Goal: Task Accomplishment & Management: Manage account settings

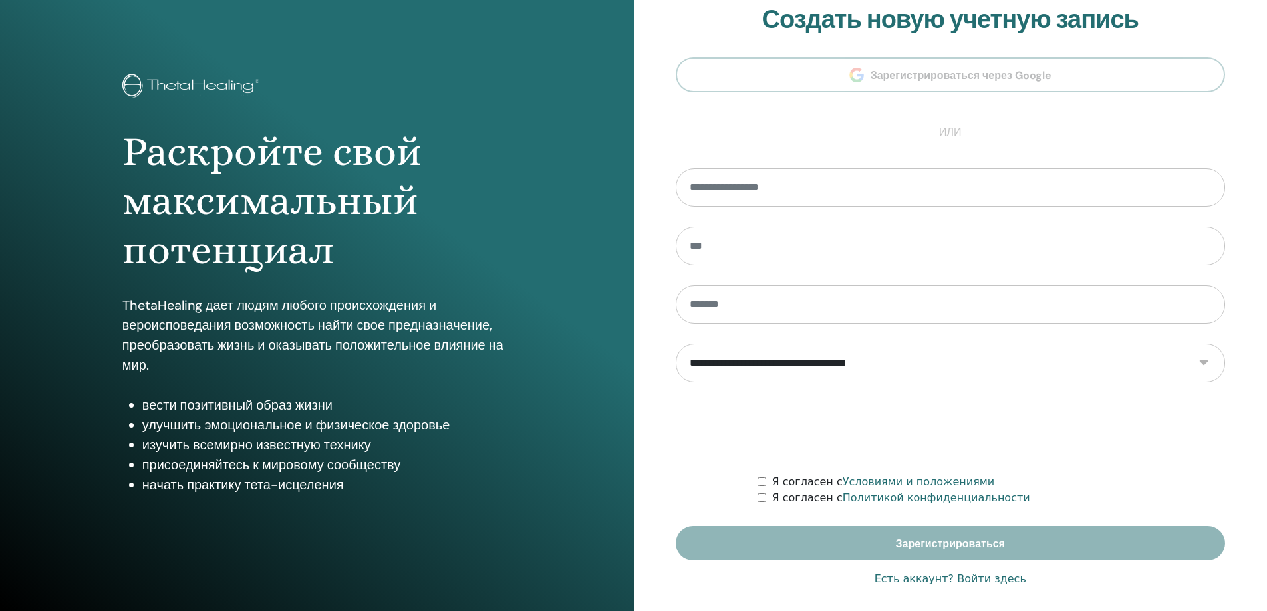
scroll to position [27, 0]
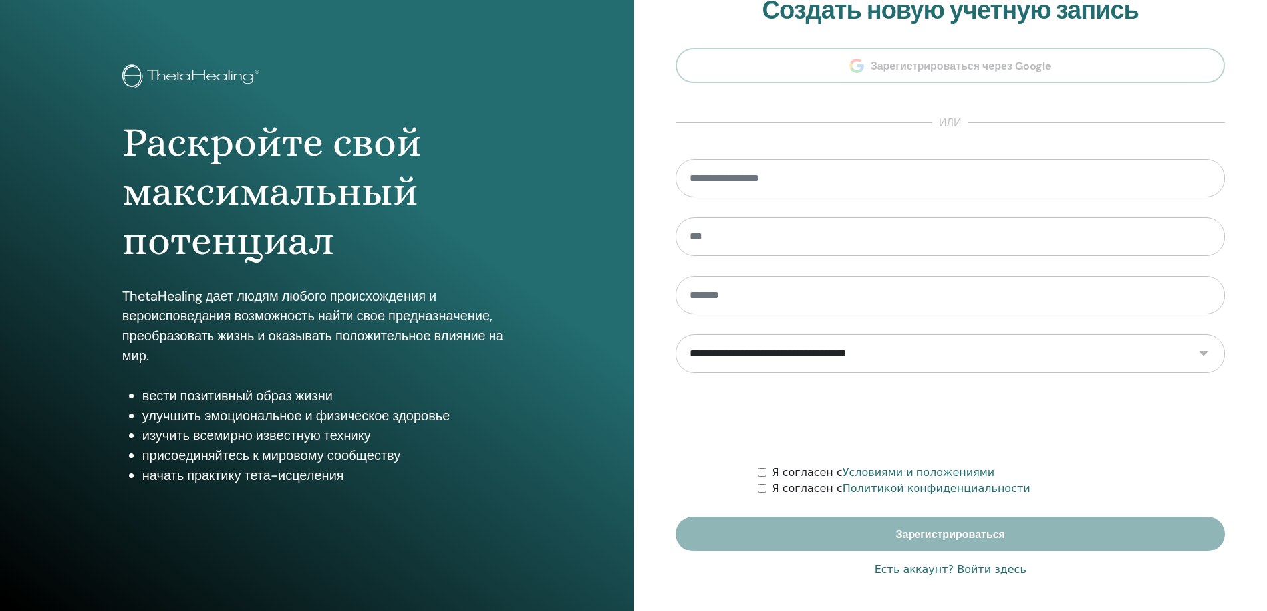
type input "**********"
click at [969, 570] on font "Есть аккаунт? Войти здесь" at bounding box center [950, 569] width 152 height 13
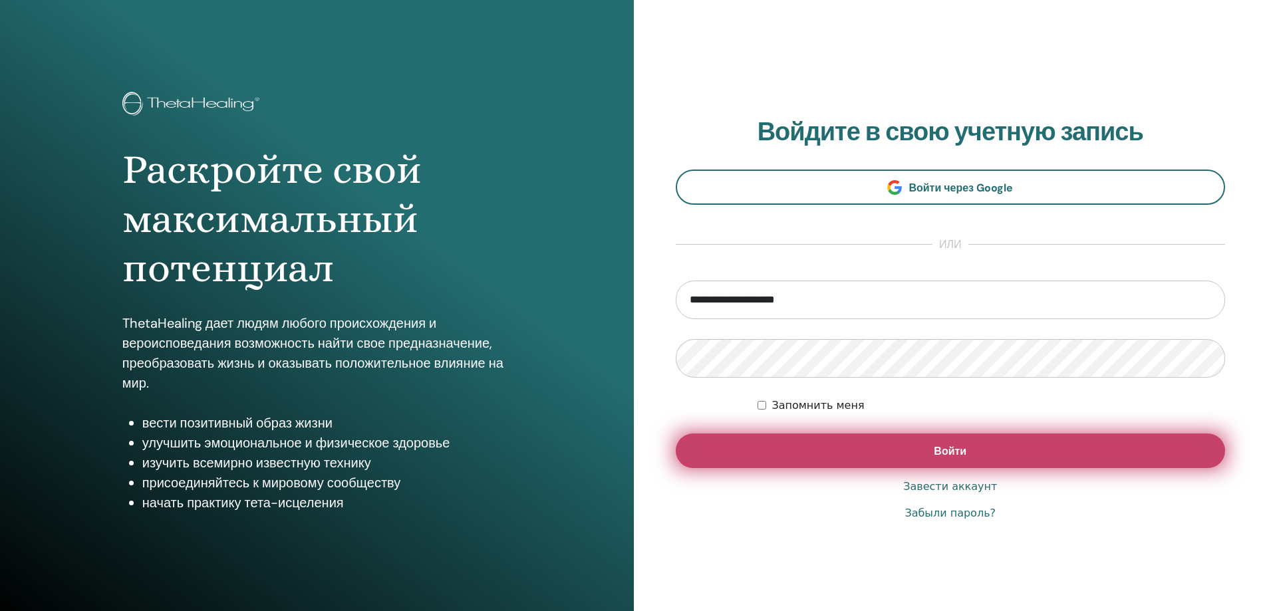
click at [957, 456] on font "Войти" at bounding box center [949, 451] width 33 height 14
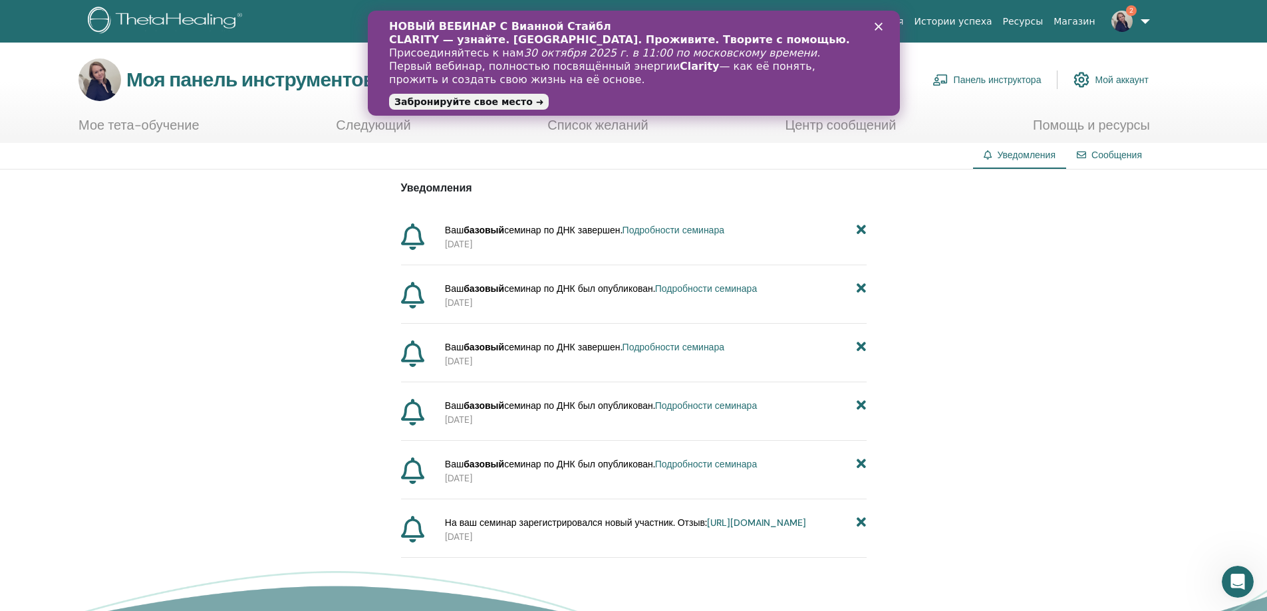
click at [877, 26] on polygon "Закрыть" at bounding box center [878, 27] width 8 height 8
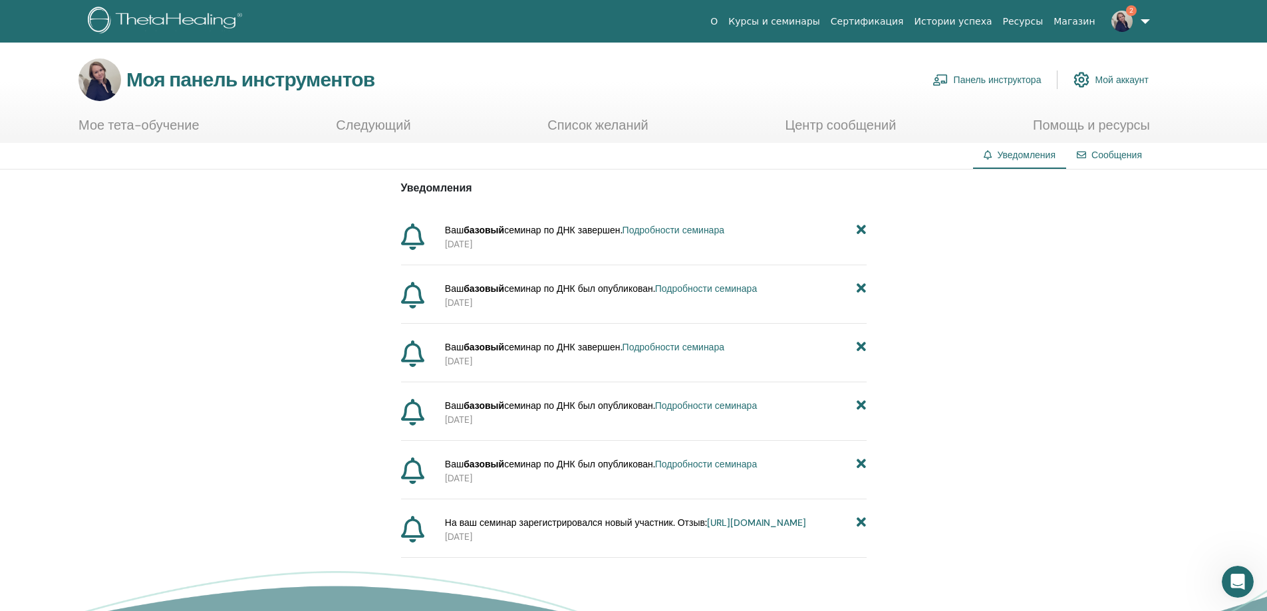
click at [685, 229] on font "Подробности семинара" at bounding box center [673, 230] width 102 height 12
click at [981, 80] on font "Панель инструктора" at bounding box center [997, 80] width 88 height 12
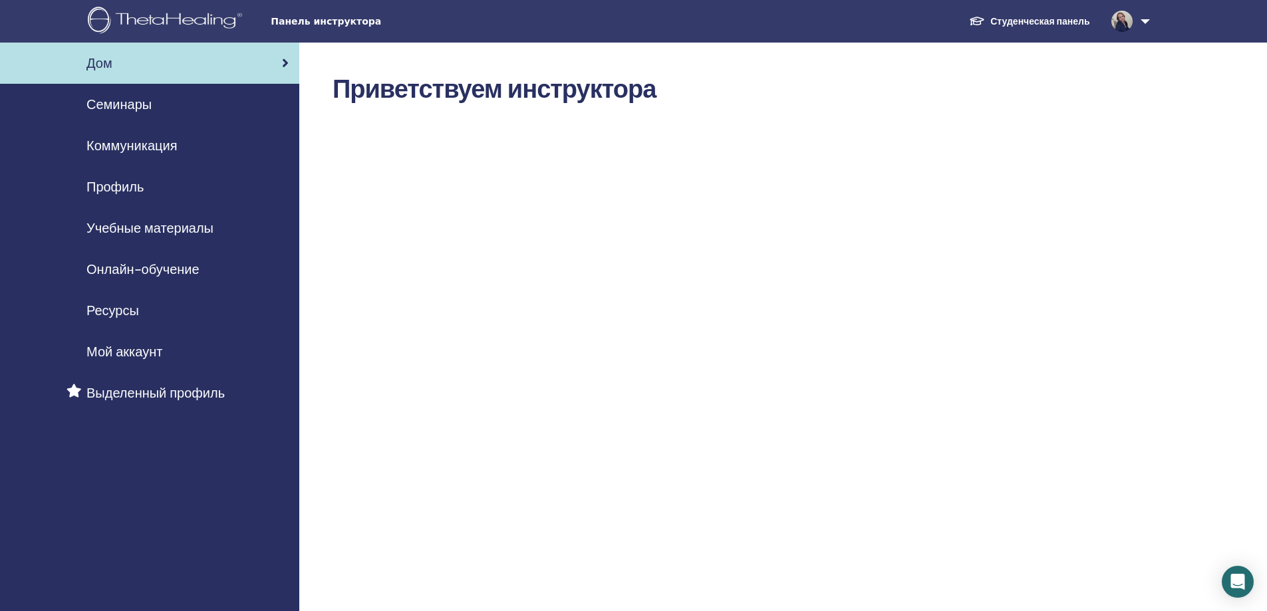
click at [163, 269] on font "Онлайн-обучение" at bounding box center [142, 269] width 113 height 17
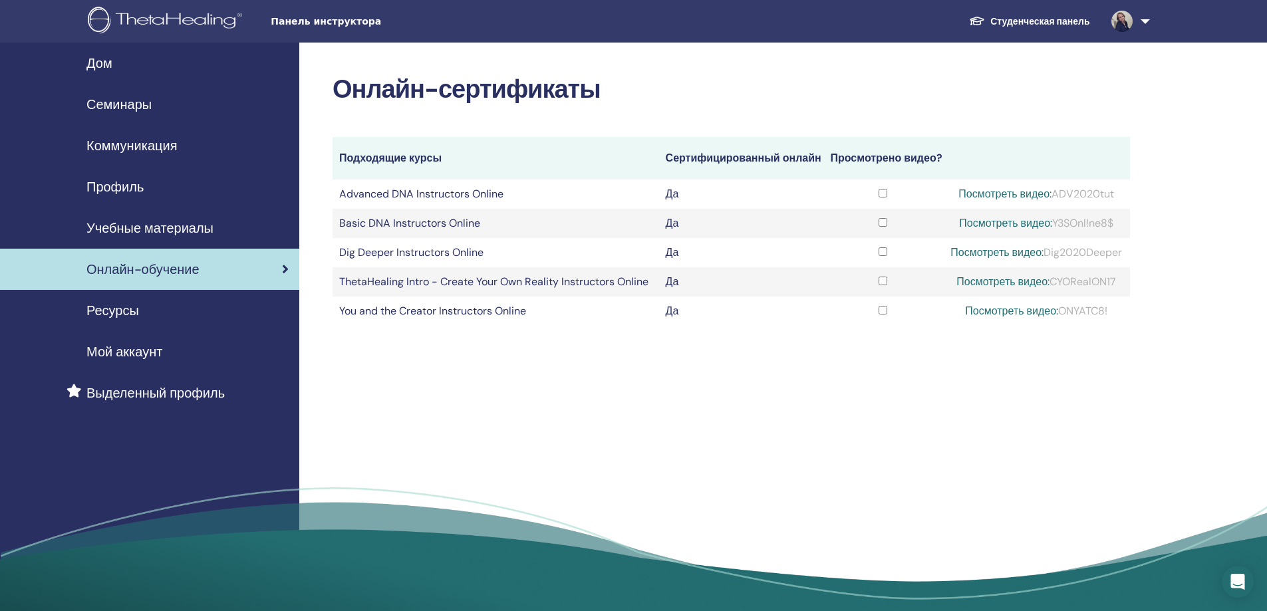
click at [138, 229] on span "Учебные материалы" at bounding box center [149, 228] width 127 height 20
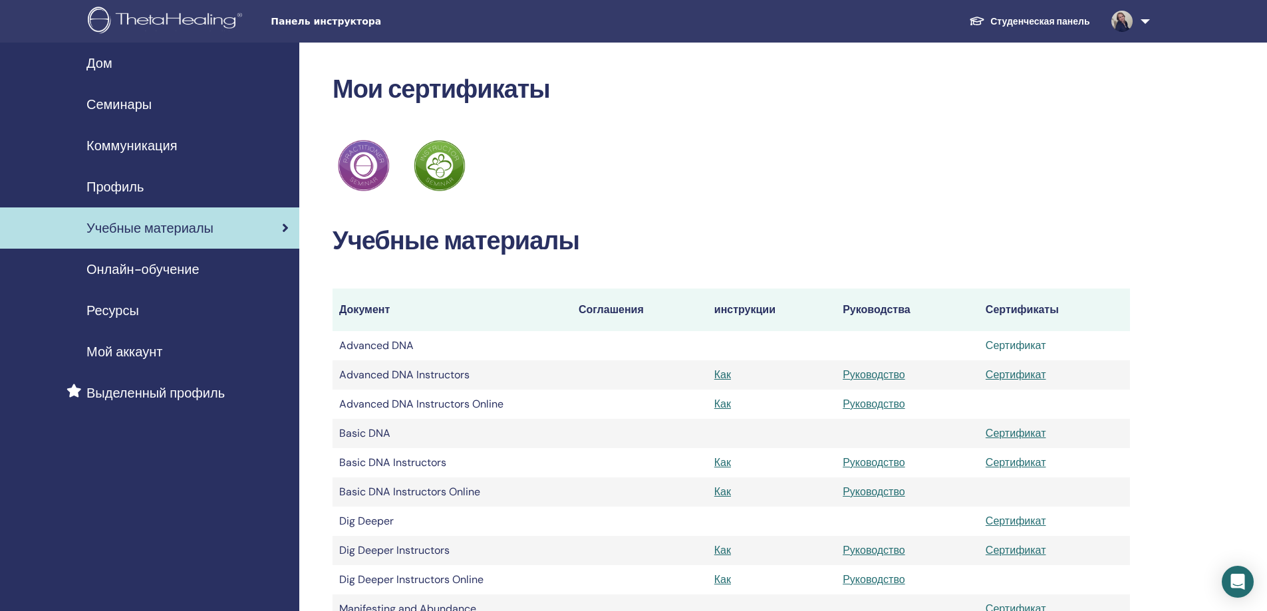
click at [1020, 346] on link "Сертификат" at bounding box center [1015, 345] width 61 height 14
click at [1013, 461] on link "Сертификат" at bounding box center [1015, 462] width 61 height 14
click at [138, 183] on span "Профиль" at bounding box center [114, 187] width 57 height 20
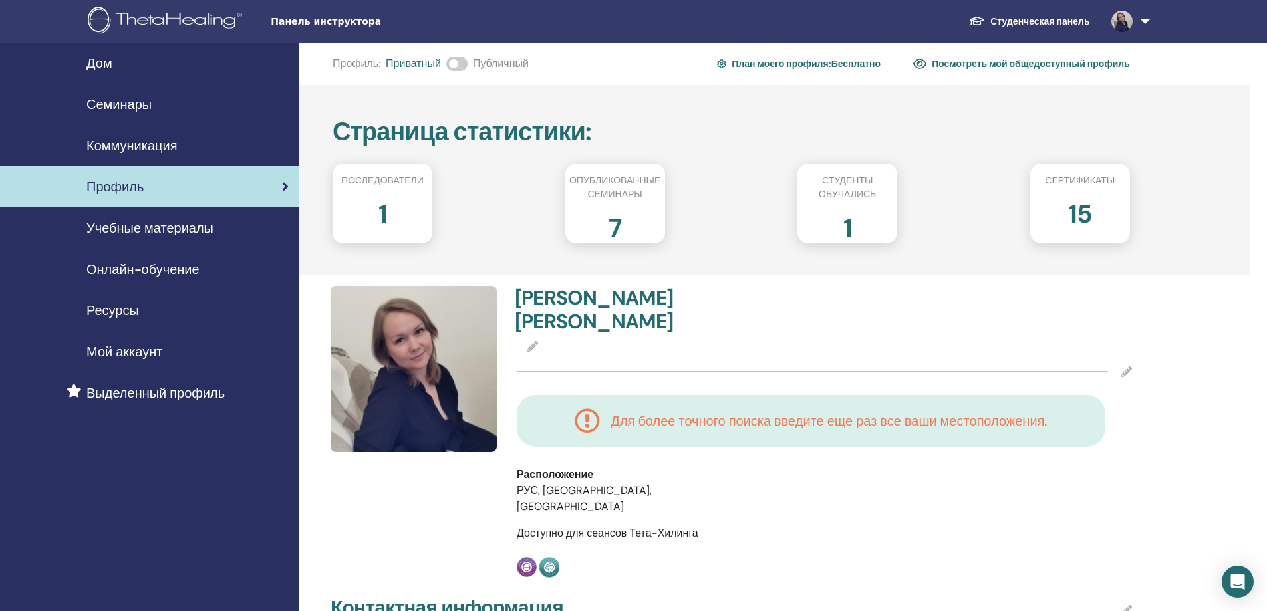
click at [389, 207] on div "1" at bounding box center [382, 219] width 120 height 53
click at [385, 209] on font "1" at bounding box center [382, 213] width 9 height 33
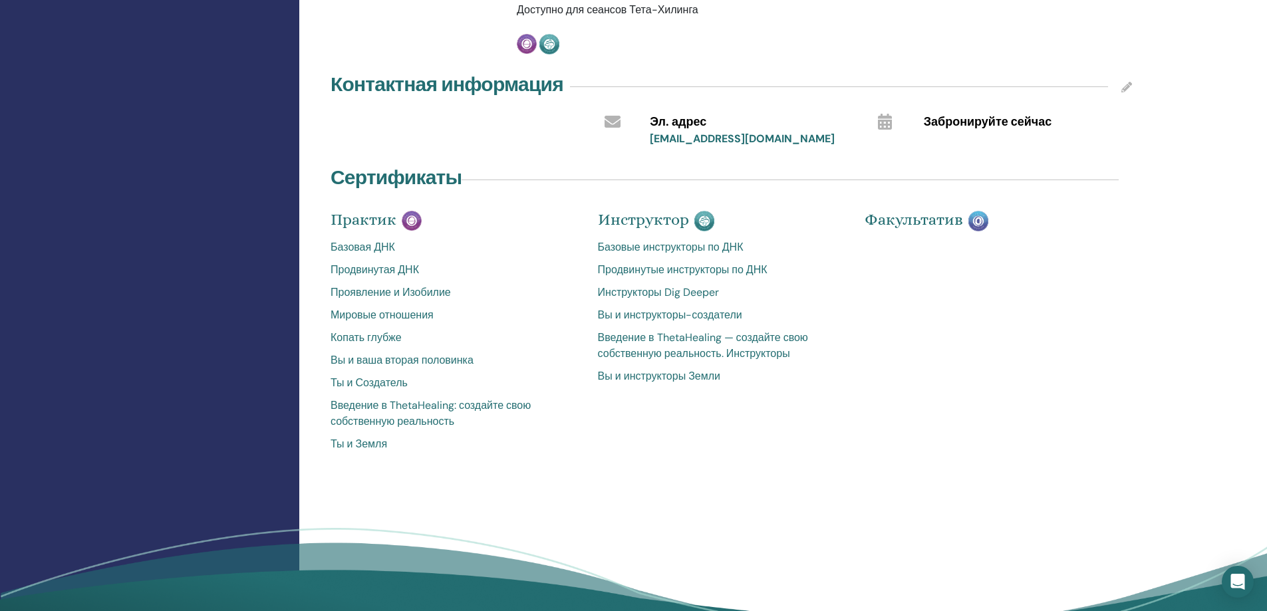
scroll to position [532, 0]
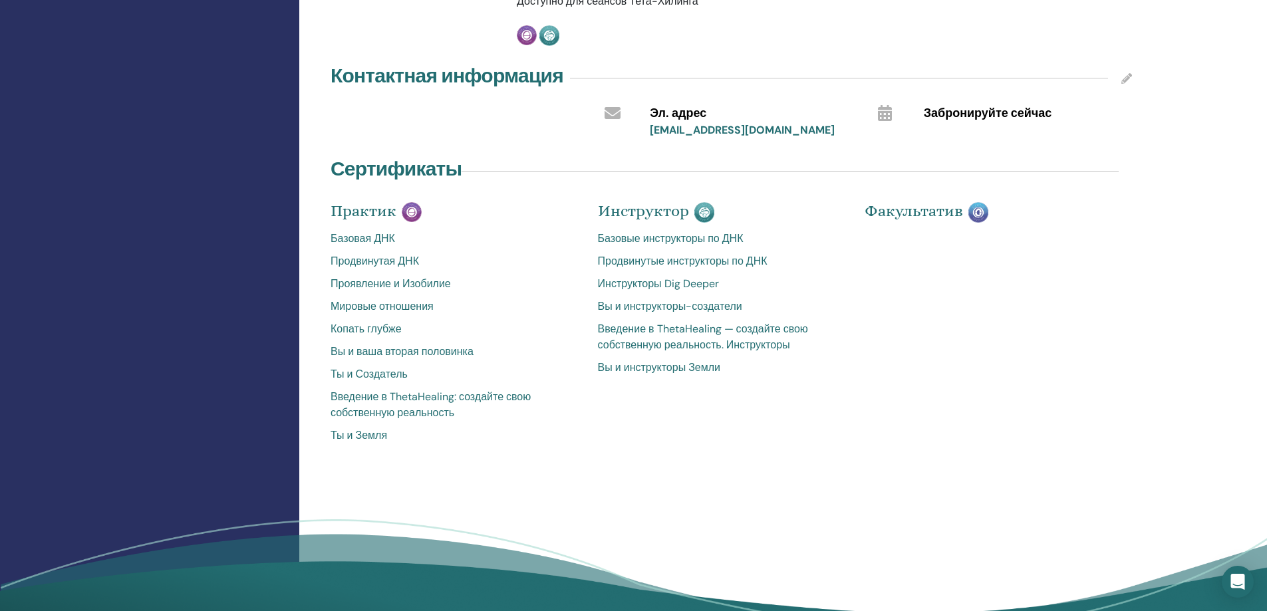
click at [660, 231] on font "Базовые инструкторы по ДНК" at bounding box center [671, 238] width 146 height 14
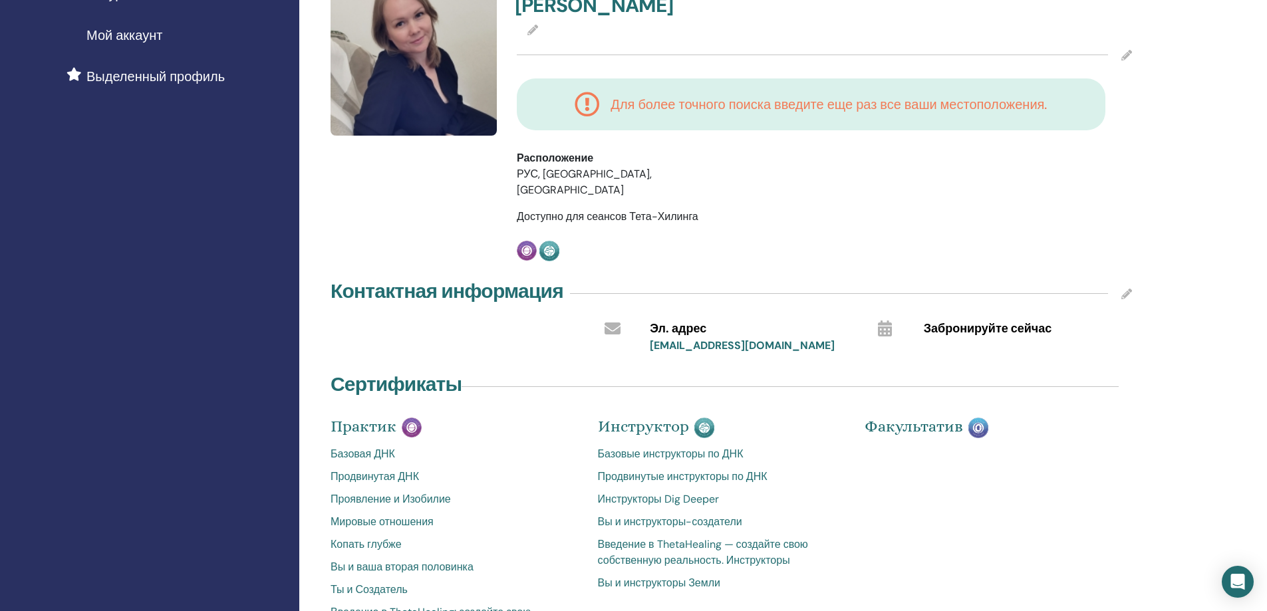
scroll to position [51, 0]
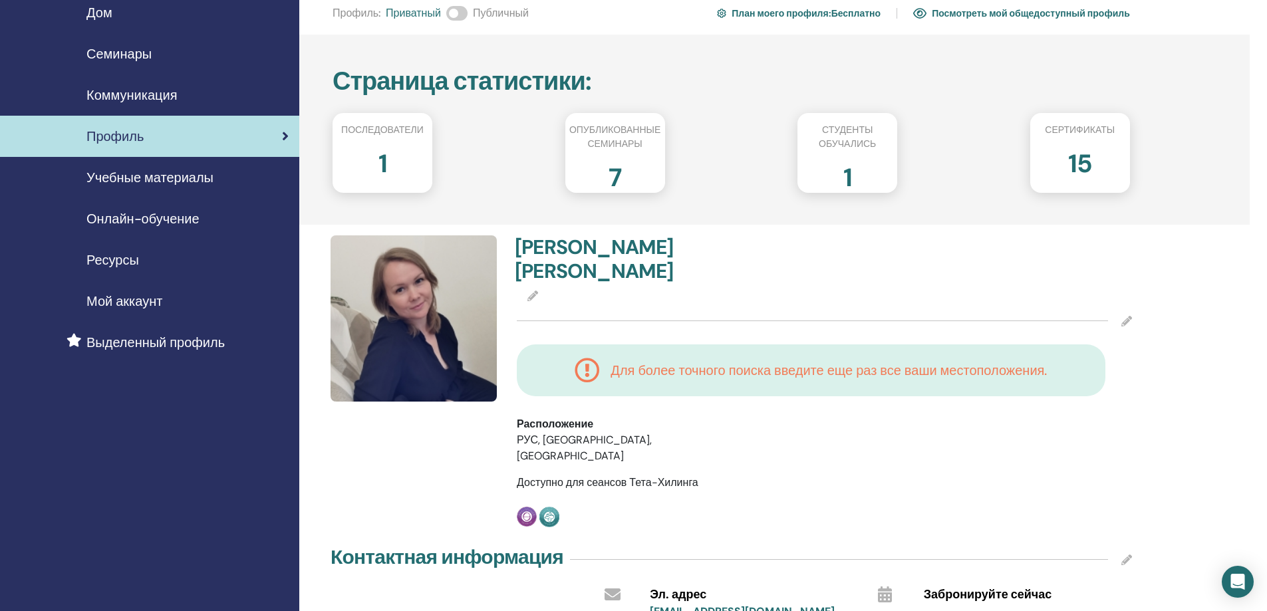
click at [136, 97] on font "Коммуникация" at bounding box center [131, 94] width 90 height 17
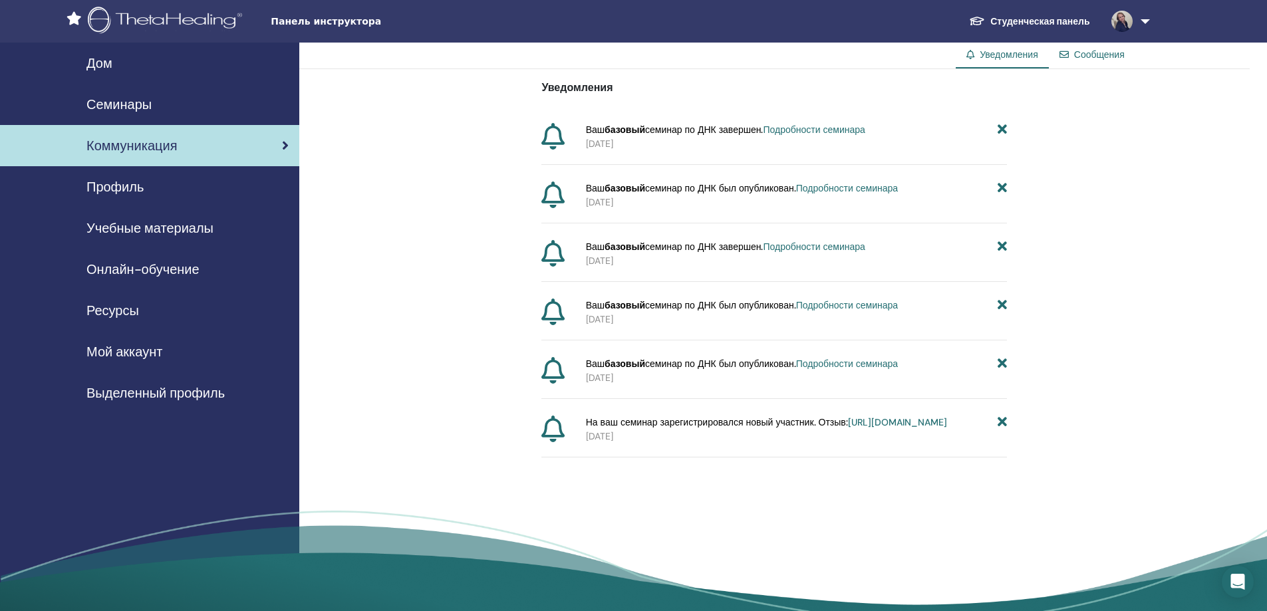
click at [130, 102] on font "Семинары" at bounding box center [118, 104] width 65 height 17
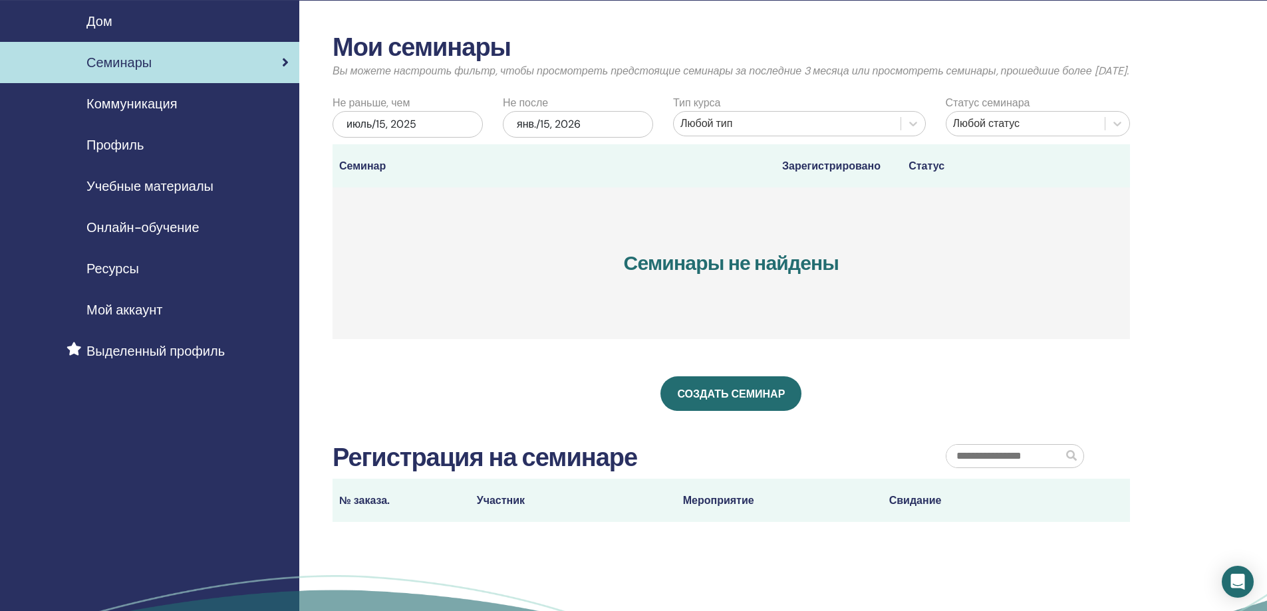
scroll to position [199, 0]
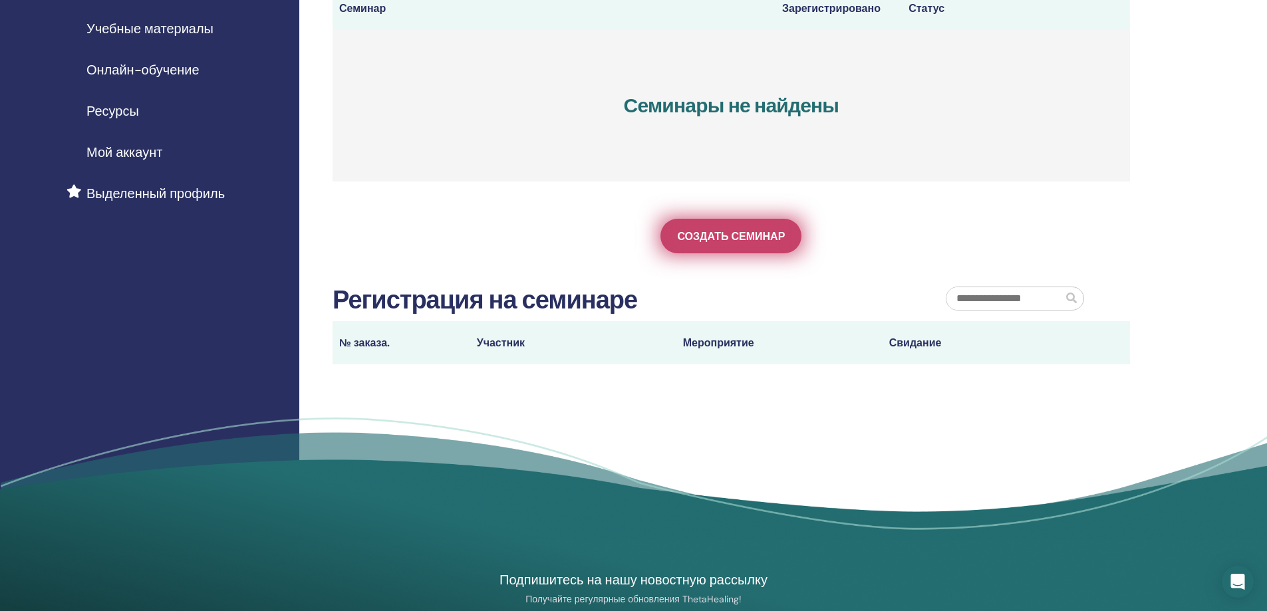
click at [732, 253] on link "Создать семинар" at bounding box center [730, 236] width 141 height 35
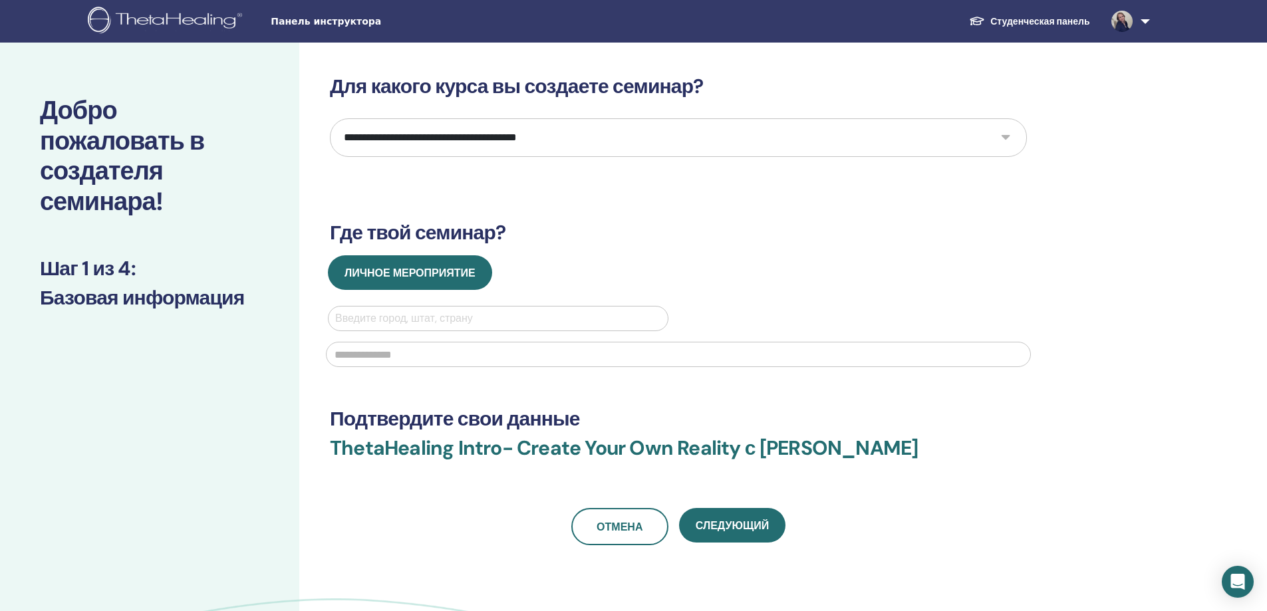
click at [560, 145] on select "**********" at bounding box center [678, 137] width 697 height 39
select select "*"
click at [330, 118] on select "**********" at bounding box center [678, 137] width 697 height 39
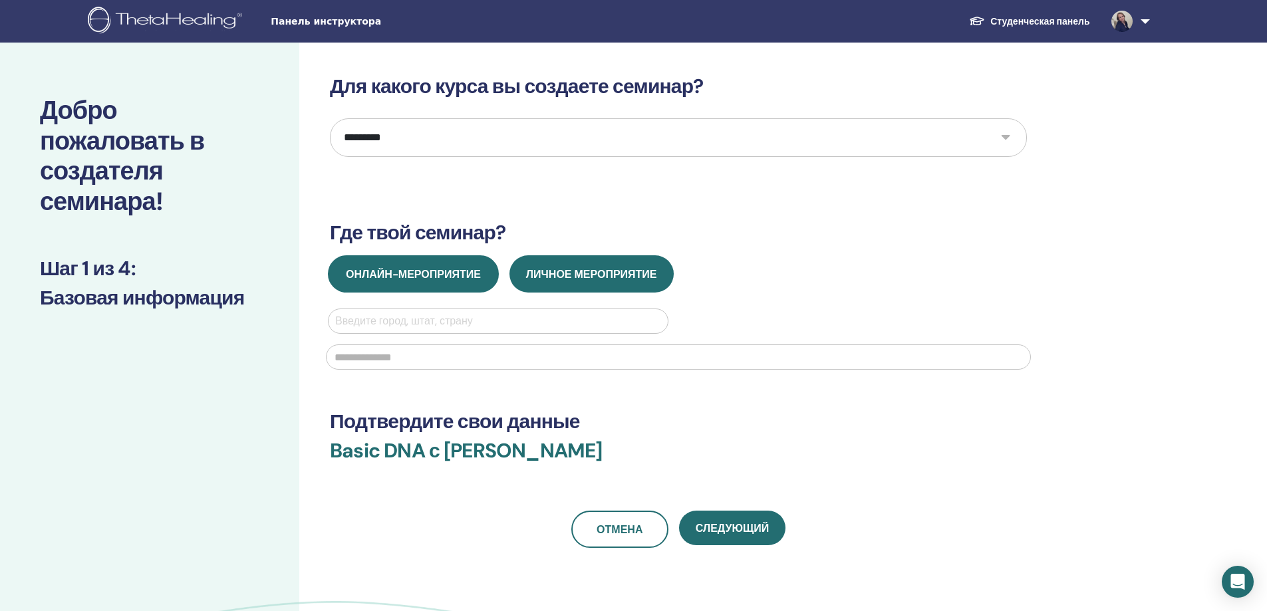
click at [417, 277] on span "Онлайн-мероприятие" at bounding box center [413, 274] width 135 height 14
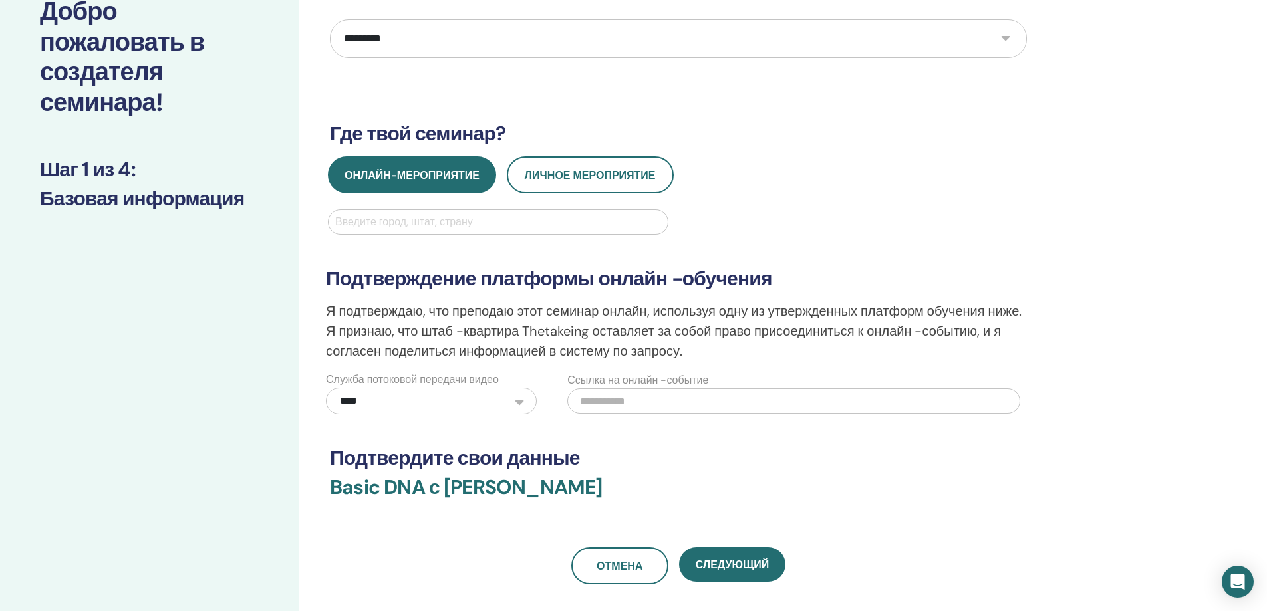
scroll to position [133, 0]
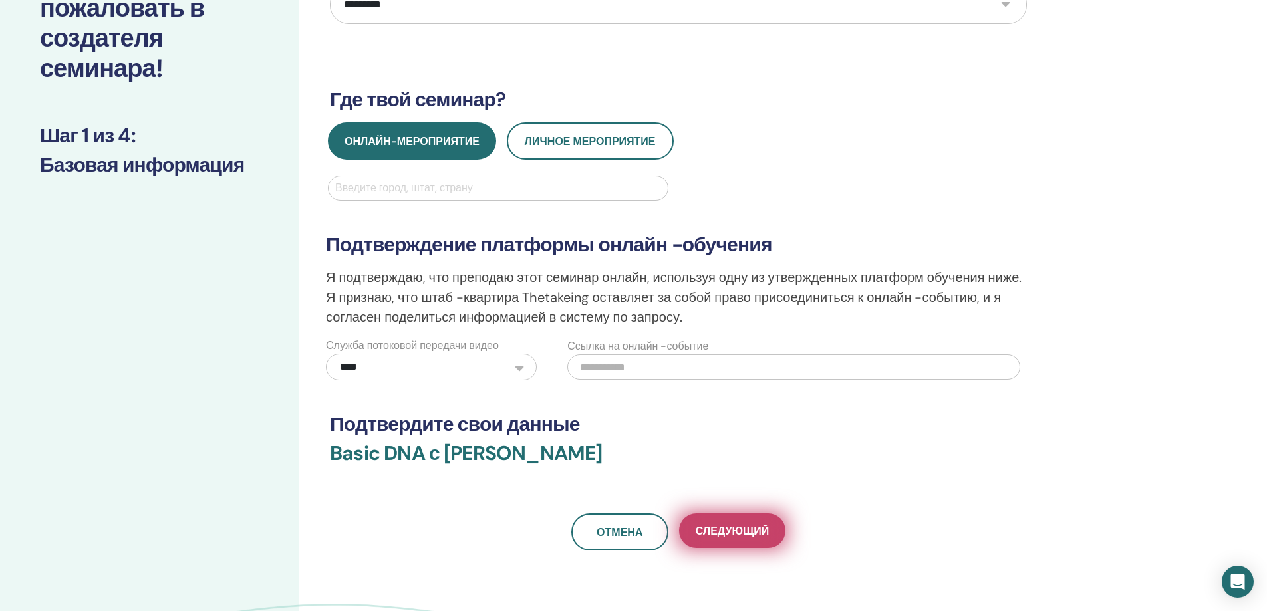
click at [737, 541] on button "Следующий" at bounding box center [732, 530] width 106 height 35
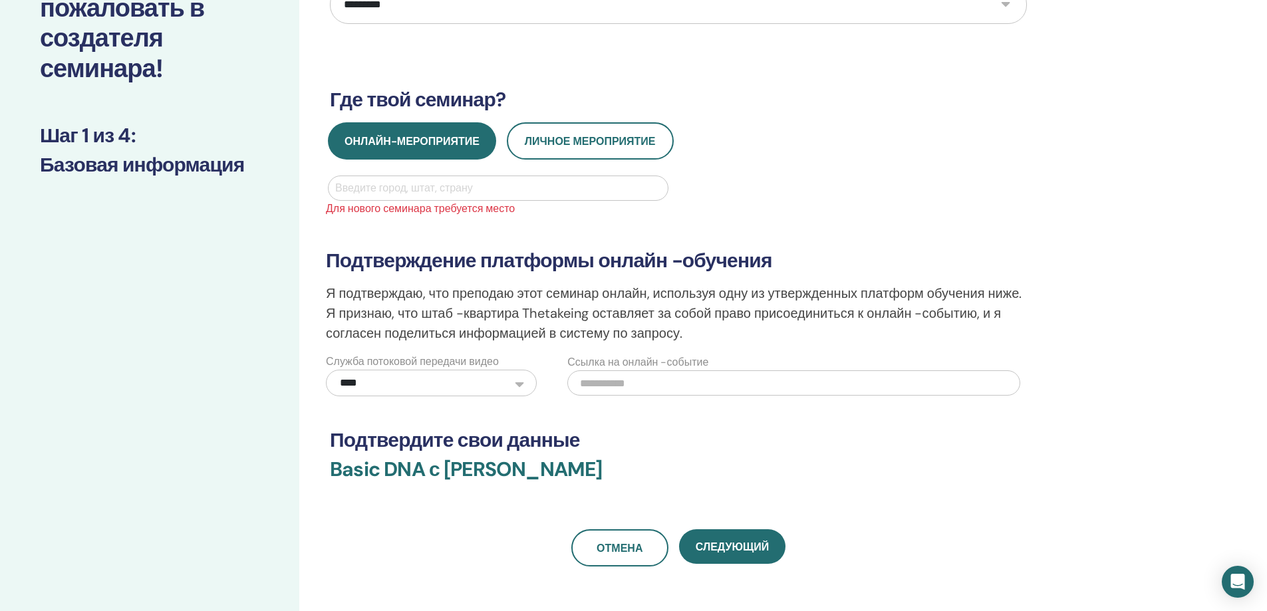
click at [423, 189] on div at bounding box center [498, 188] width 326 height 19
type input "*"
type input "***"
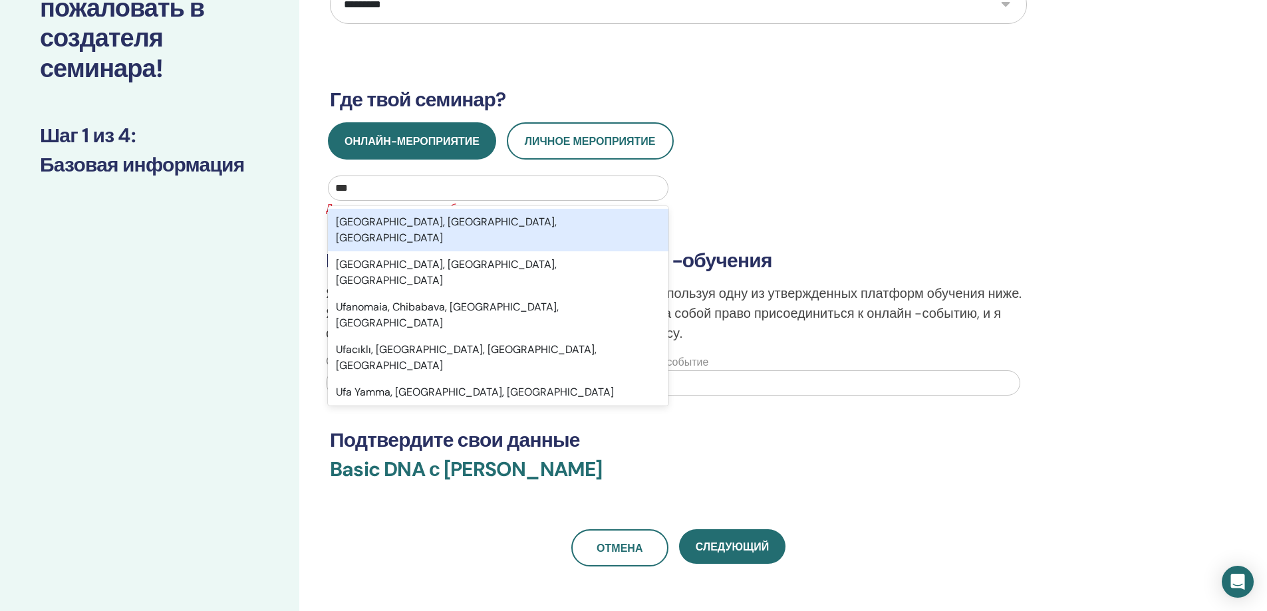
click at [441, 219] on div "Ufa, Republic of Bashkortostan, RUS" at bounding box center [498, 230] width 340 height 43
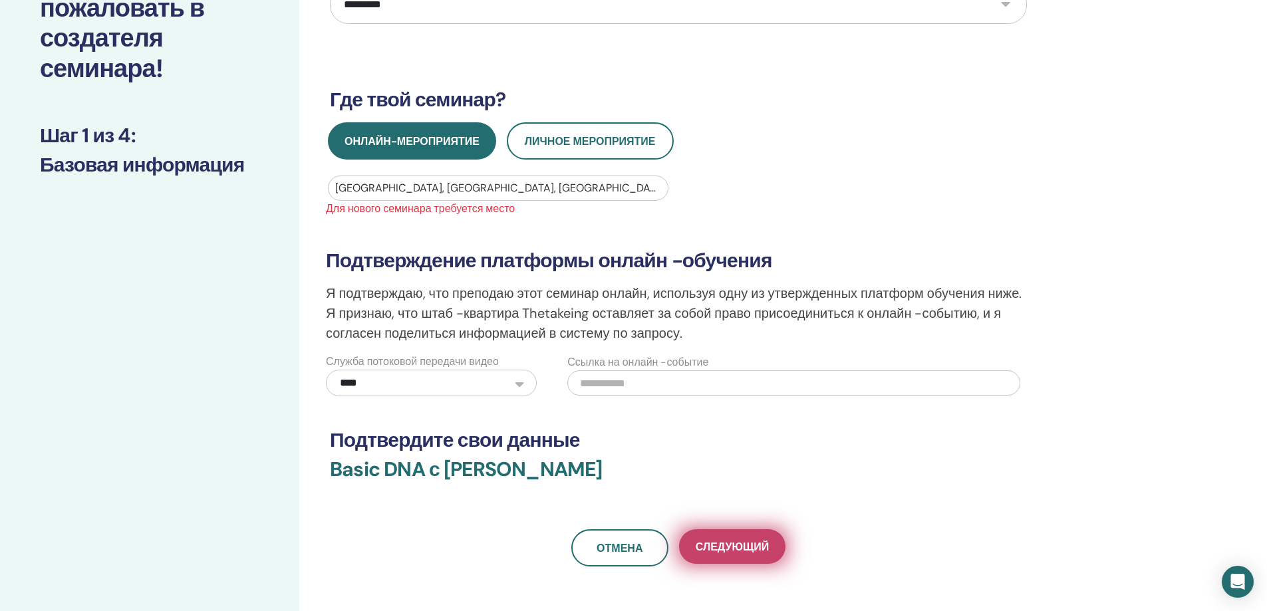
click at [733, 559] on button "Следующий" at bounding box center [732, 546] width 106 height 35
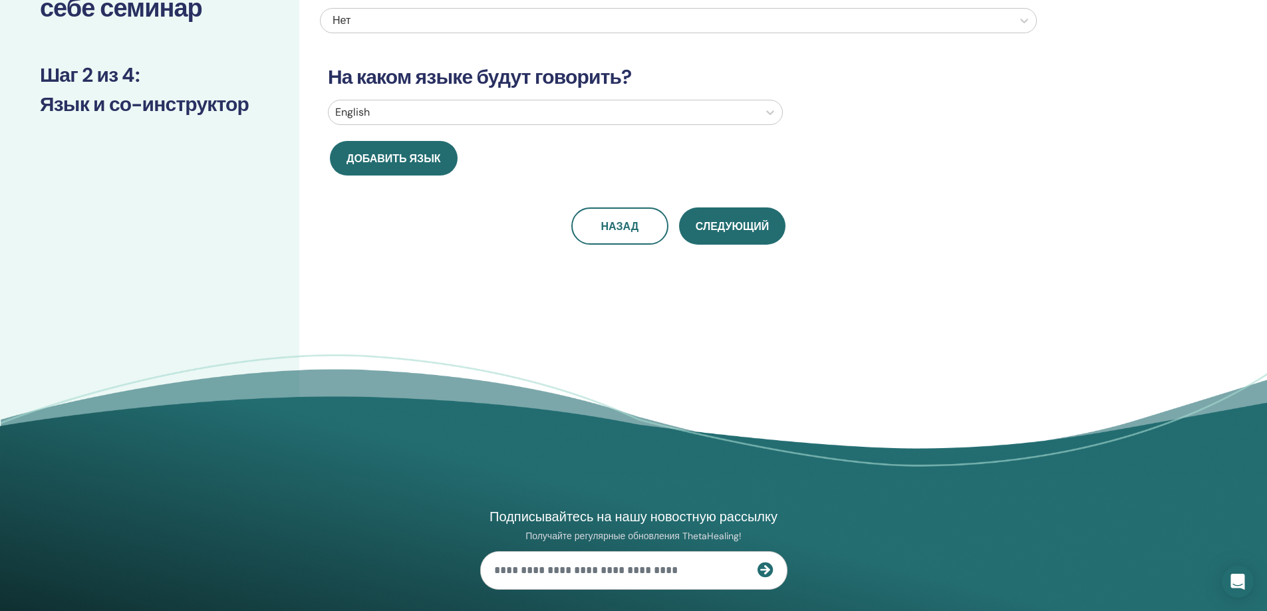
click at [398, 112] on div at bounding box center [543, 112] width 416 height 19
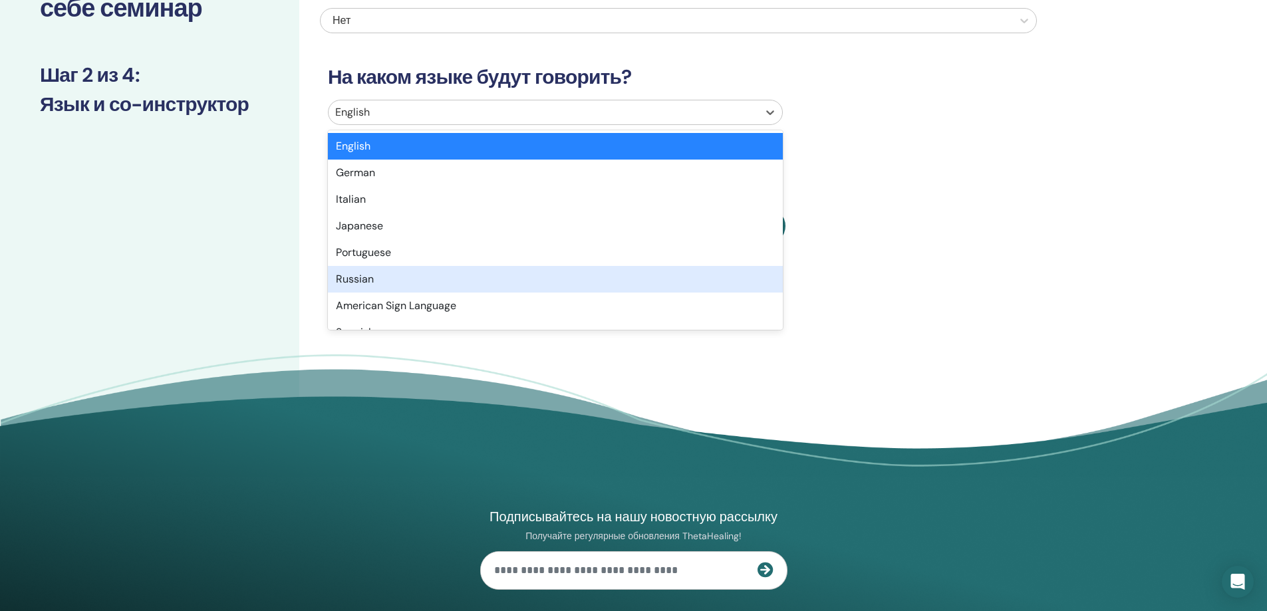
click at [368, 279] on div "Russian" at bounding box center [555, 279] width 455 height 27
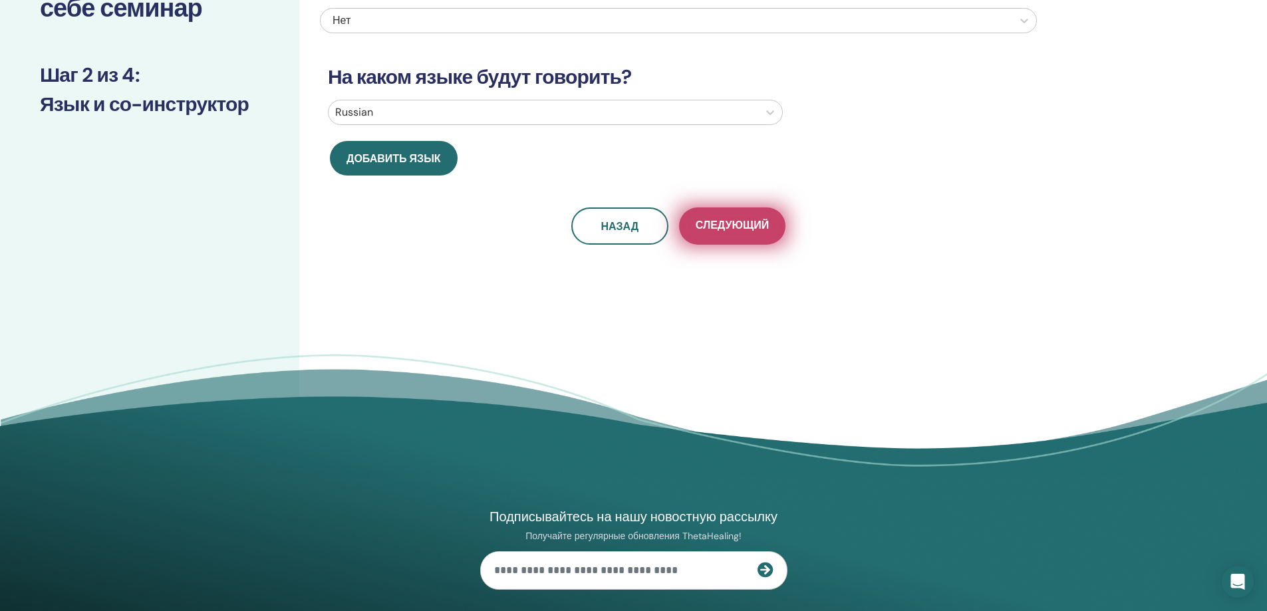
click at [720, 222] on span "Следующий" at bounding box center [731, 226] width 73 height 17
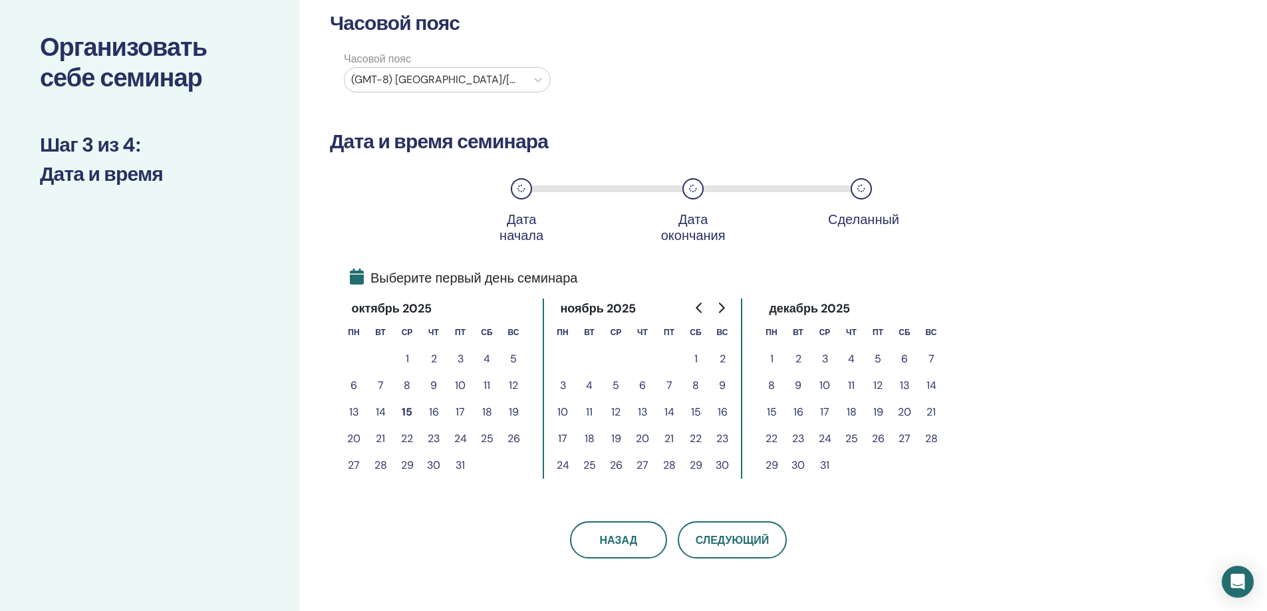
scroll to position [0, 0]
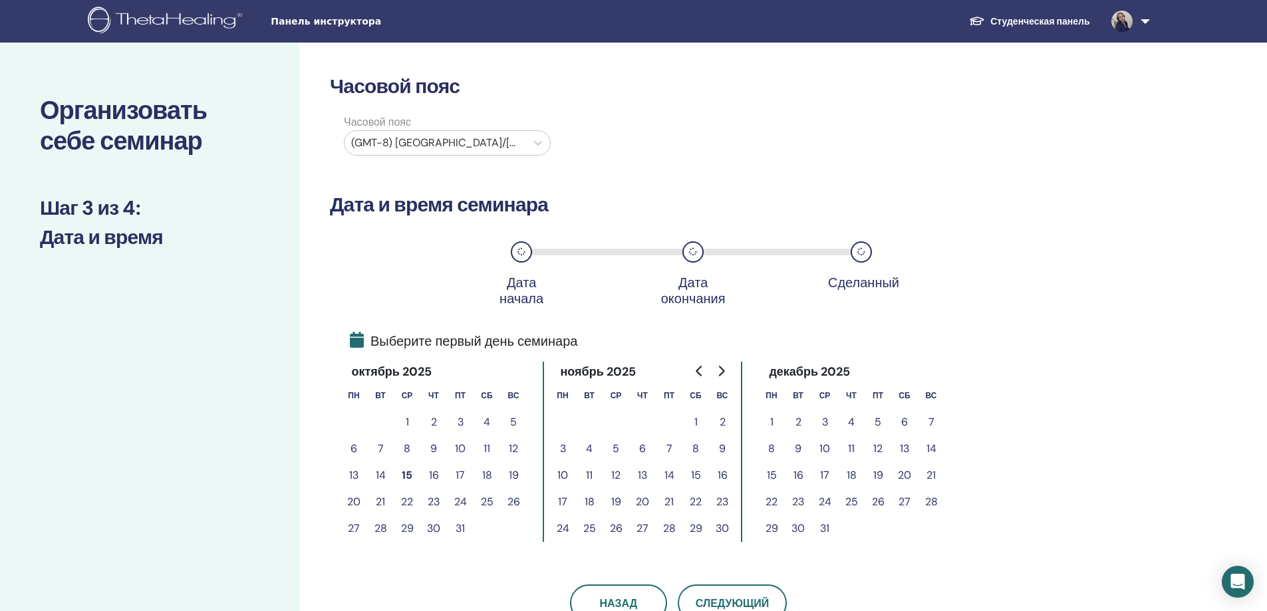
click at [495, 137] on div at bounding box center [435, 143] width 168 height 19
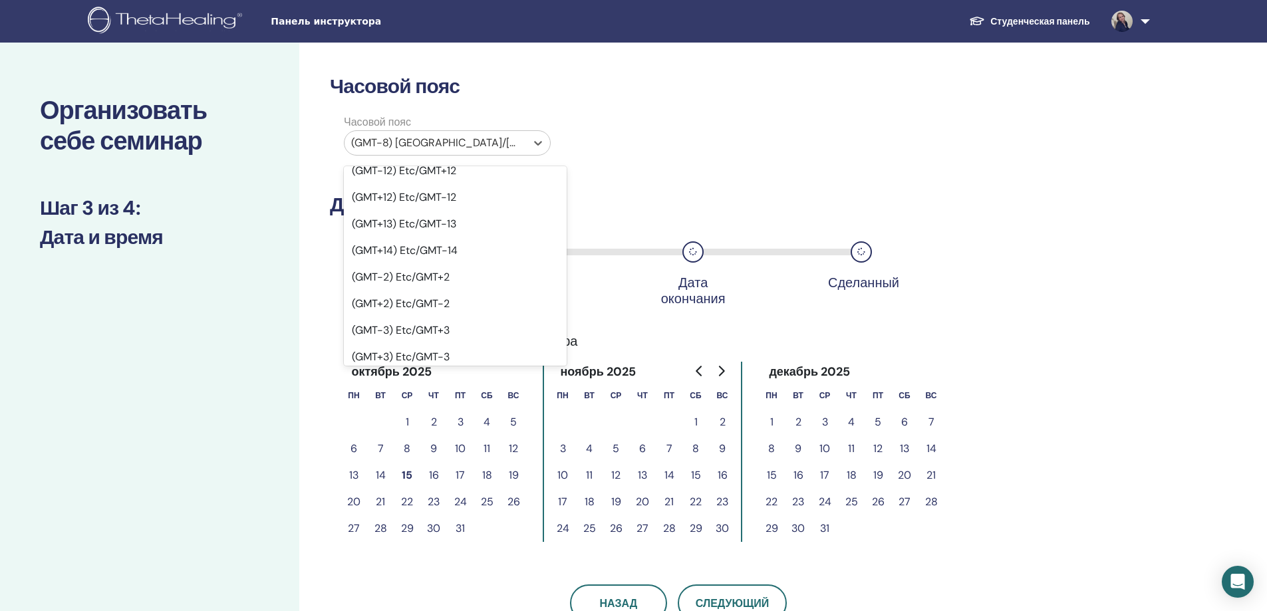
scroll to position [798, 0]
click at [455, 392] on div "(GMT+5) Etc/GMT-5" at bounding box center [455, 405] width 223 height 27
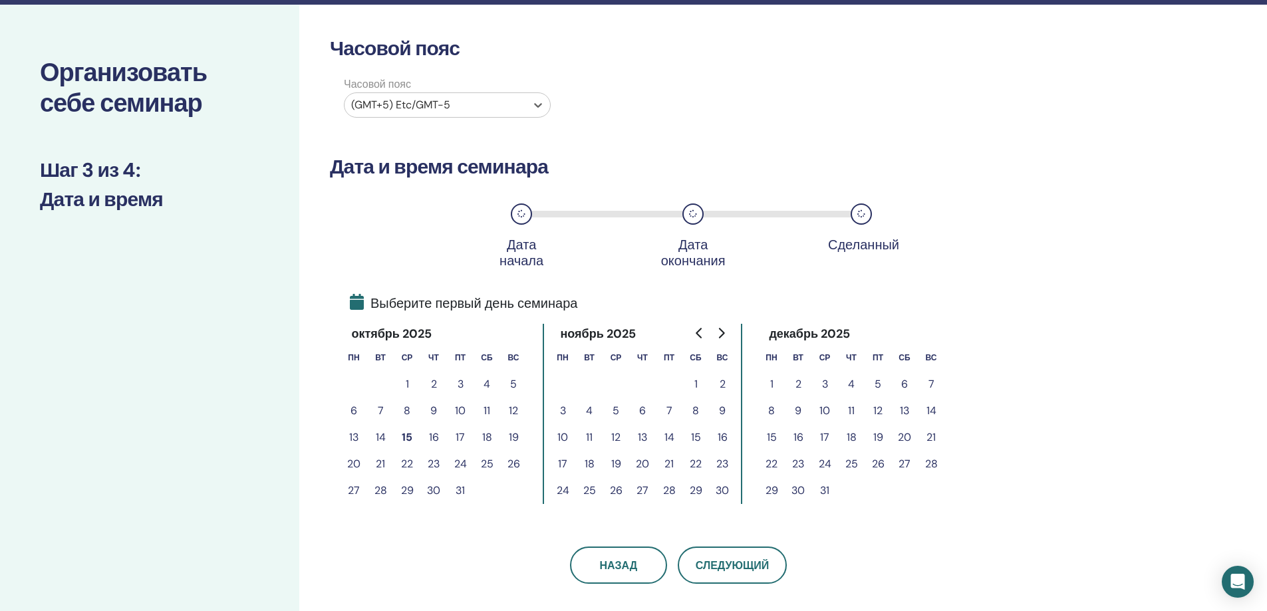
scroll to position [133, 0]
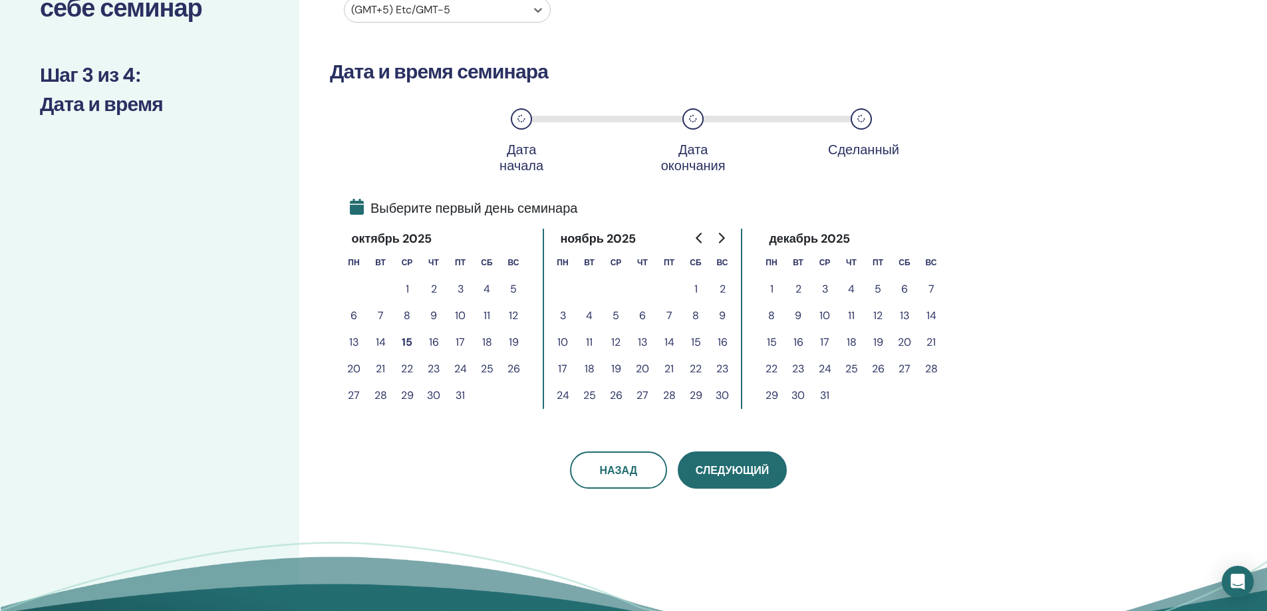
click at [735, 476] on span "Следующий" at bounding box center [731, 470] width 73 height 14
click at [611, 313] on button "5" at bounding box center [615, 316] width 27 height 27
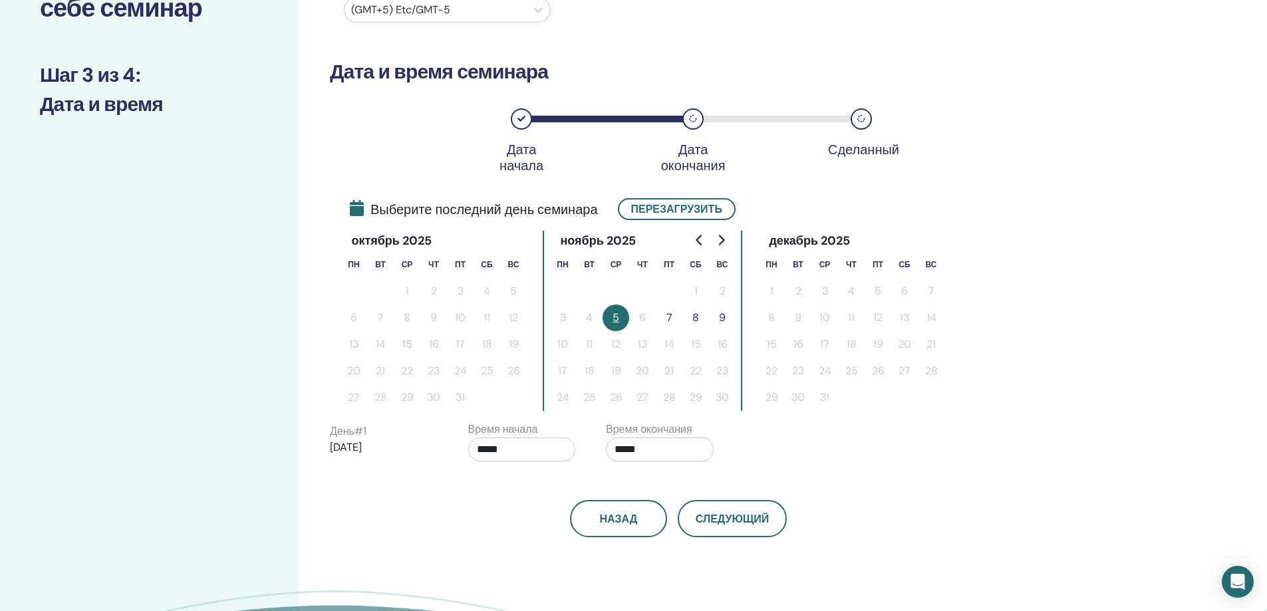
click at [614, 318] on button "5" at bounding box center [615, 318] width 27 height 27
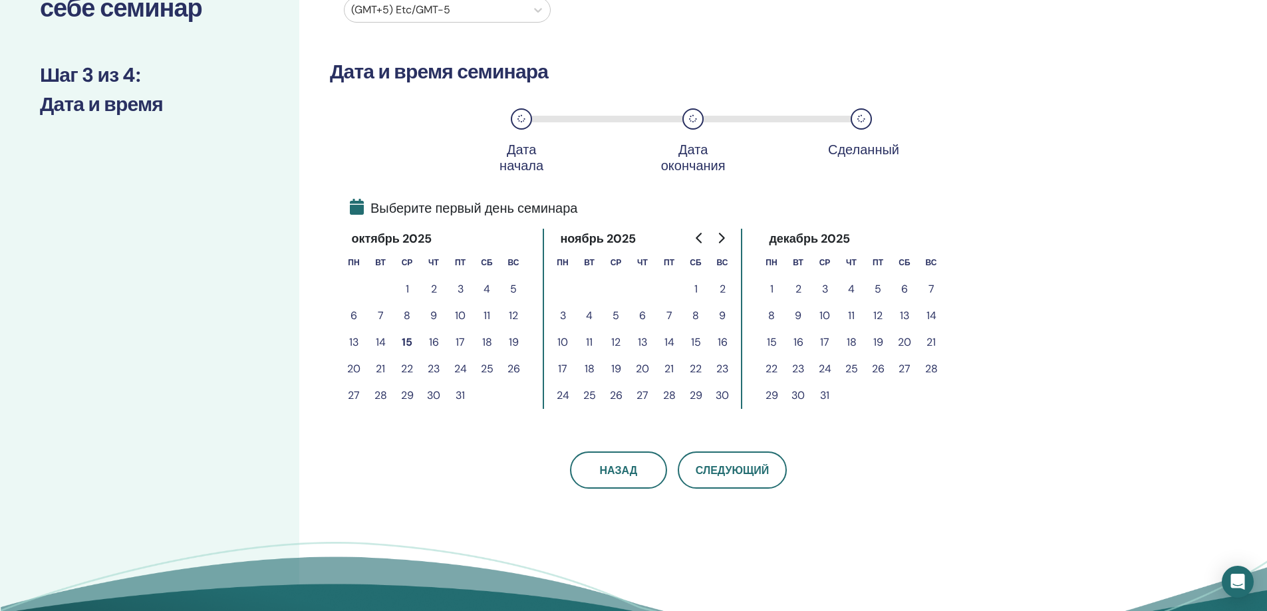
click at [670, 317] on button "7" at bounding box center [669, 316] width 27 height 27
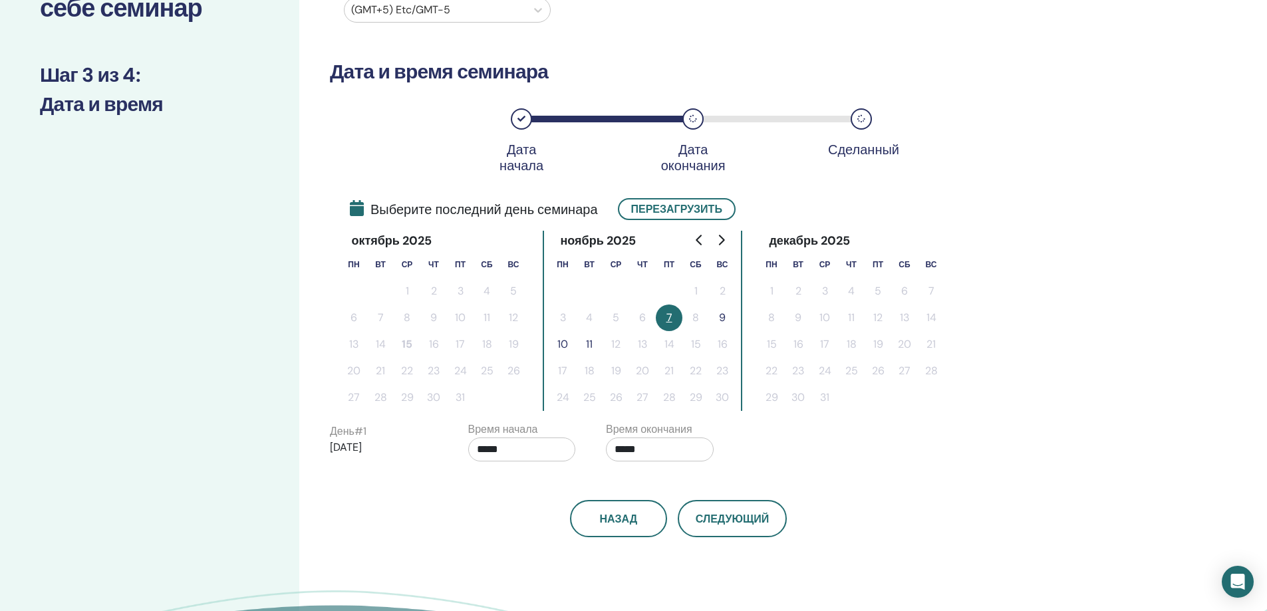
click at [720, 320] on button "9" at bounding box center [722, 318] width 27 height 27
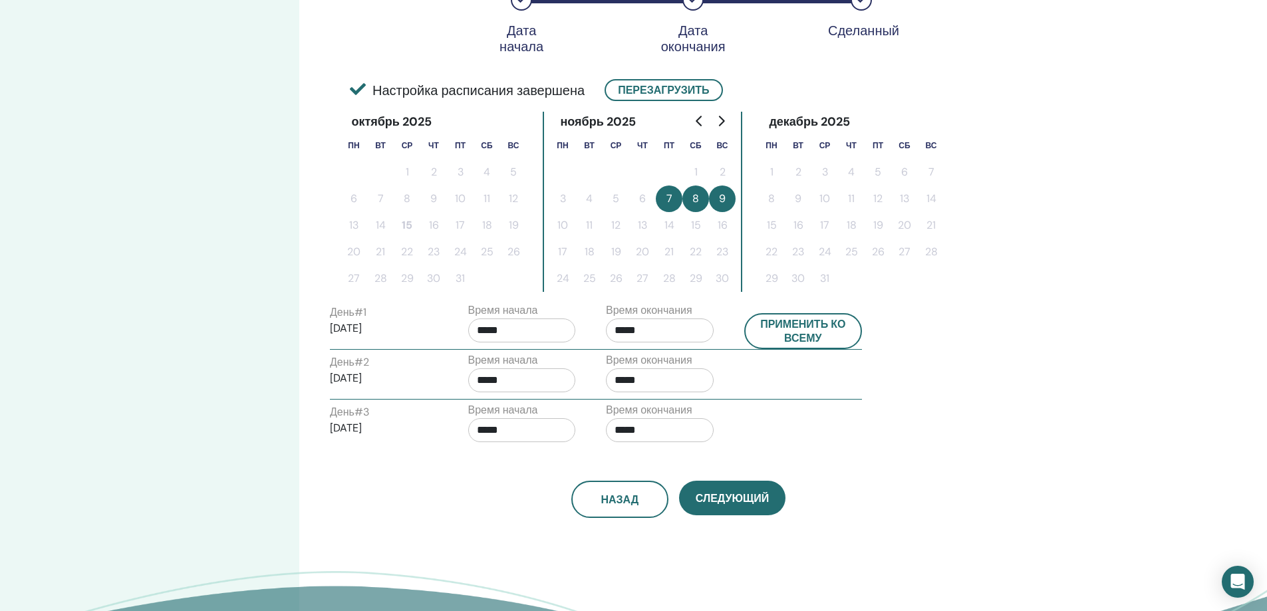
scroll to position [266, 0]
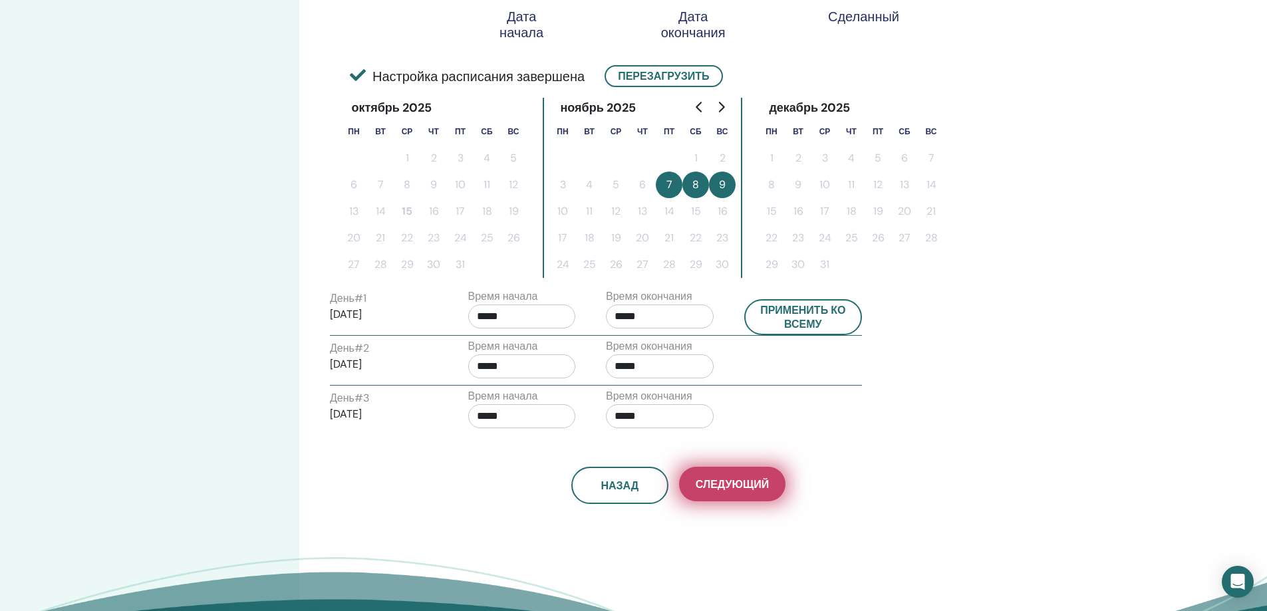
click at [733, 481] on span "Следующий" at bounding box center [731, 484] width 73 height 14
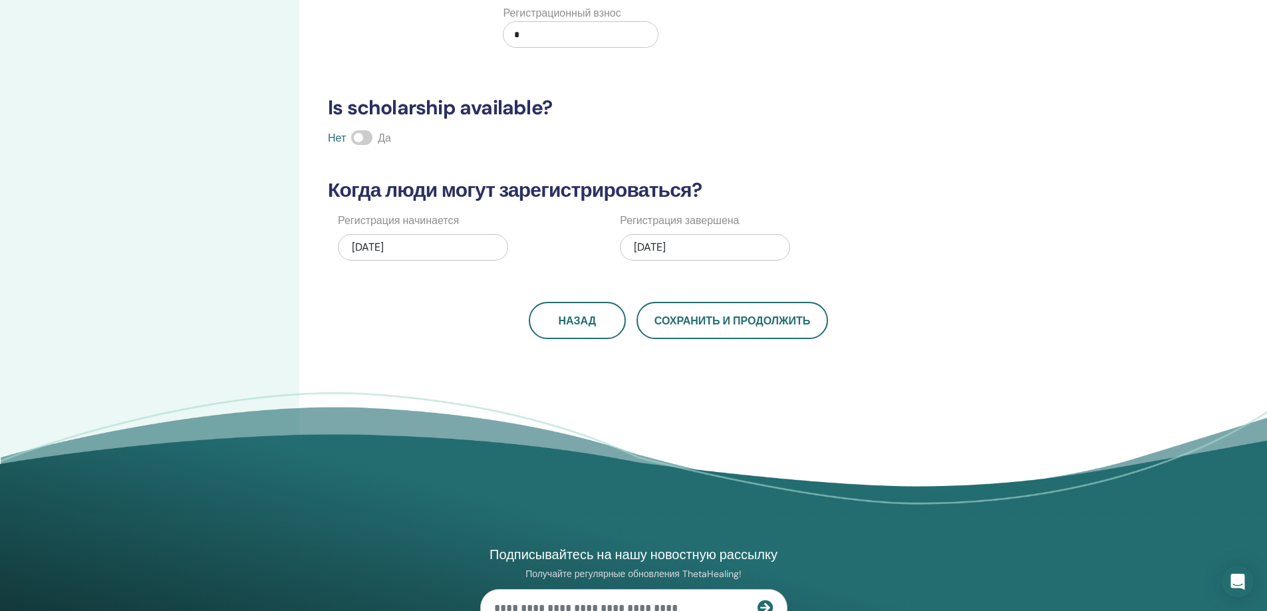
click at [407, 248] on div "10/15/2025" at bounding box center [423, 247] width 170 height 27
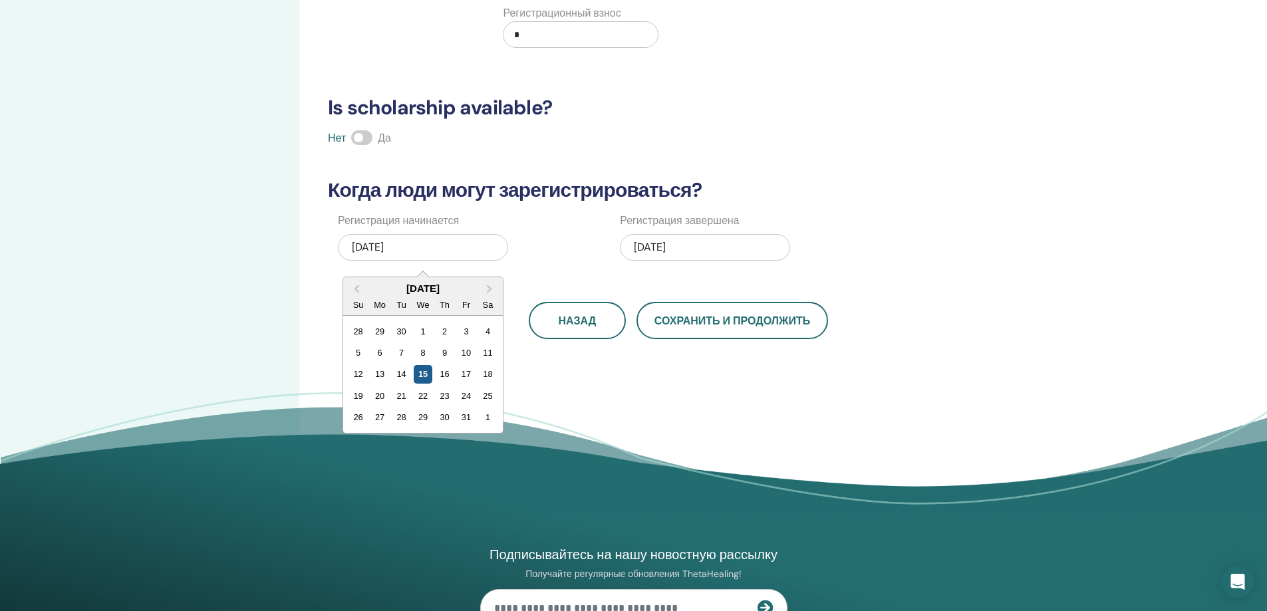
click at [425, 376] on div "15" at bounding box center [423, 374] width 18 height 18
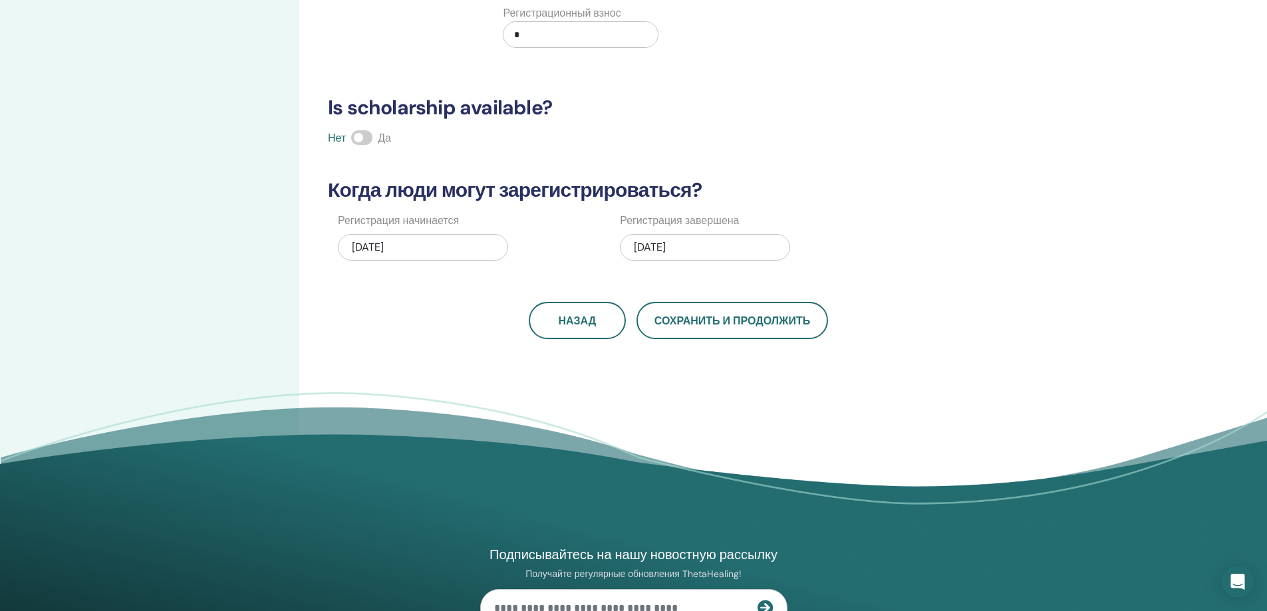
click at [725, 252] on div "11/09/2025" at bounding box center [705, 247] width 170 height 27
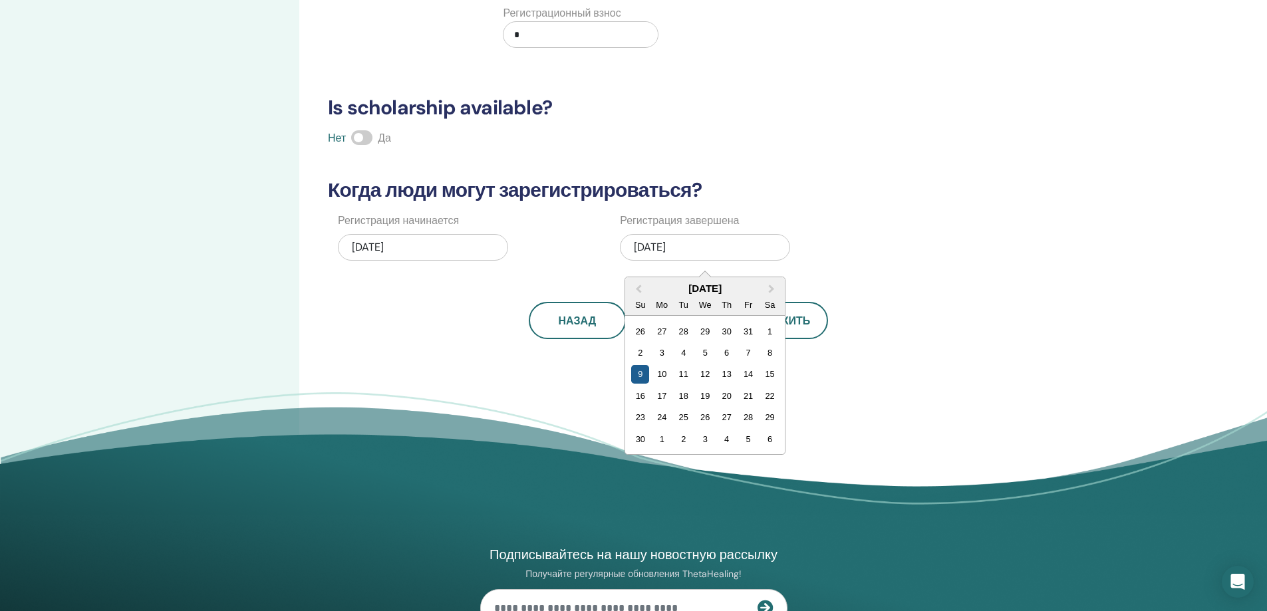
click at [643, 372] on div "9" at bounding box center [640, 374] width 18 height 18
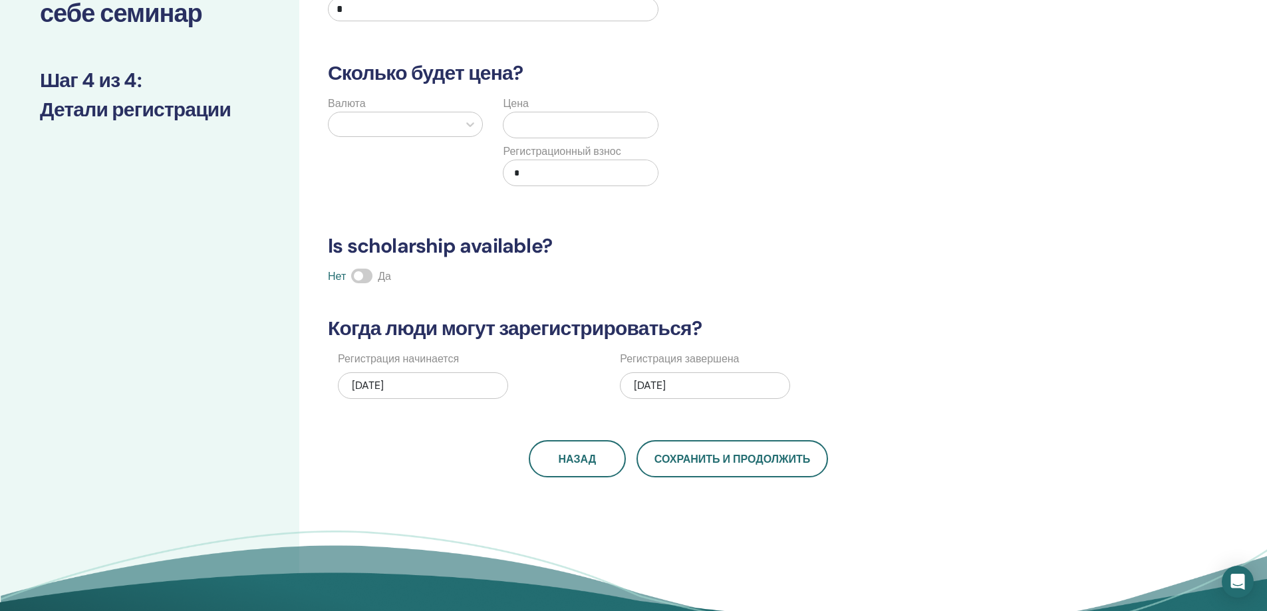
scroll to position [133, 0]
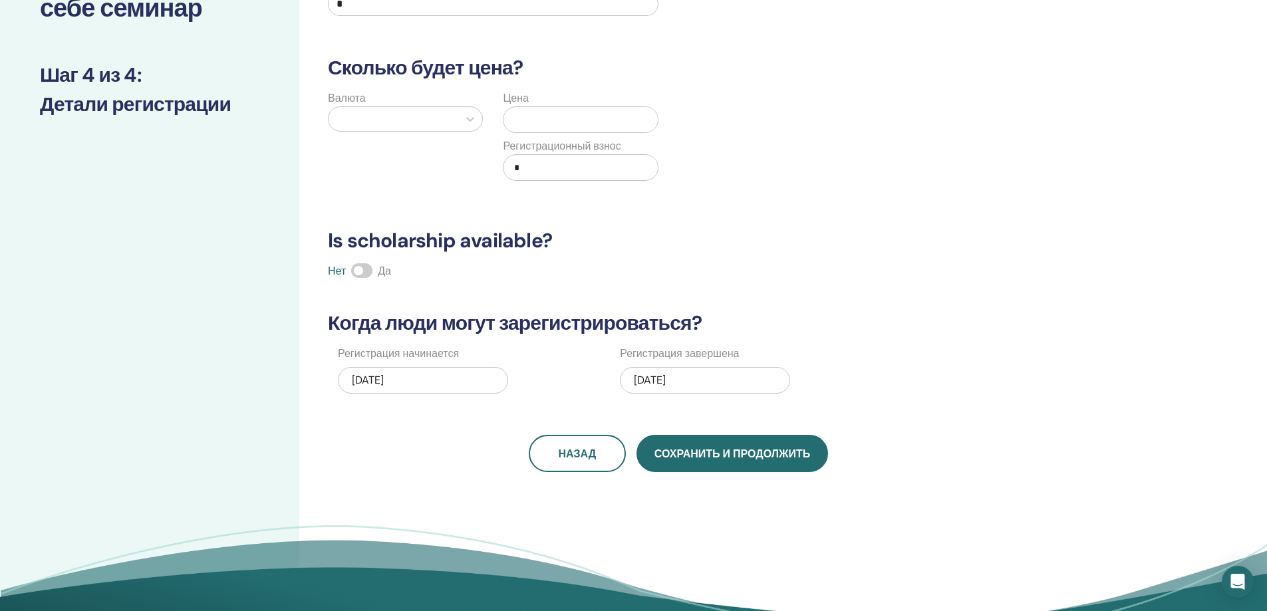
click at [727, 453] on span "Сохранить и продолжить" at bounding box center [732, 454] width 156 height 14
click at [745, 451] on span "Сохранить и продолжить" at bounding box center [732, 454] width 156 height 14
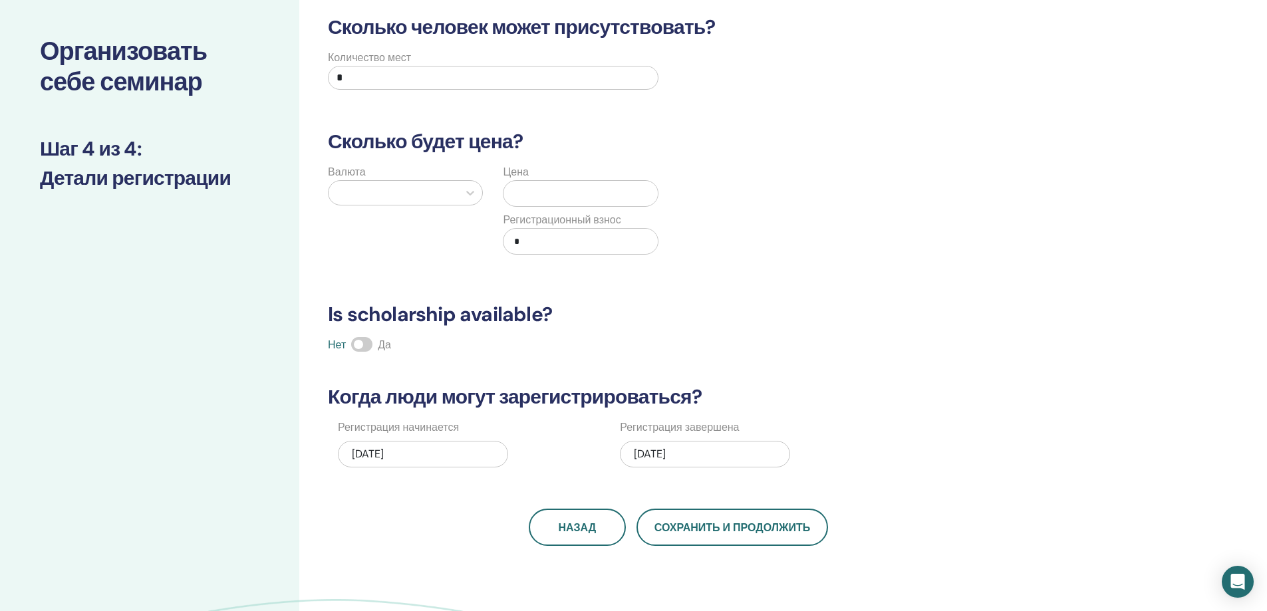
scroll to position [0, 0]
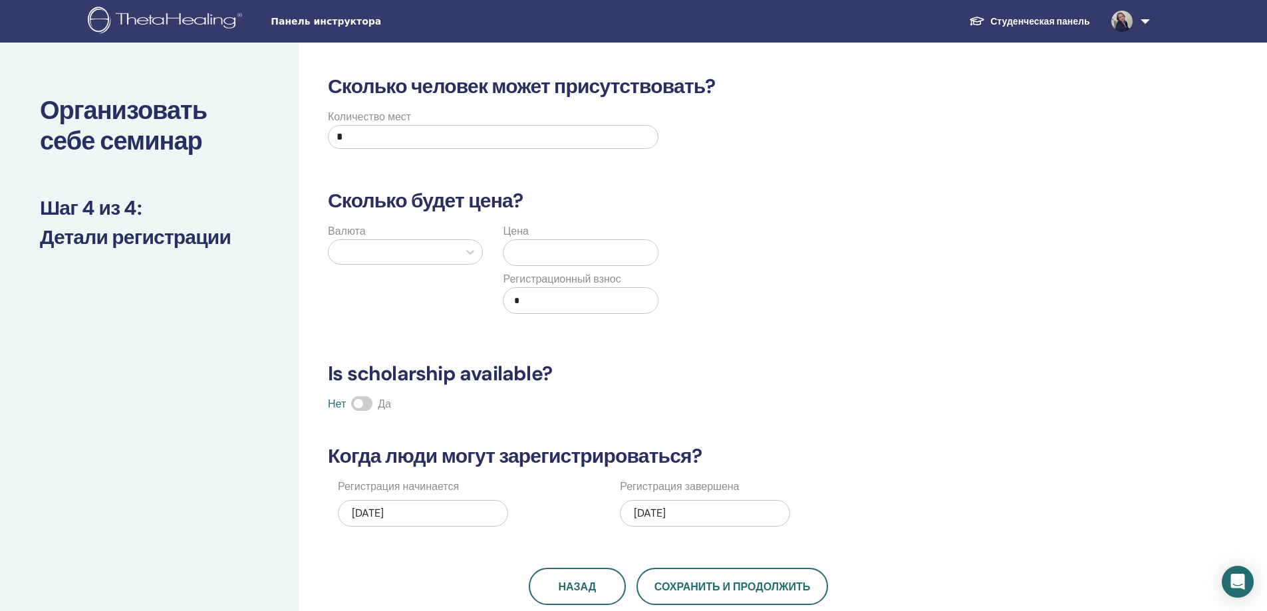
click at [372, 143] on input "*" at bounding box center [493, 137] width 330 height 24
type input "**"
click at [411, 252] on div at bounding box center [393, 252] width 116 height 19
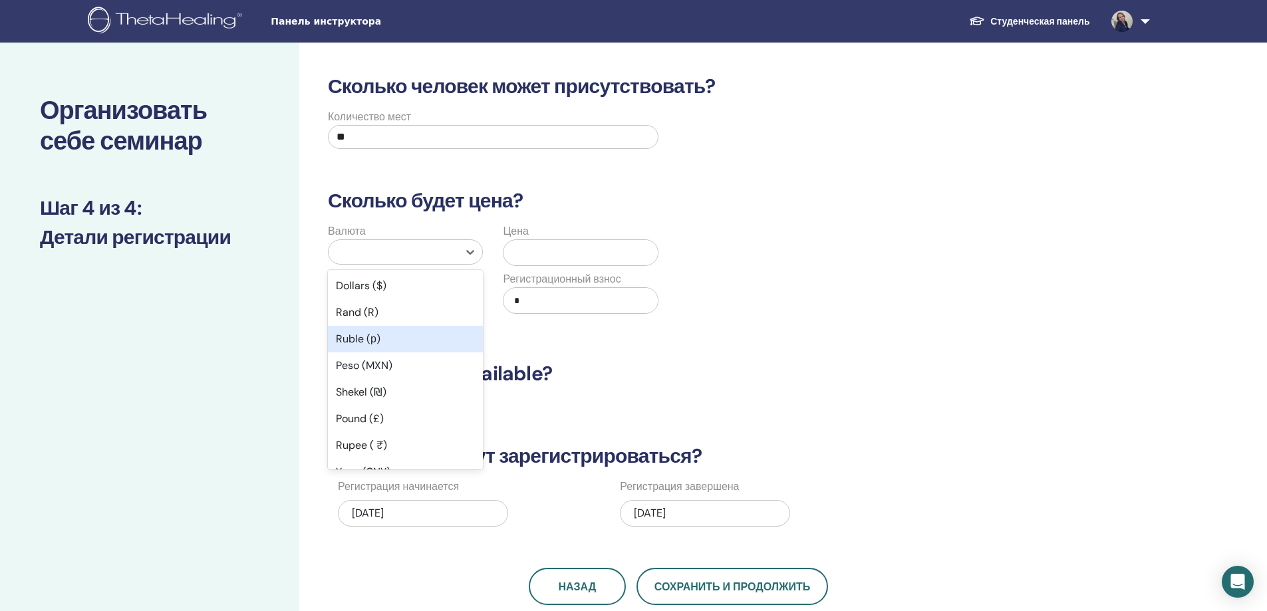
click at [382, 340] on div "Ruble (р)" at bounding box center [405, 339] width 155 height 27
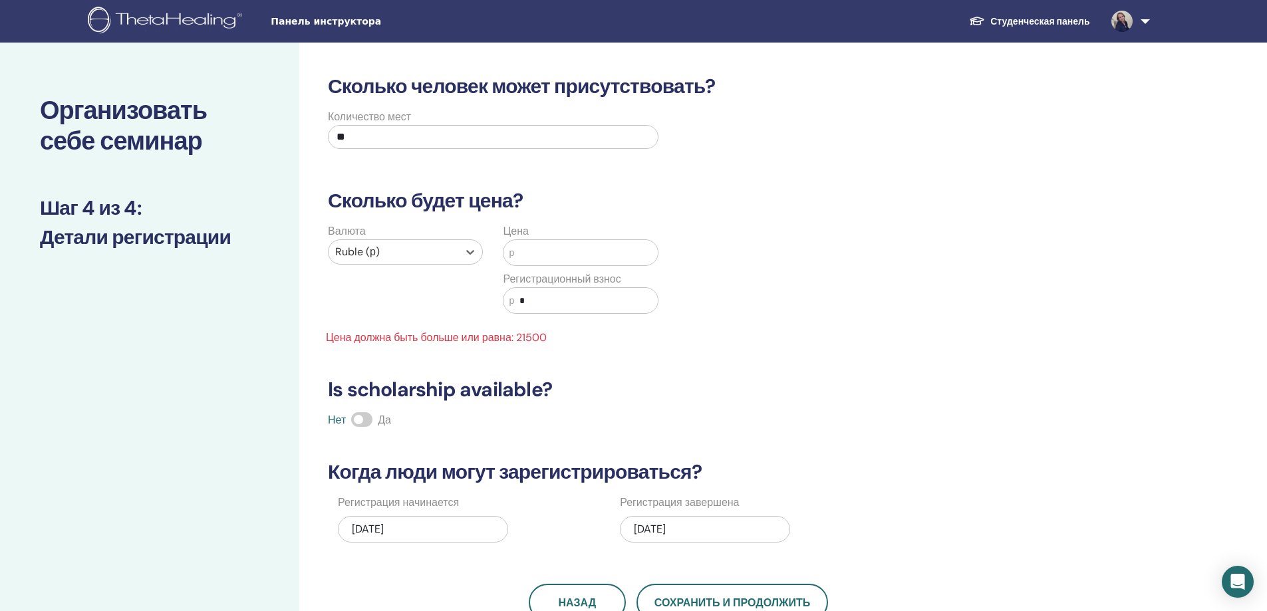
click at [532, 255] on input "text" at bounding box center [586, 252] width 144 height 25
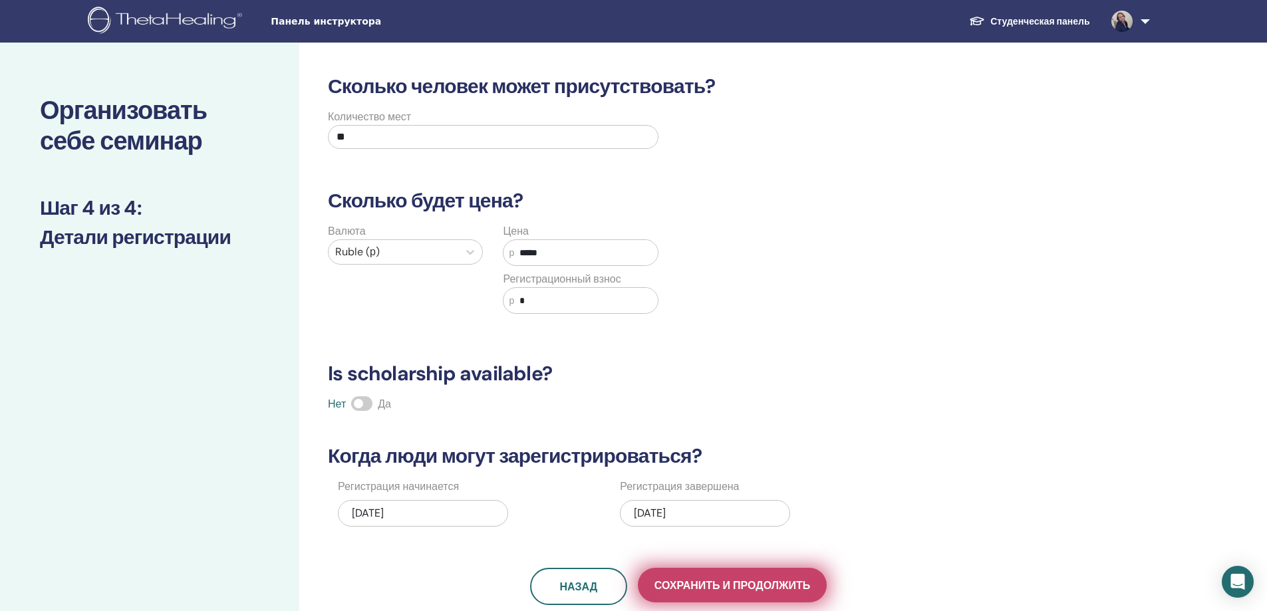
type input "*****"
click at [752, 583] on span "Сохранить и продолжить" at bounding box center [732, 585] width 156 height 14
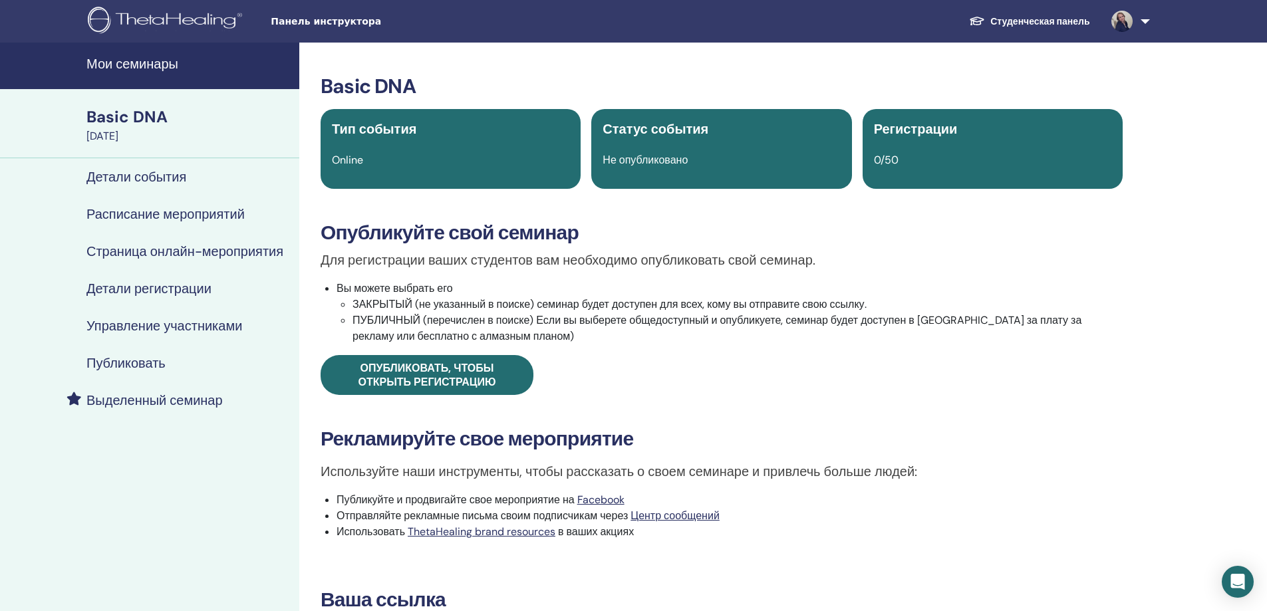
click at [144, 175] on h4 "Детали события" at bounding box center [136, 177] width 100 height 16
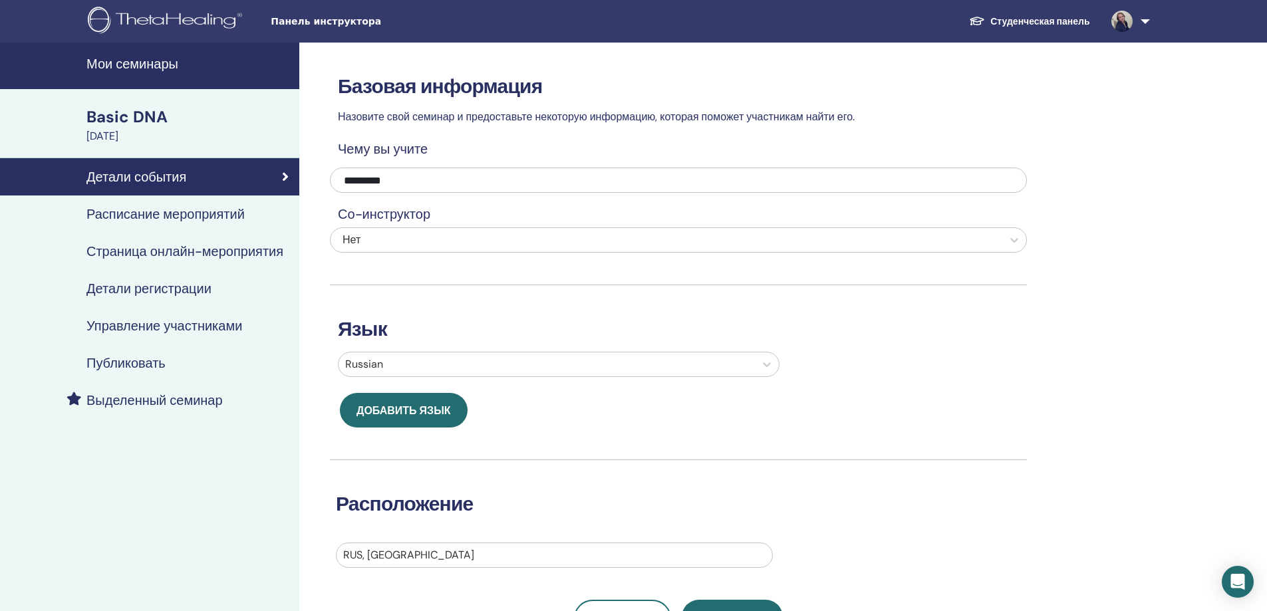
click at [143, 402] on h4 "Выделенный семинар" at bounding box center [154, 400] width 136 height 16
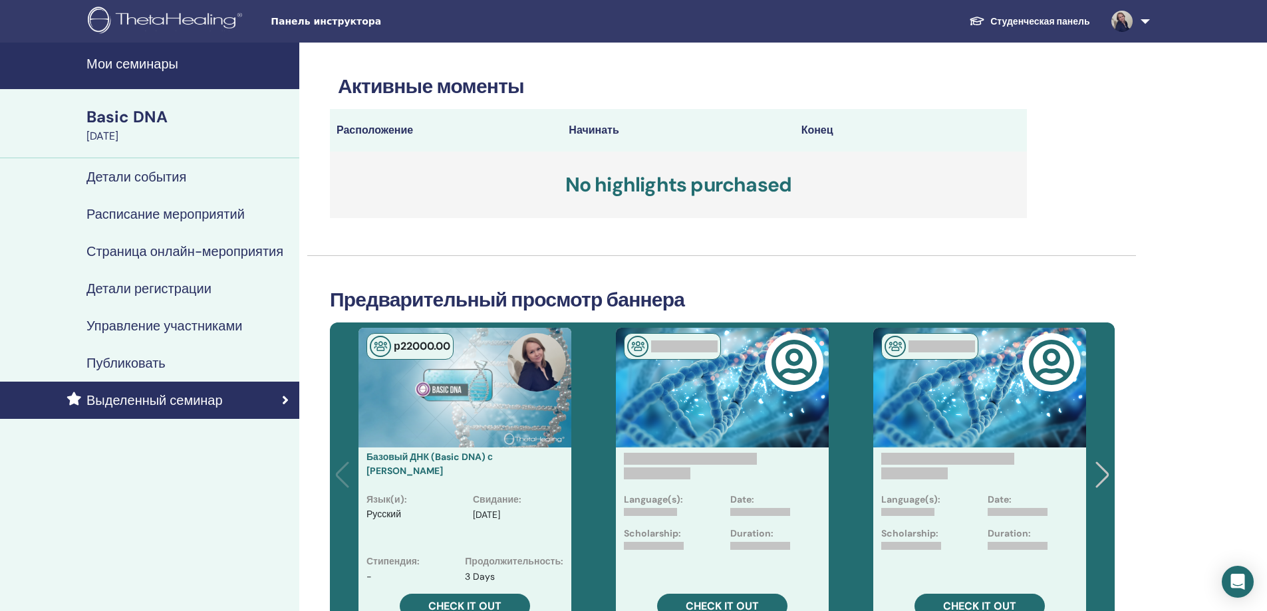
click at [151, 51] on link "Мои семинары" at bounding box center [149, 66] width 299 height 47
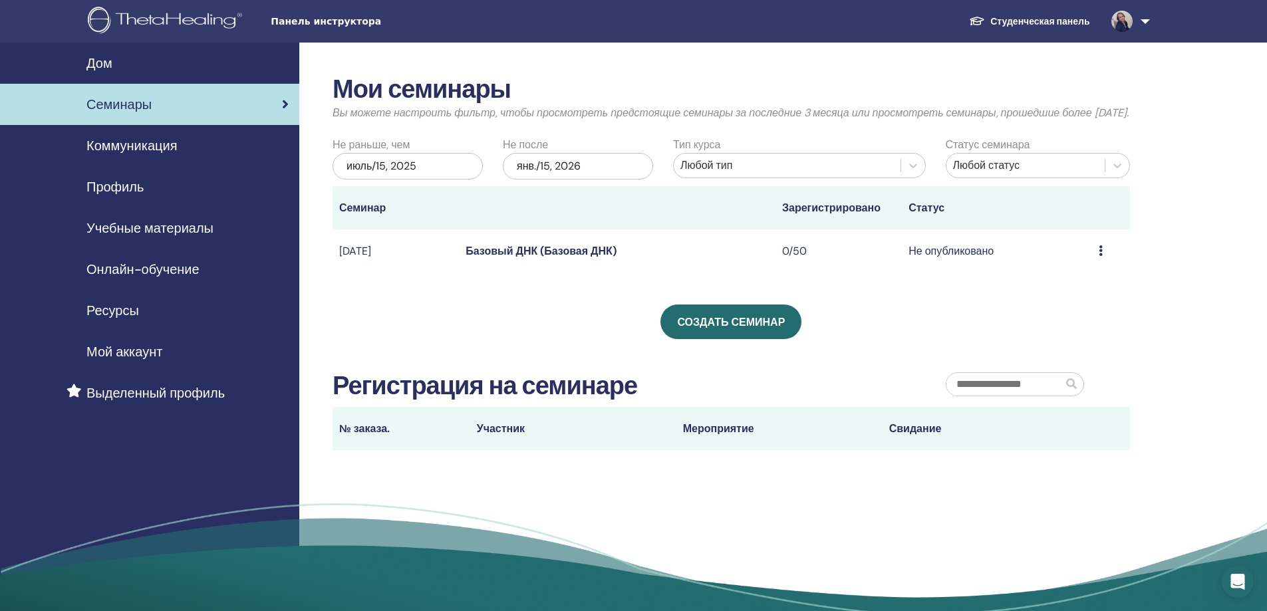
click at [1106, 259] on div "Предварительный просмотр Редактировать Участники Отмена" at bounding box center [1110, 251] width 25 height 16
click at [1096, 264] on td "Предварительный просмотр Редактировать Участники Отмена" at bounding box center [1111, 250] width 38 height 43
click at [1100, 256] on icon at bounding box center [1100, 250] width 4 height 11
click at [1068, 338] on font "Отмена" at bounding box center [1057, 336] width 38 height 14
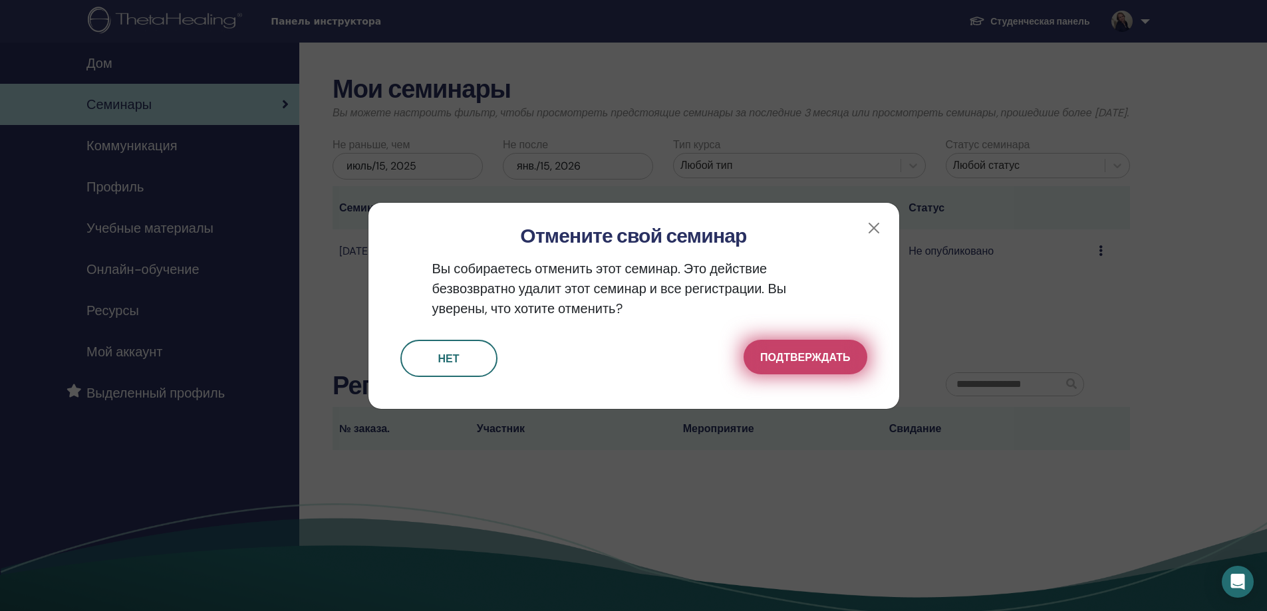
click at [804, 357] on font "Подтверждать" at bounding box center [805, 357] width 90 height 14
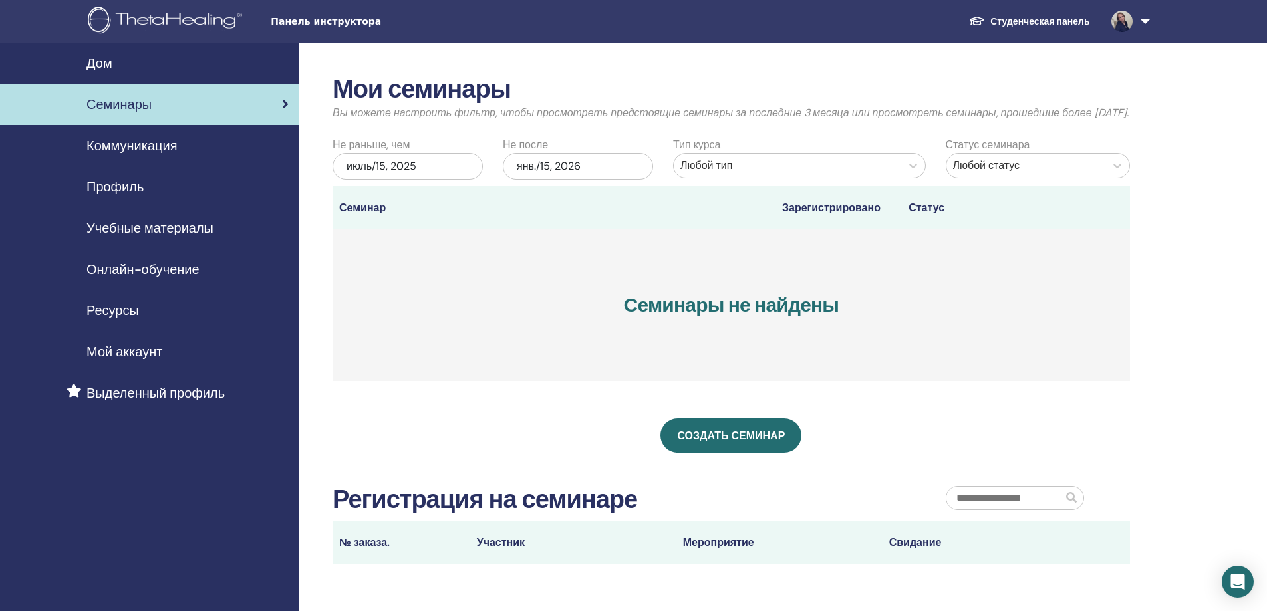
click at [109, 59] on font "Дом" at bounding box center [99, 63] width 26 height 17
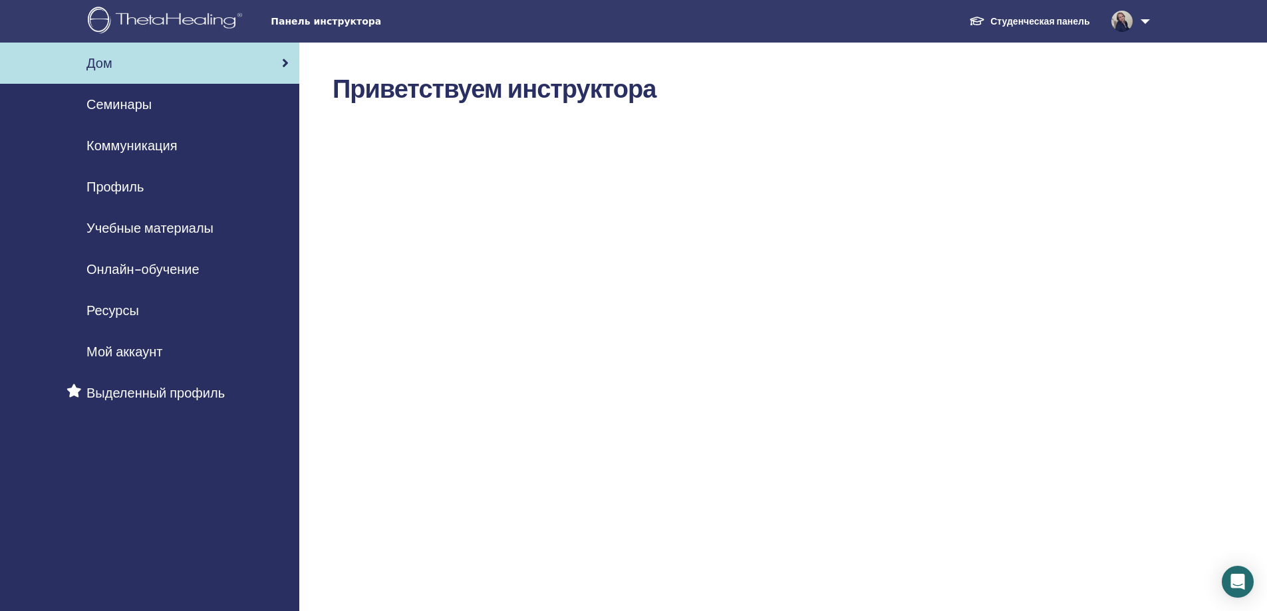
click at [1146, 22] on link at bounding box center [1127, 21] width 55 height 43
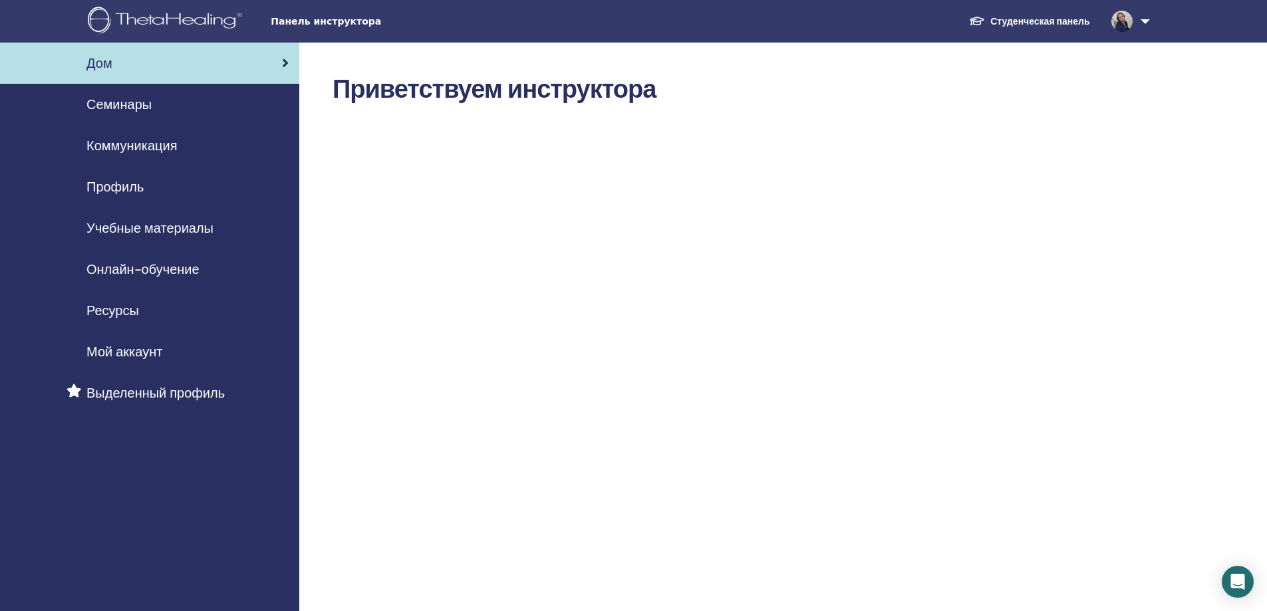
click at [140, 359] on font "Мой аккаунт" at bounding box center [124, 351] width 76 height 17
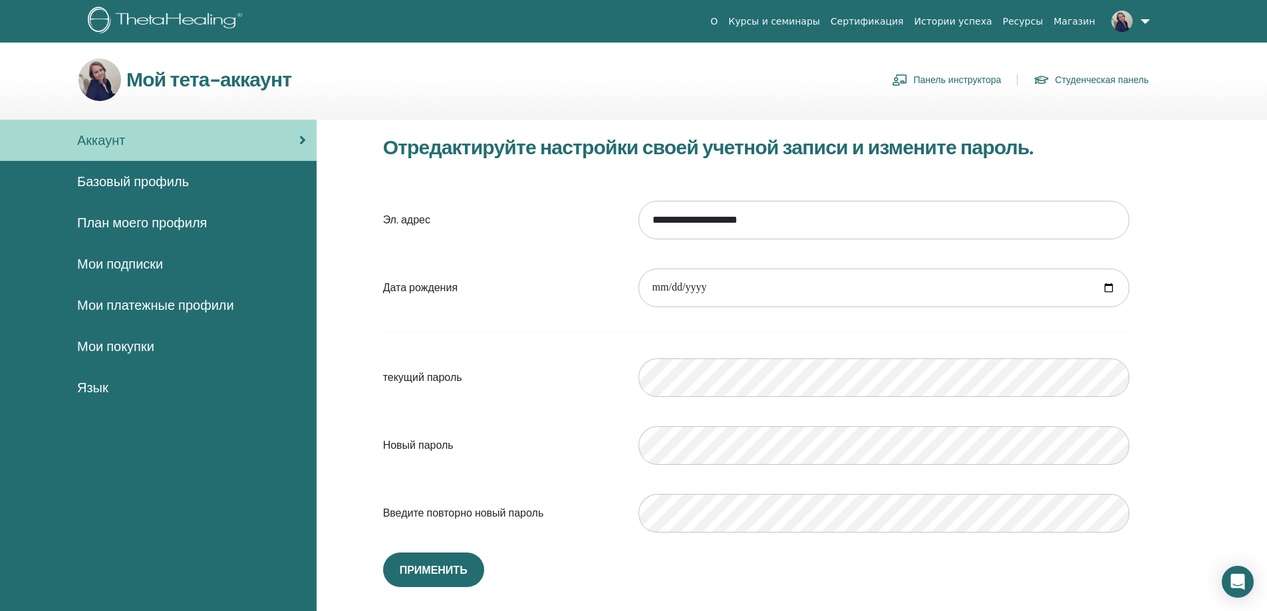
click at [156, 185] on font "Базовый профиль" at bounding box center [133, 181] width 112 height 17
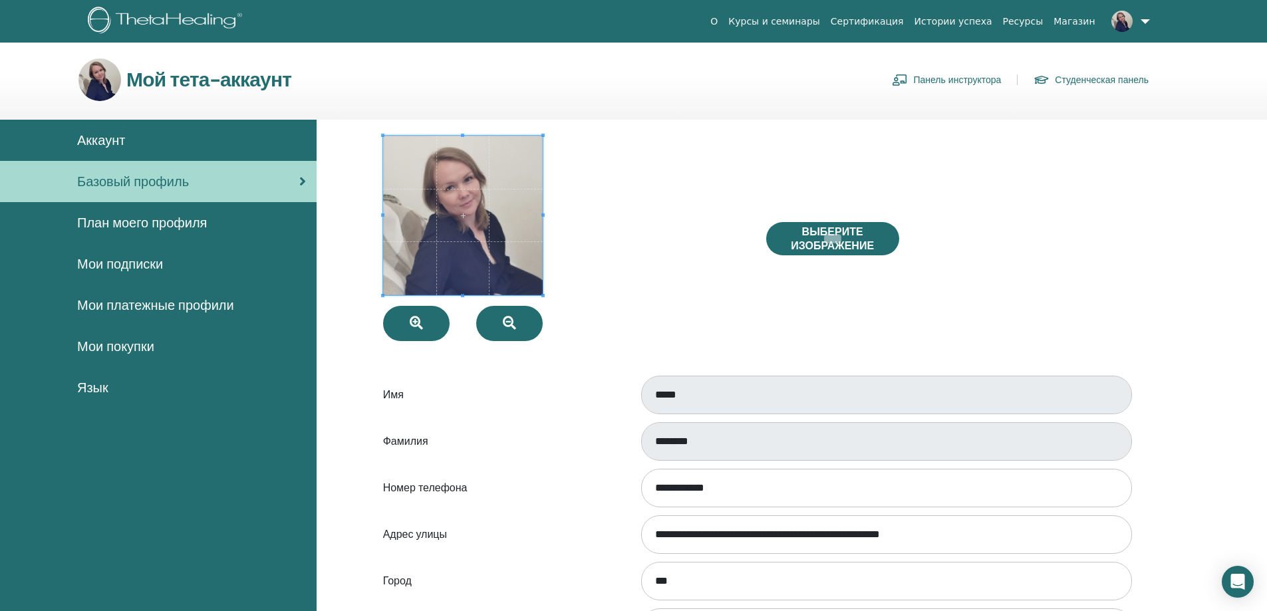
click at [173, 224] on span "План моего профиля" at bounding box center [142, 223] width 130 height 20
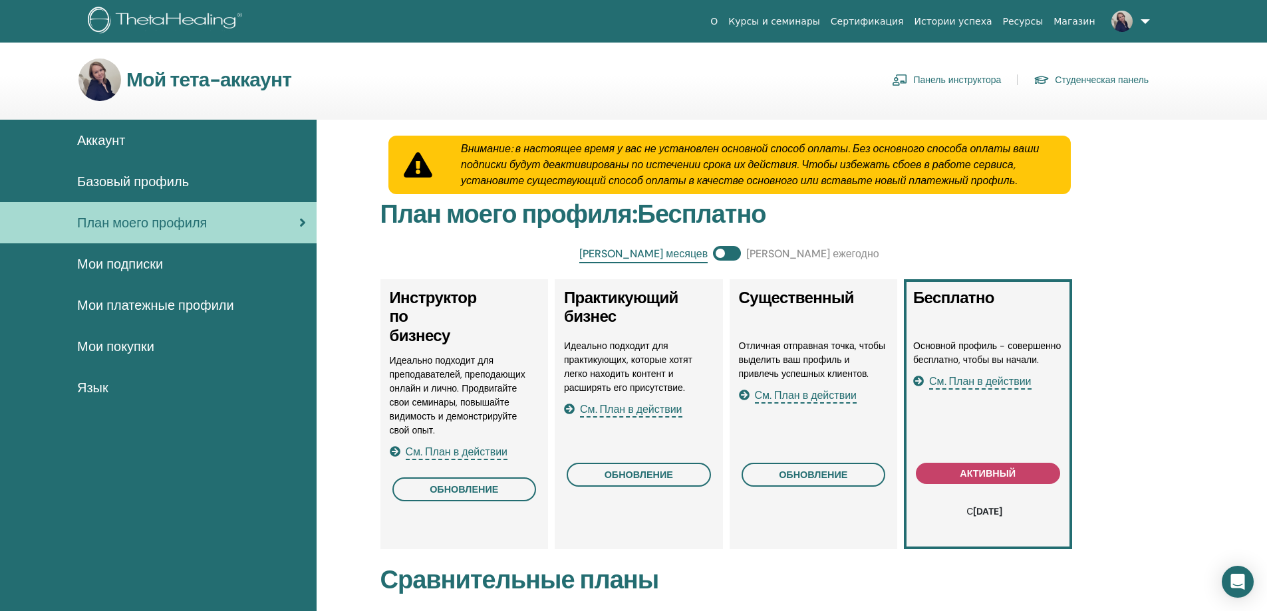
click at [132, 269] on font "Мои подписки" at bounding box center [120, 263] width 86 height 17
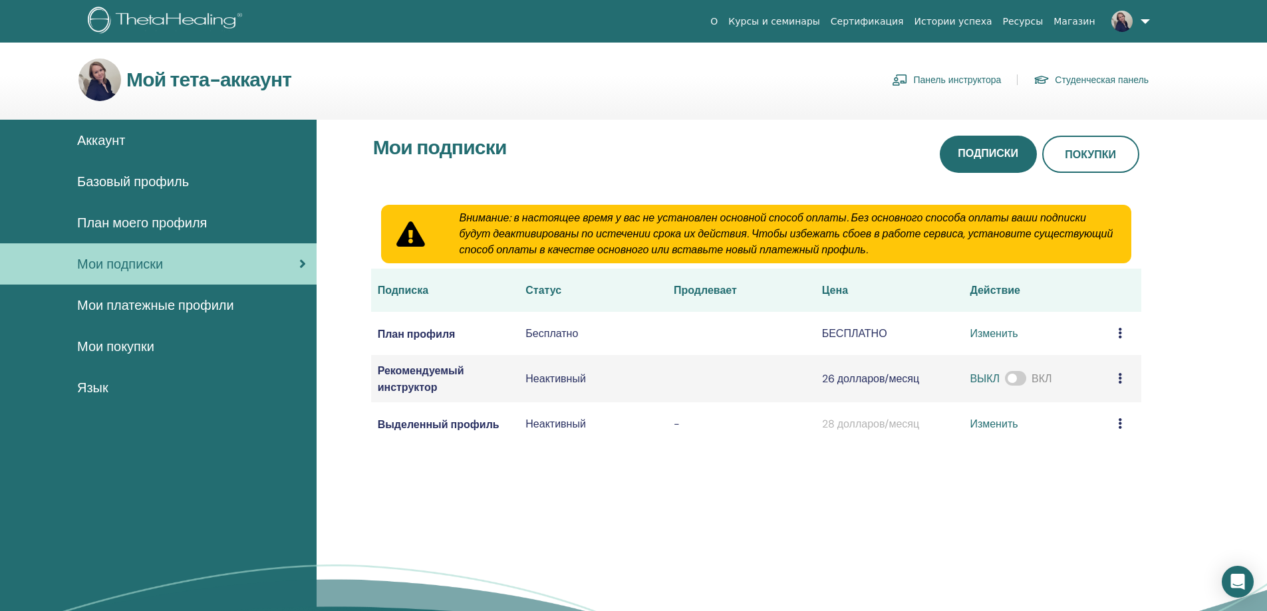
click at [141, 302] on font "Мои платежные профили" at bounding box center [155, 305] width 157 height 17
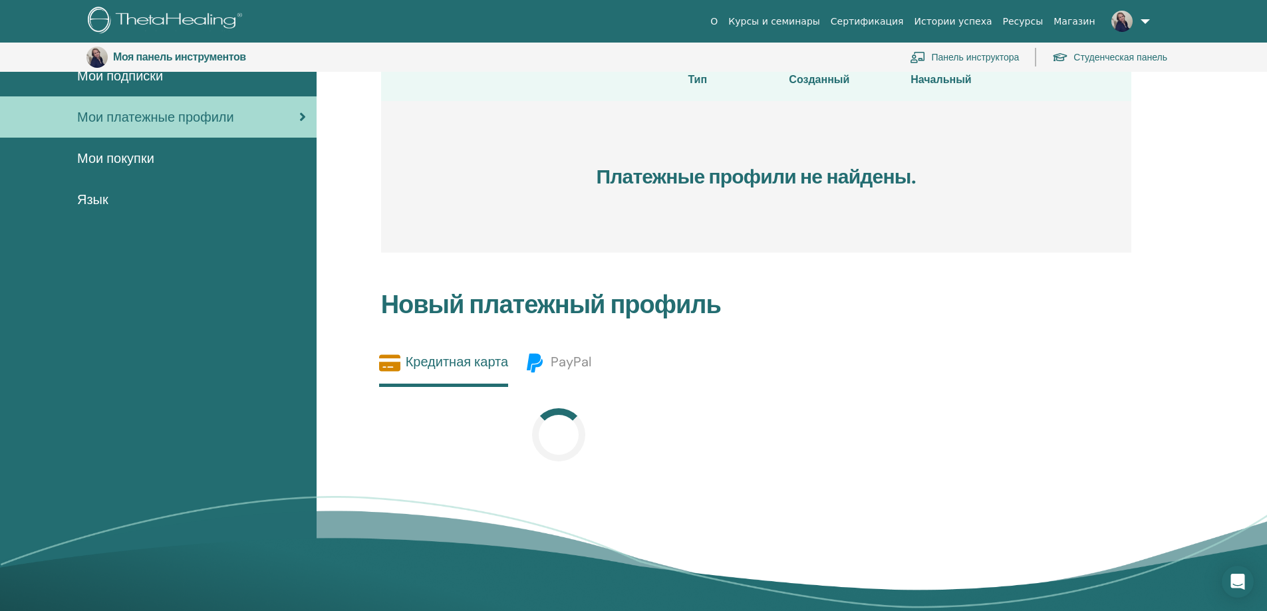
scroll to position [229, 0]
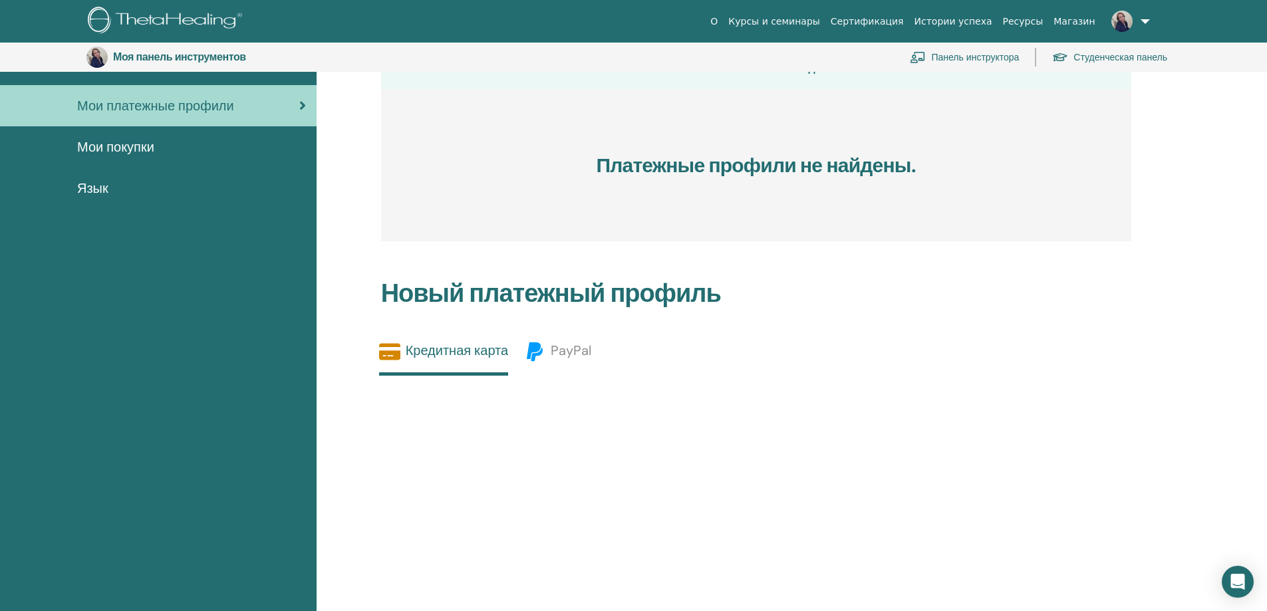
click at [125, 151] on font "Мои покупки" at bounding box center [115, 146] width 77 height 17
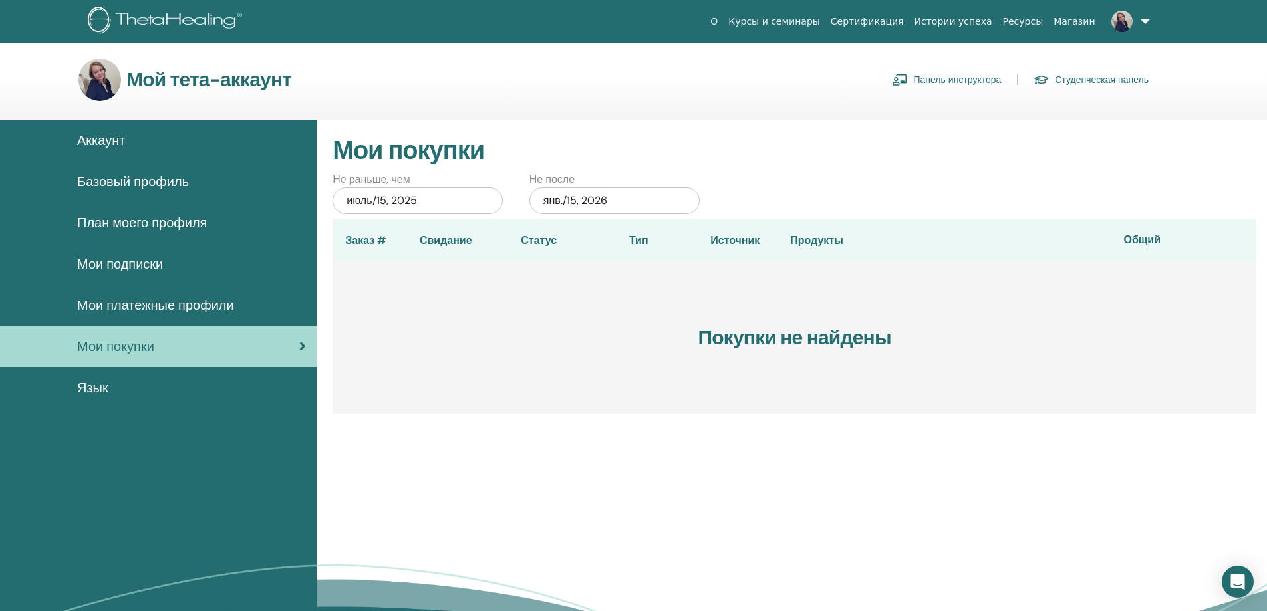
click at [98, 390] on font "Язык" at bounding box center [92, 387] width 31 height 17
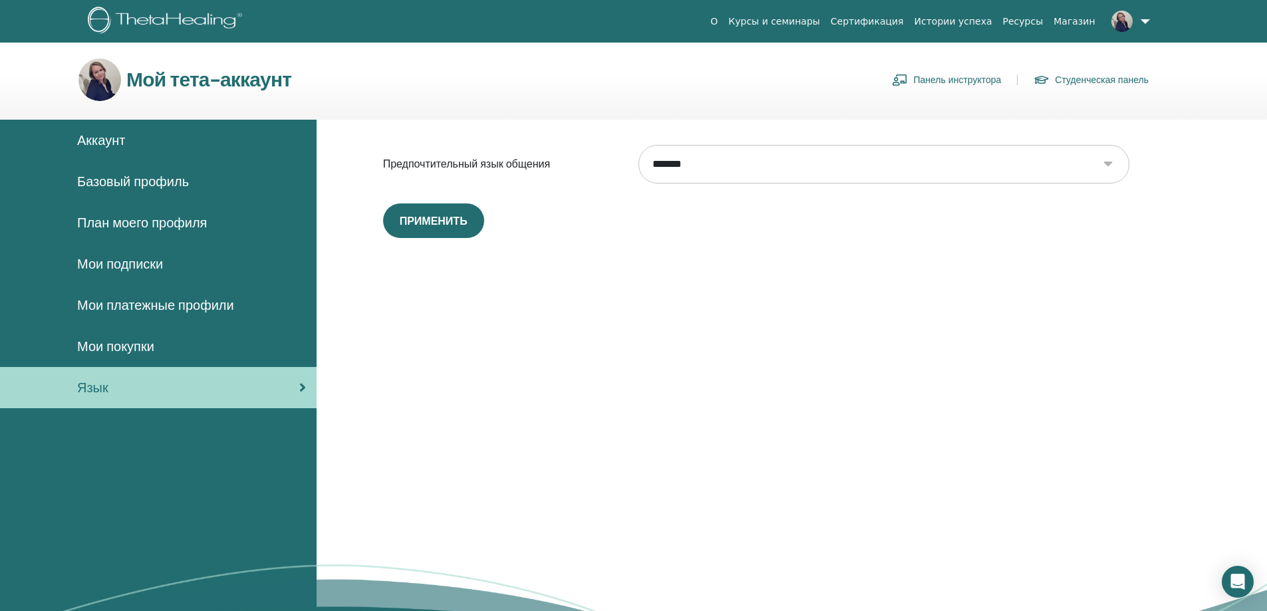
click at [108, 137] on span "Аккаунт" at bounding box center [101, 140] width 48 height 20
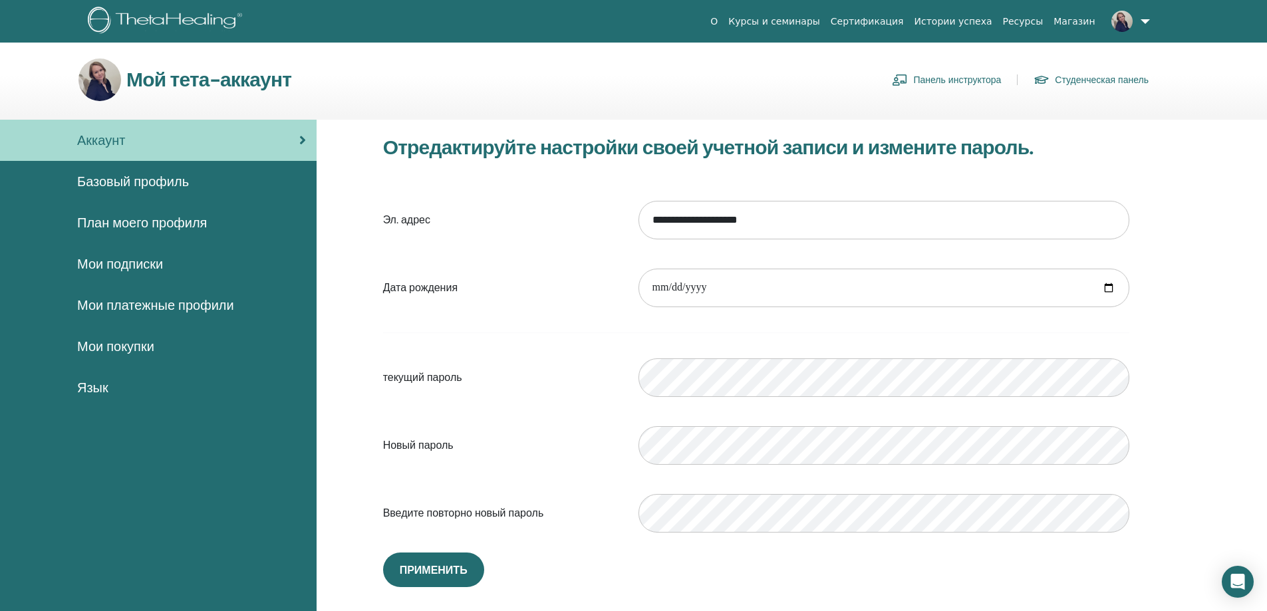
click at [894, 22] on font "Сертификация" at bounding box center [866, 21] width 73 height 11
click at [1139, 22] on link at bounding box center [1127, 21] width 55 height 43
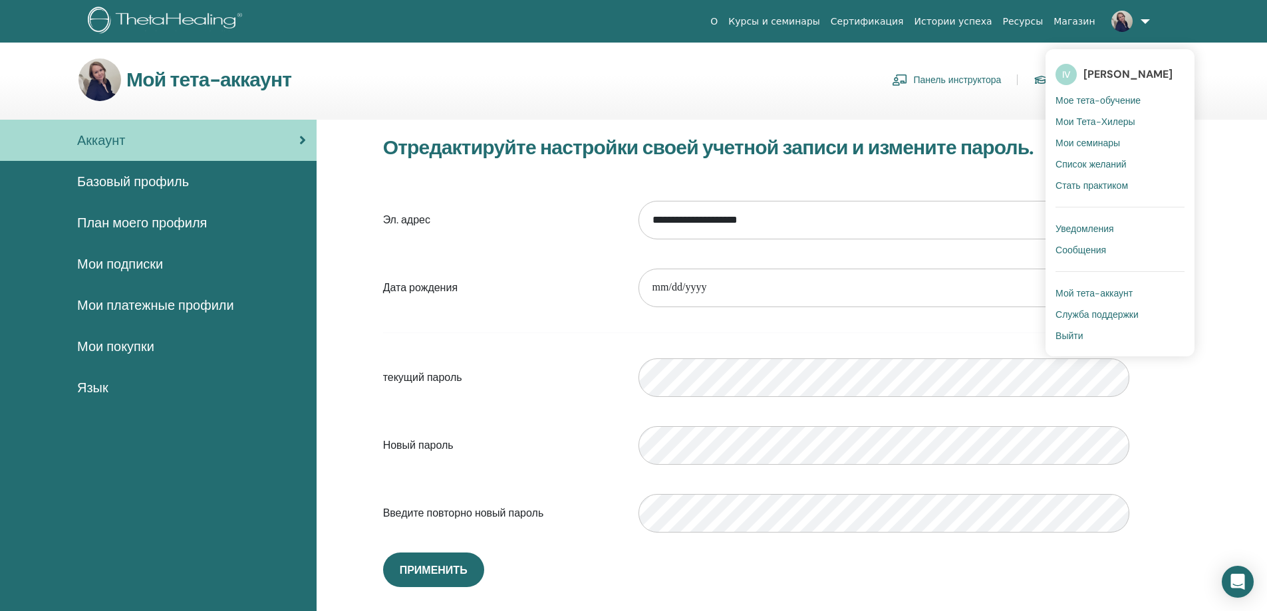
click at [1121, 99] on font "Мое тета-обучение" at bounding box center [1097, 100] width 85 height 12
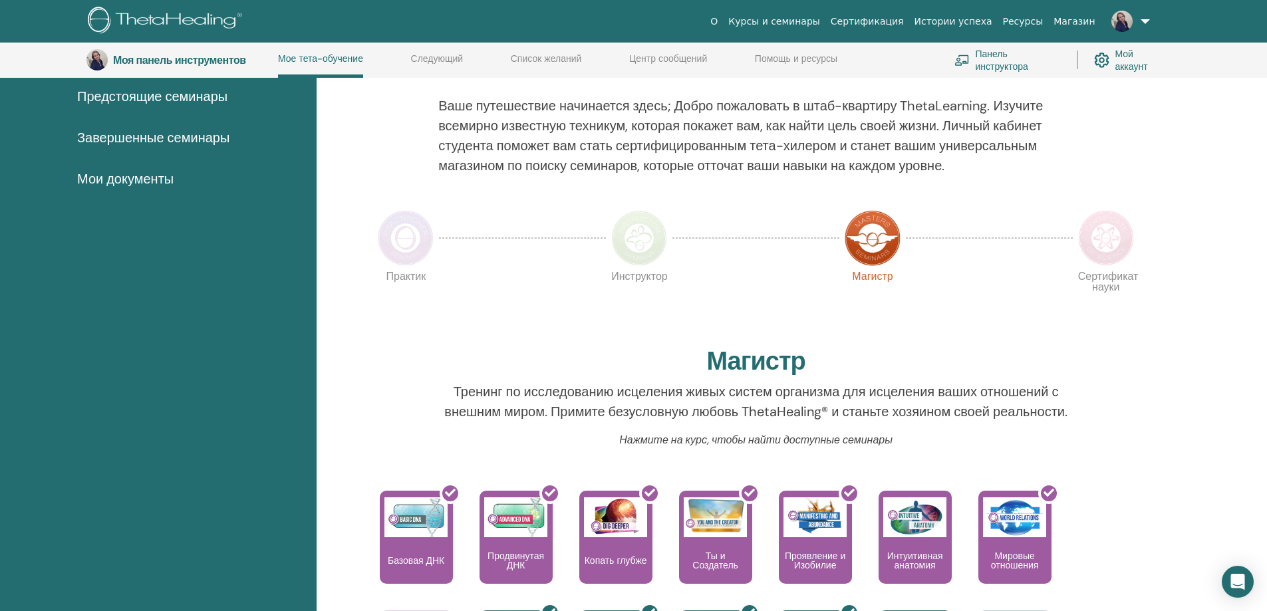
scroll to position [434, 0]
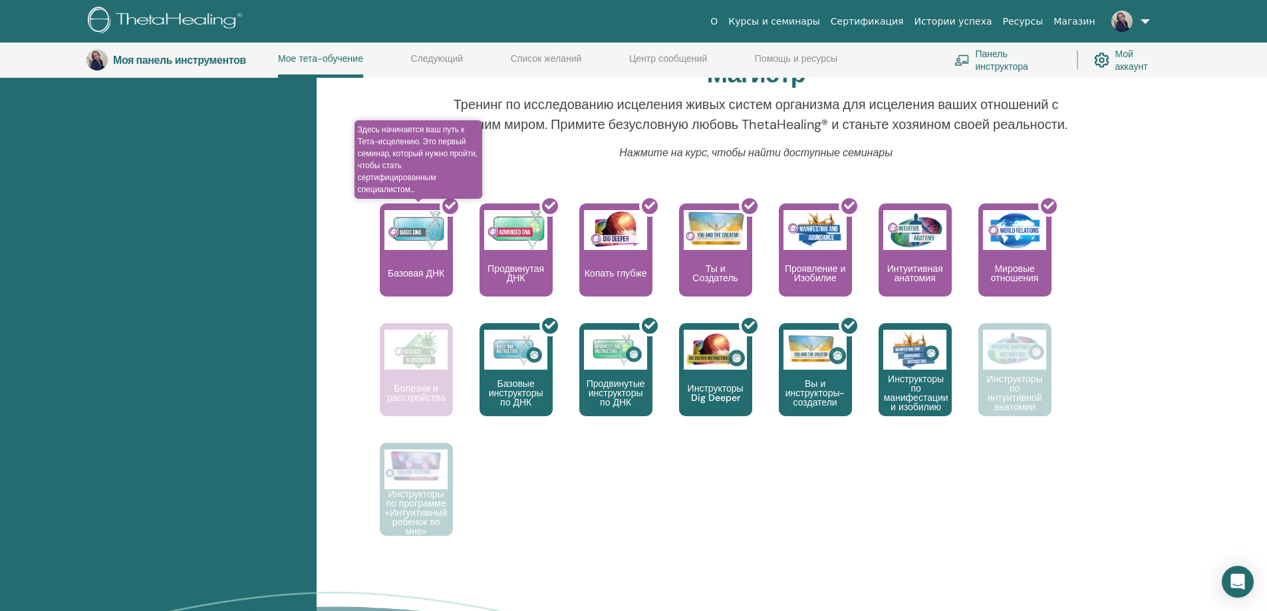
click at [433, 279] on div at bounding box center [424, 255] width 73 height 120
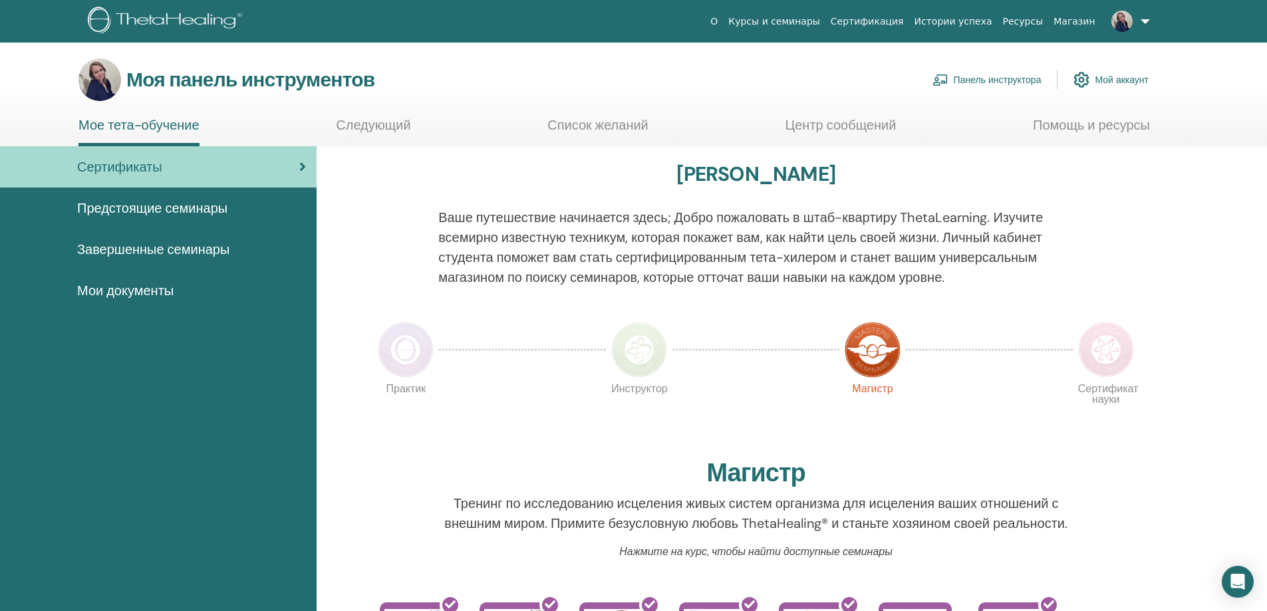
click at [150, 293] on font "Мои документы" at bounding box center [125, 290] width 96 height 17
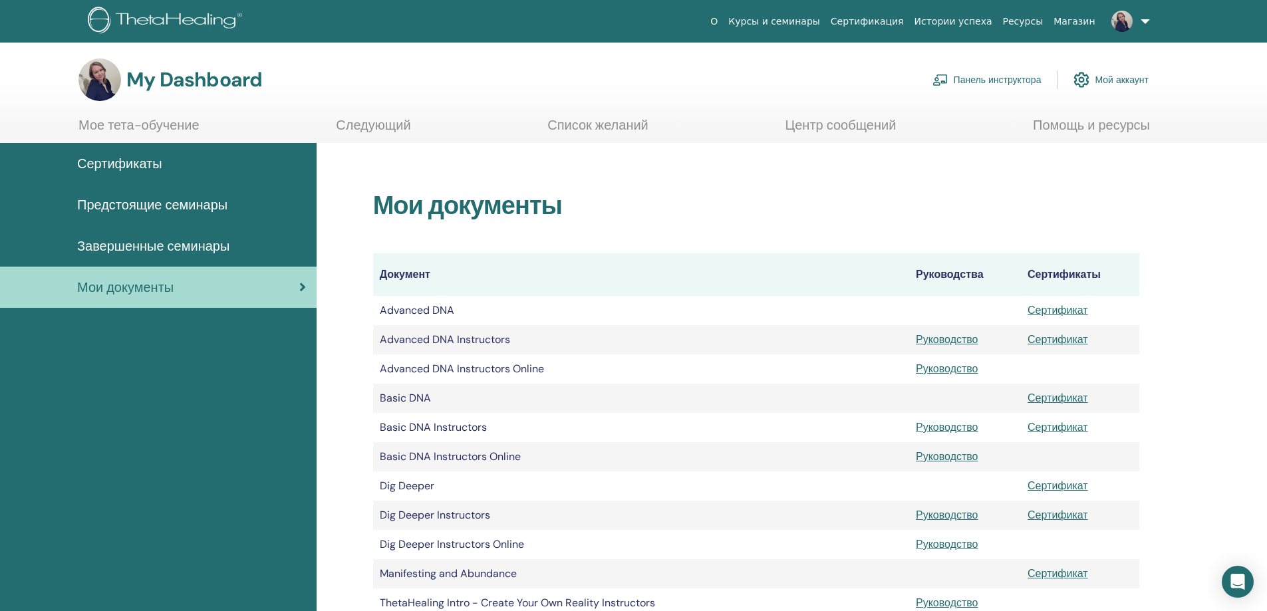
click at [384, 128] on link "Следующий" at bounding box center [373, 130] width 74 height 26
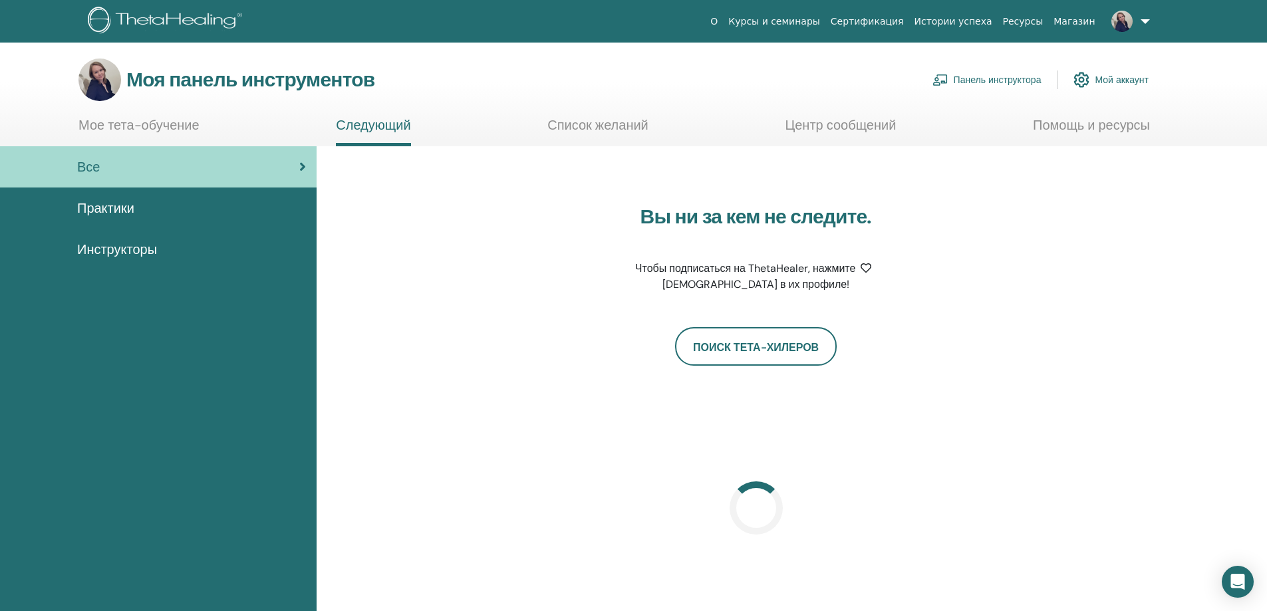
click at [592, 128] on font "Список желаний" at bounding box center [597, 124] width 101 height 17
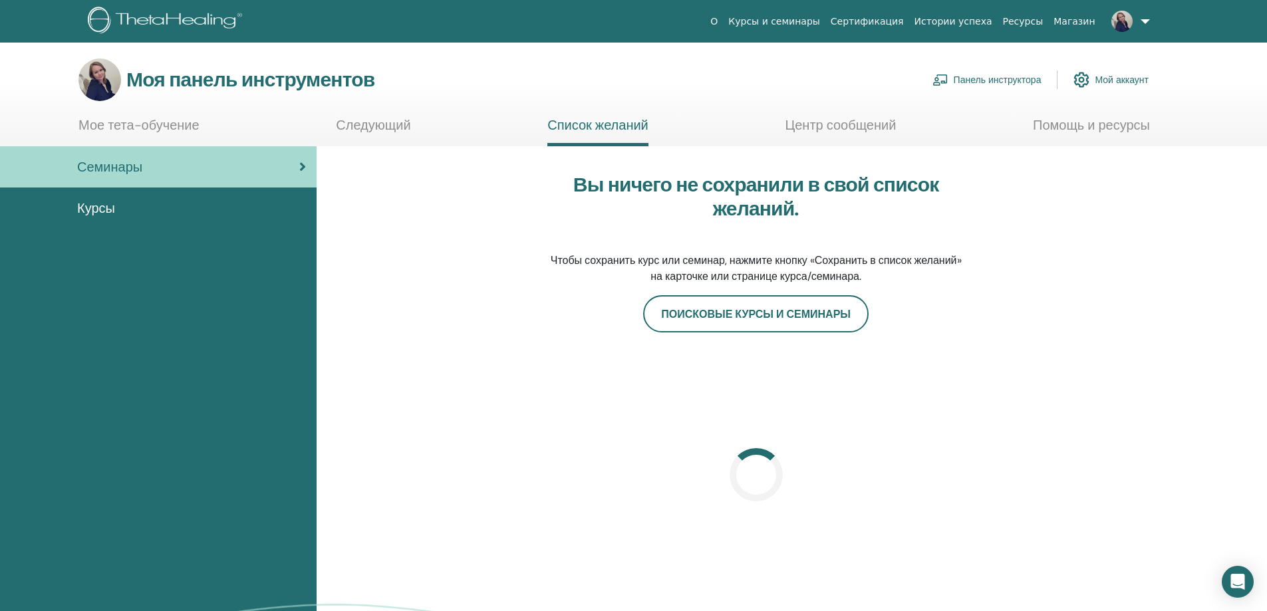
click at [818, 124] on font "Центр сообщений" at bounding box center [840, 124] width 111 height 17
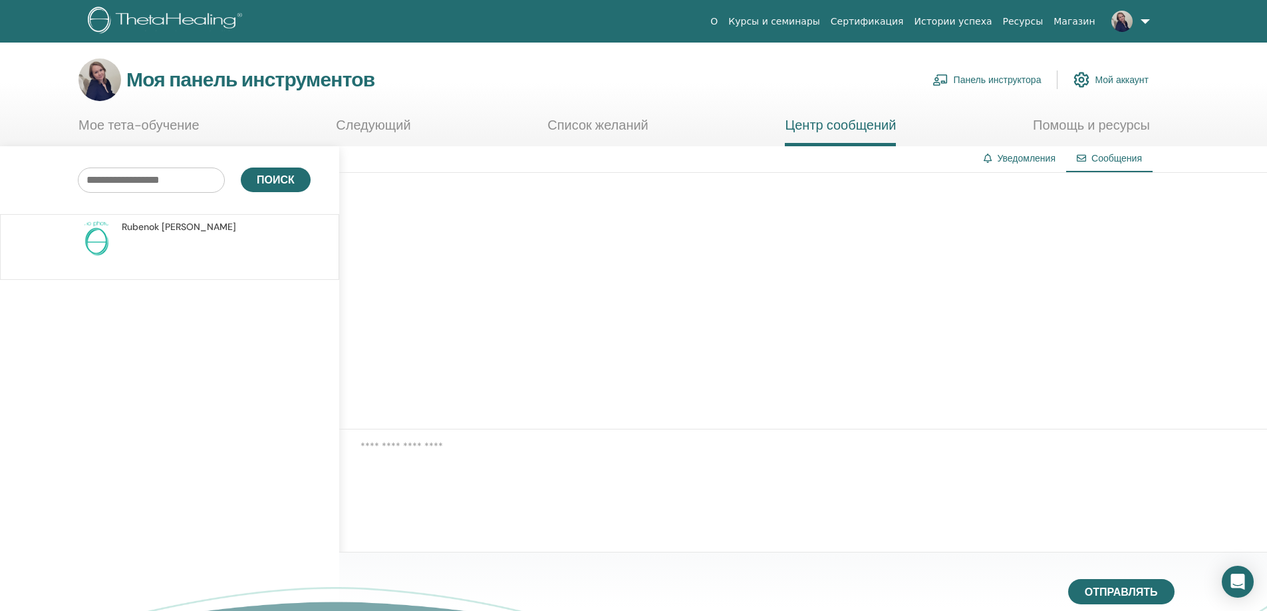
click at [1068, 126] on font "Помощь и ресурсы" at bounding box center [1091, 124] width 117 height 17
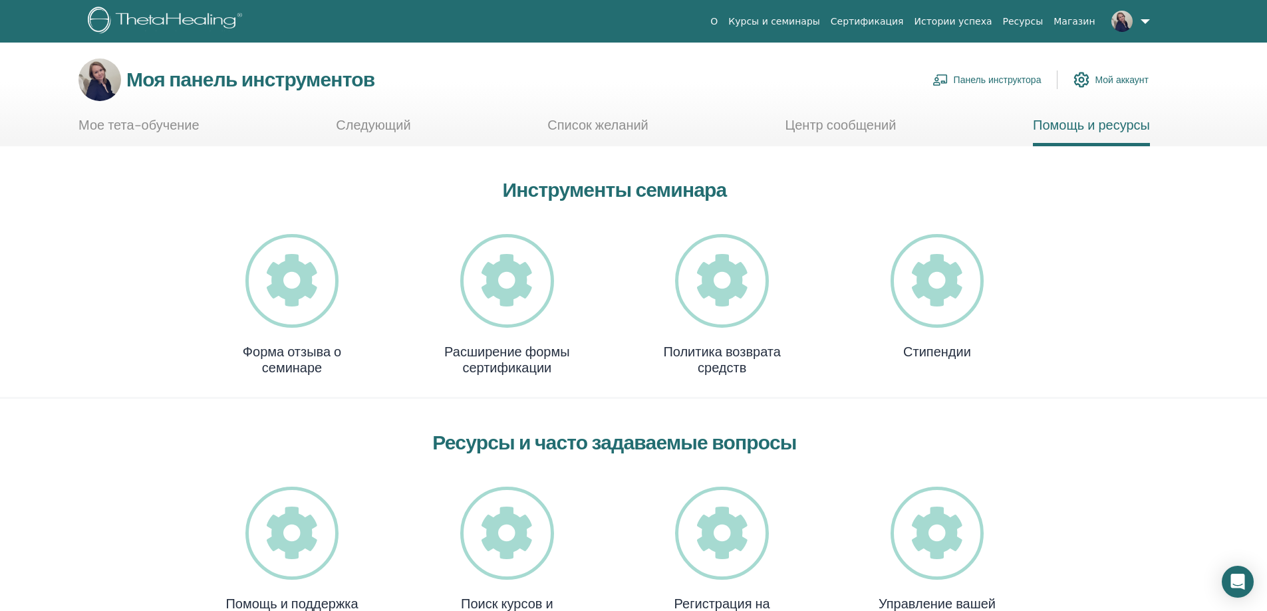
click at [515, 291] on icon at bounding box center [507, 281] width 94 height 94
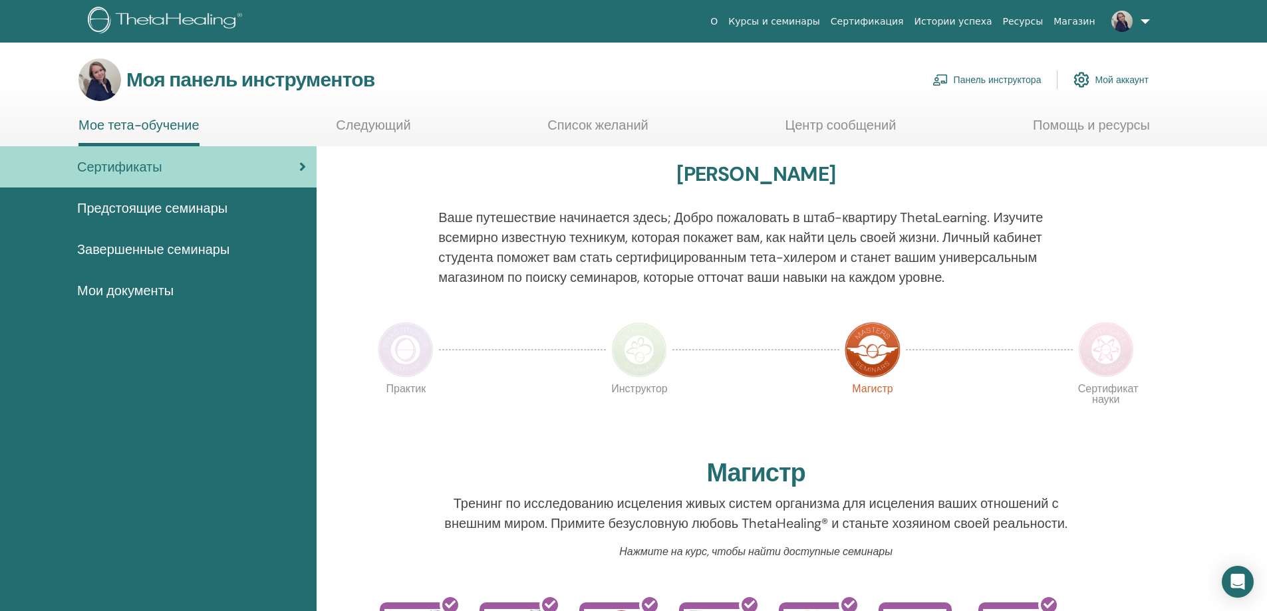
click at [989, 79] on font "Панель инструктора" at bounding box center [997, 80] width 88 height 12
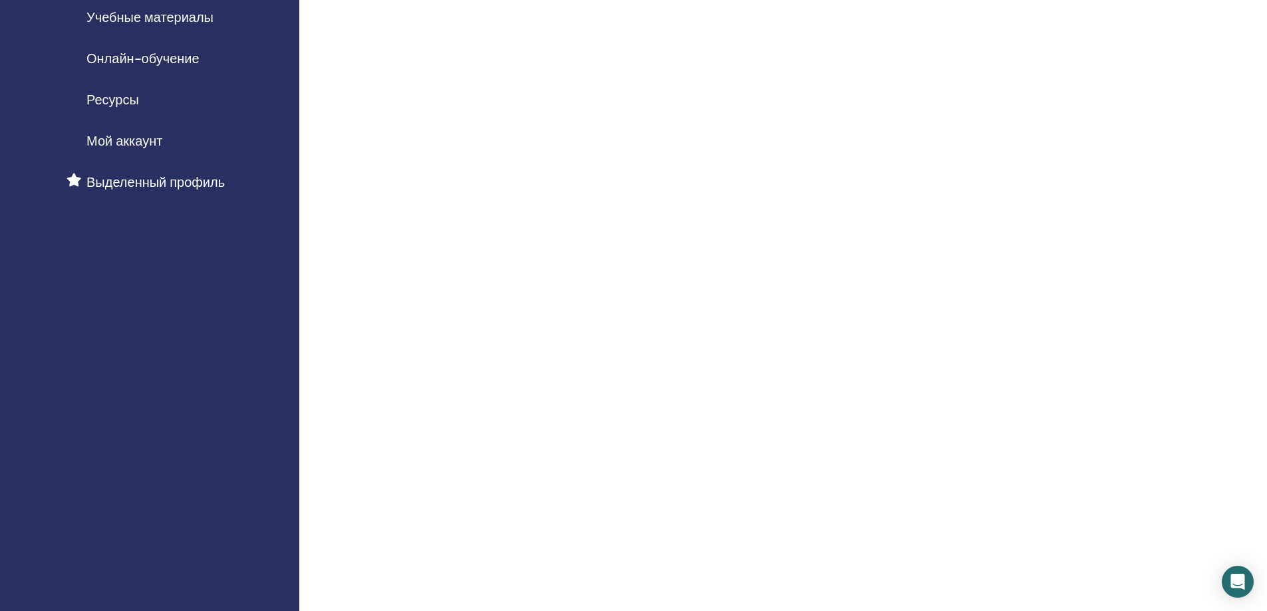
scroll to position [66, 0]
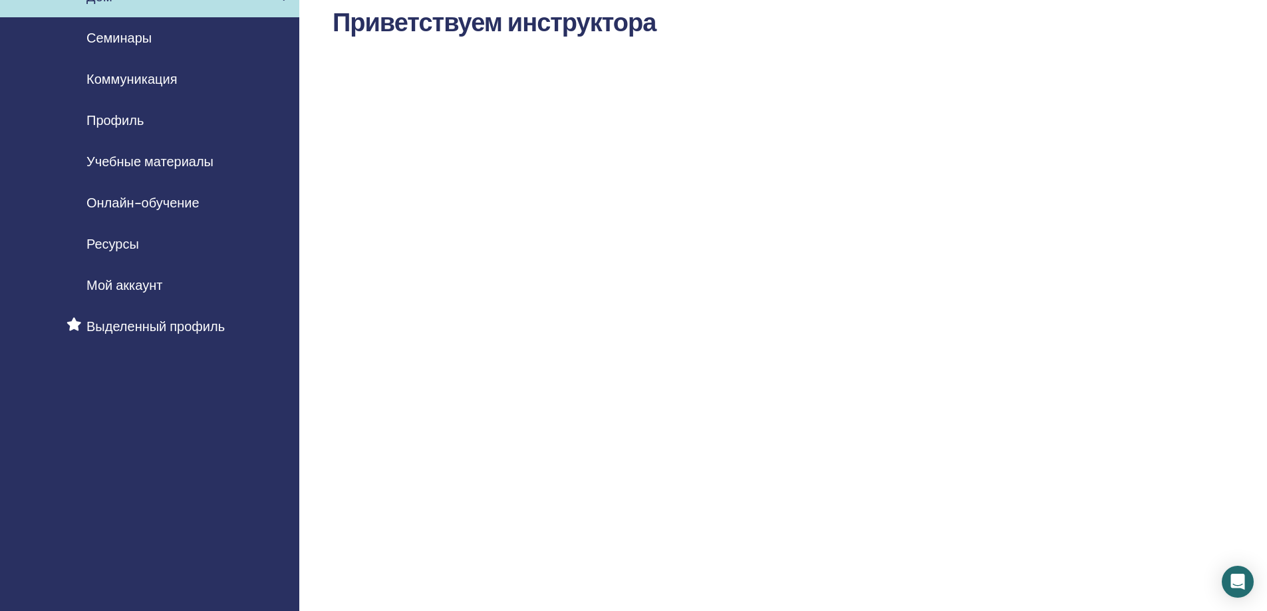
click at [124, 283] on font "Мой аккаунт" at bounding box center [124, 285] width 76 height 17
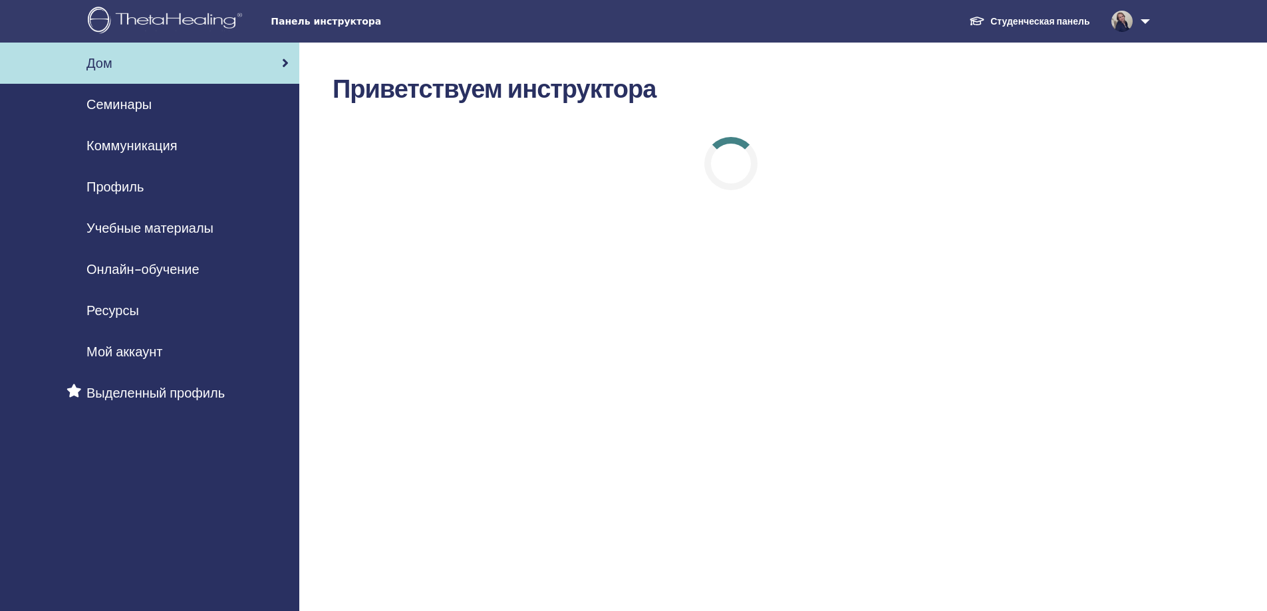
scroll to position [66, 0]
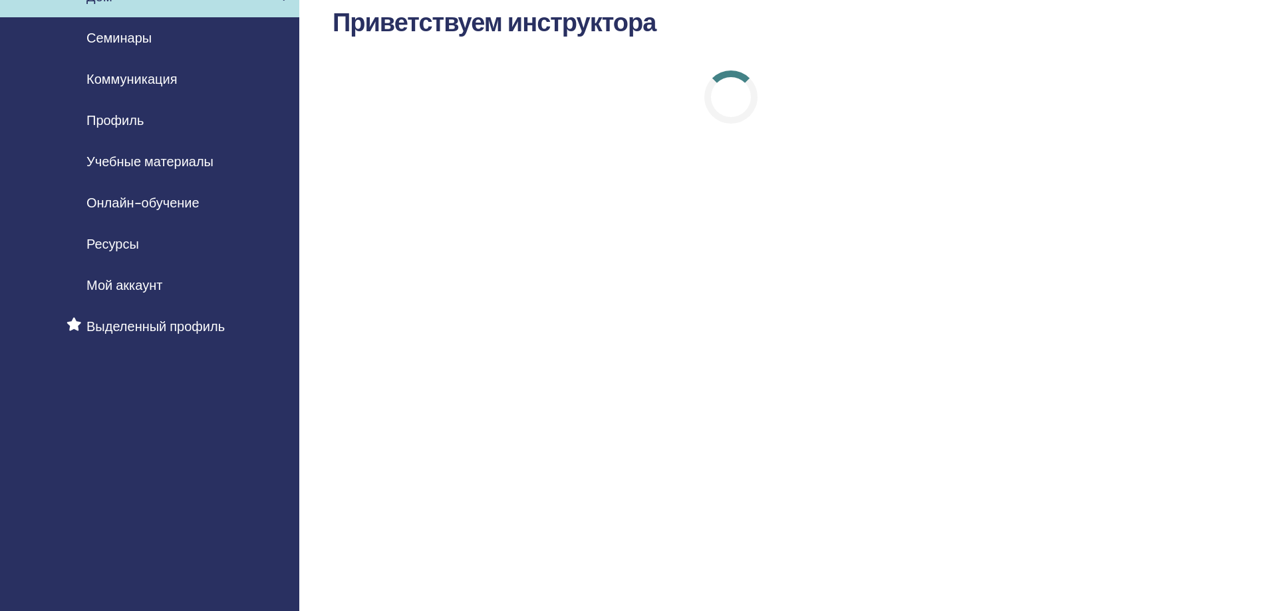
click at [162, 326] on font "Выделенный профиль" at bounding box center [155, 326] width 138 height 17
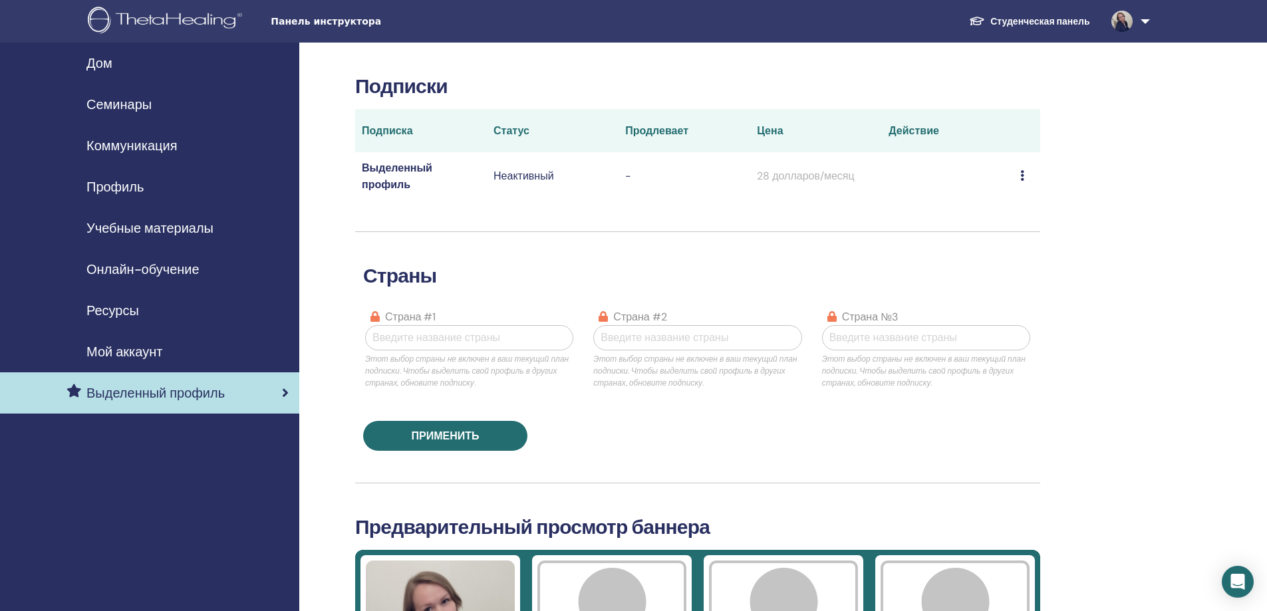
click at [122, 312] on font "Ресурсы" at bounding box center [112, 310] width 53 height 17
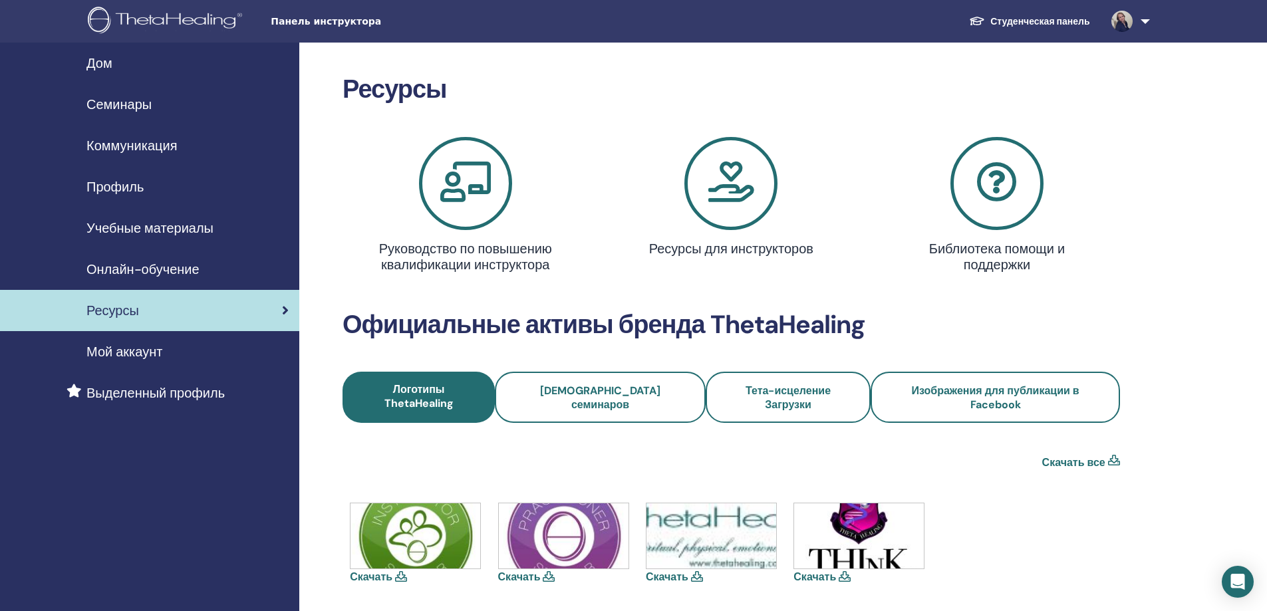
click at [130, 266] on font "Онлайн-обучение" at bounding box center [142, 269] width 113 height 17
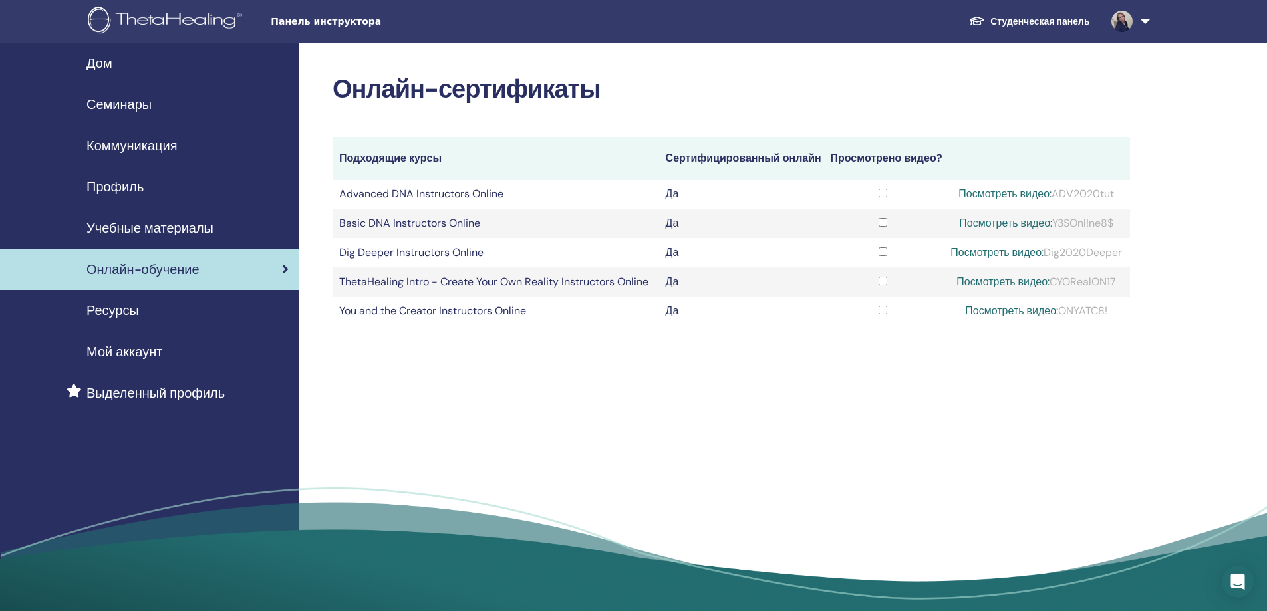
click at [158, 227] on span "Учебные материалы" at bounding box center [149, 228] width 127 height 20
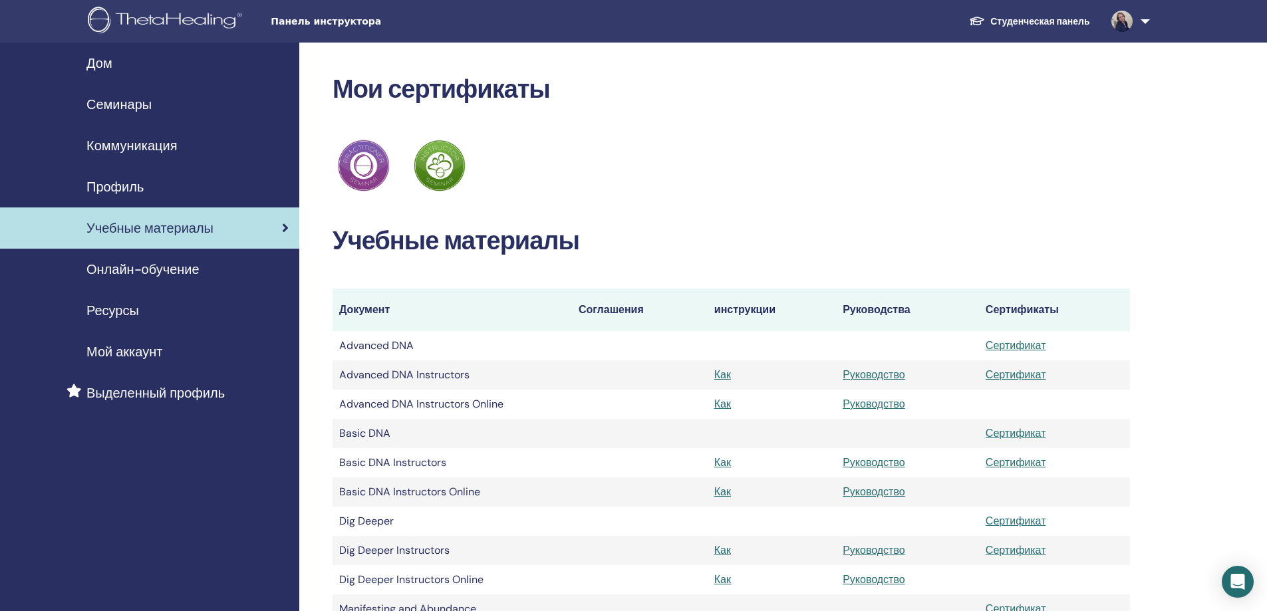
click at [114, 197] on link "Профиль" at bounding box center [149, 186] width 299 height 41
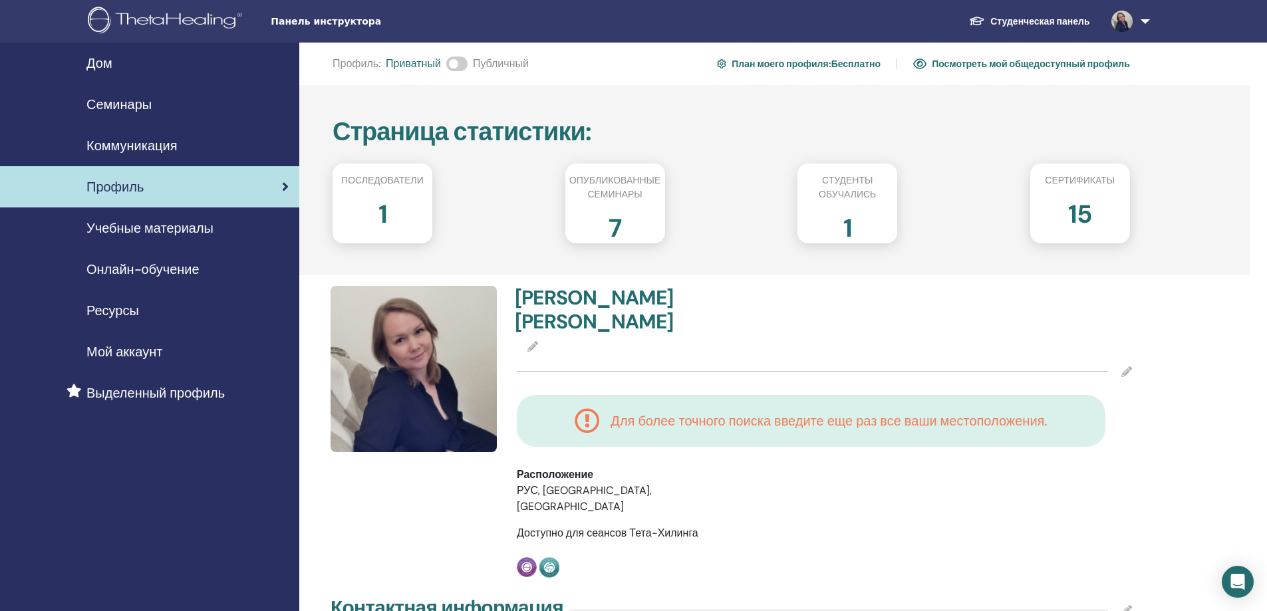
click at [132, 144] on font "Коммуникация" at bounding box center [131, 145] width 90 height 17
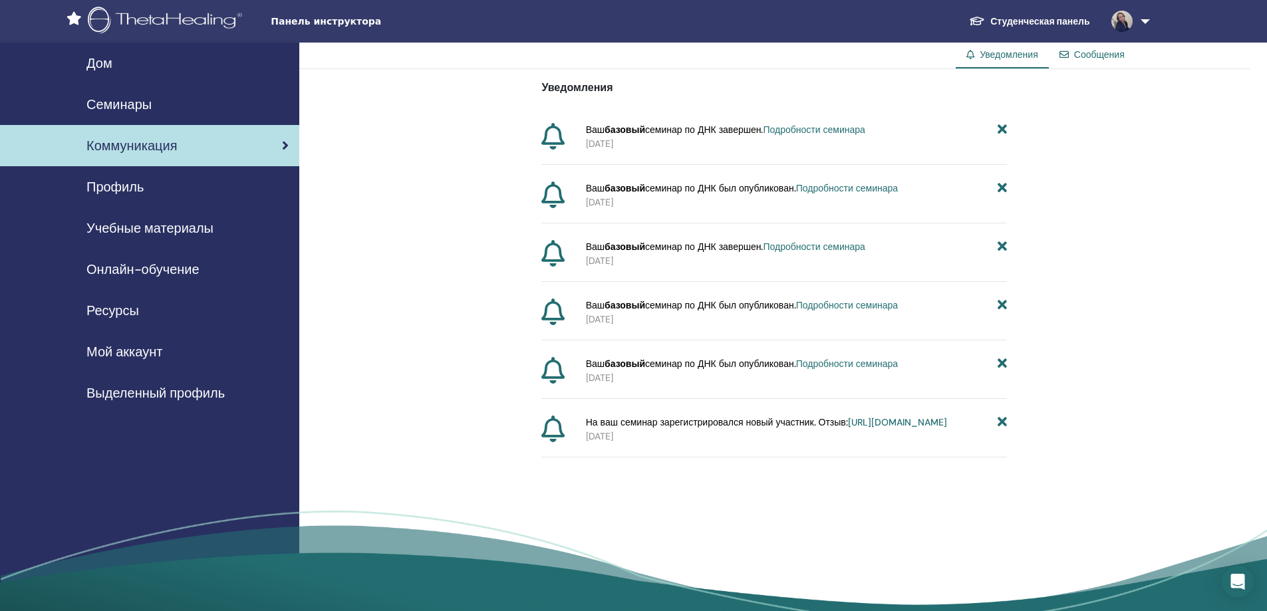
click at [132, 107] on font "Семинары" at bounding box center [118, 104] width 65 height 17
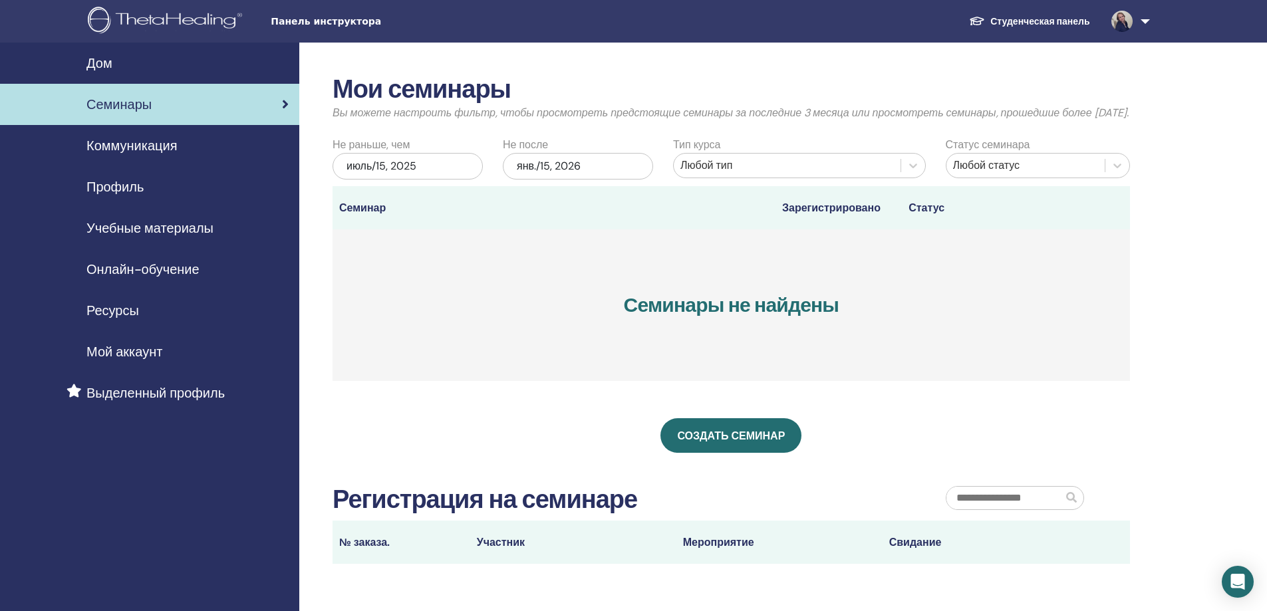
click at [103, 63] on font "Дом" at bounding box center [99, 63] width 26 height 17
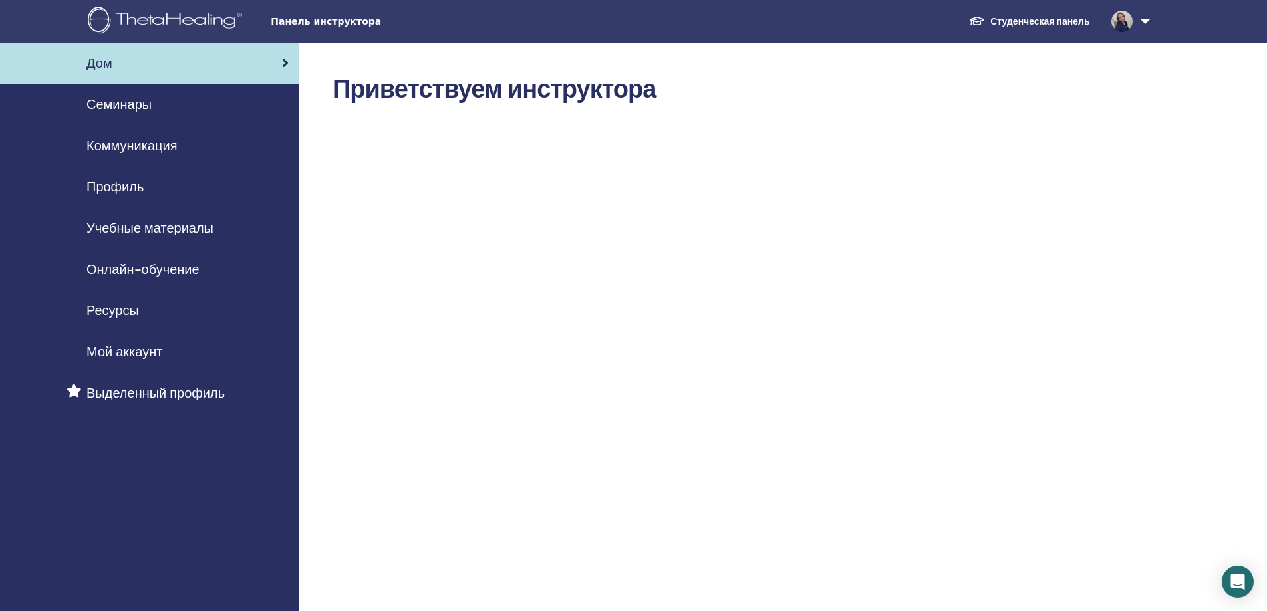
click at [1142, 18] on link at bounding box center [1127, 21] width 55 height 43
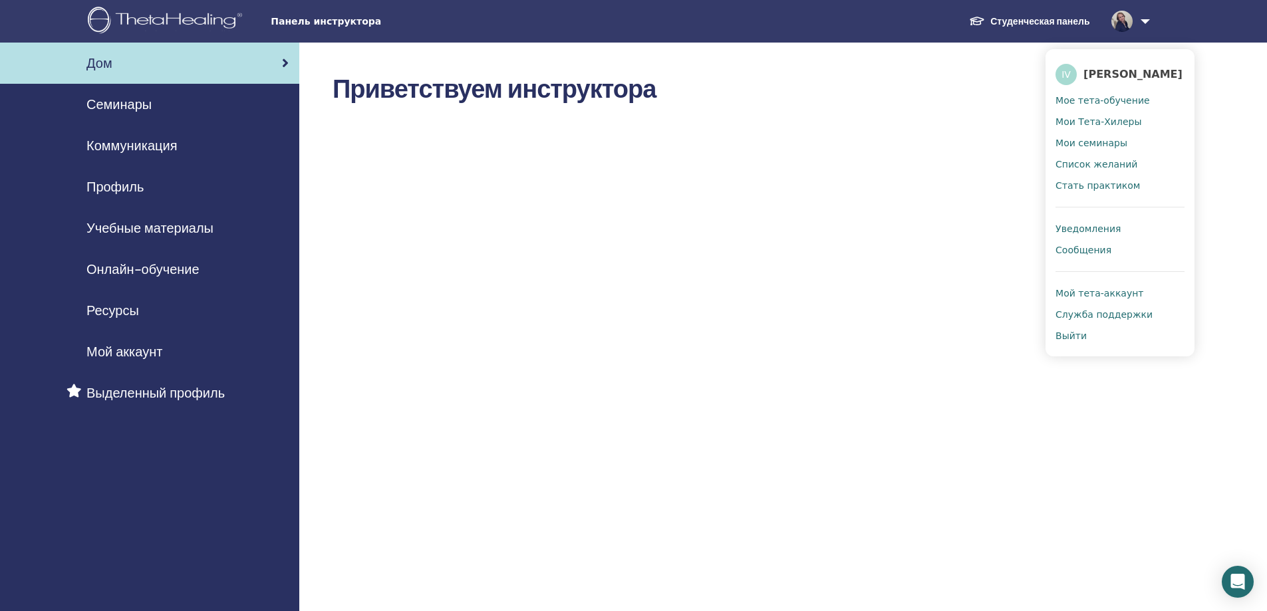
click at [1110, 297] on font "Мой тета-аккаунт" at bounding box center [1099, 293] width 88 height 11
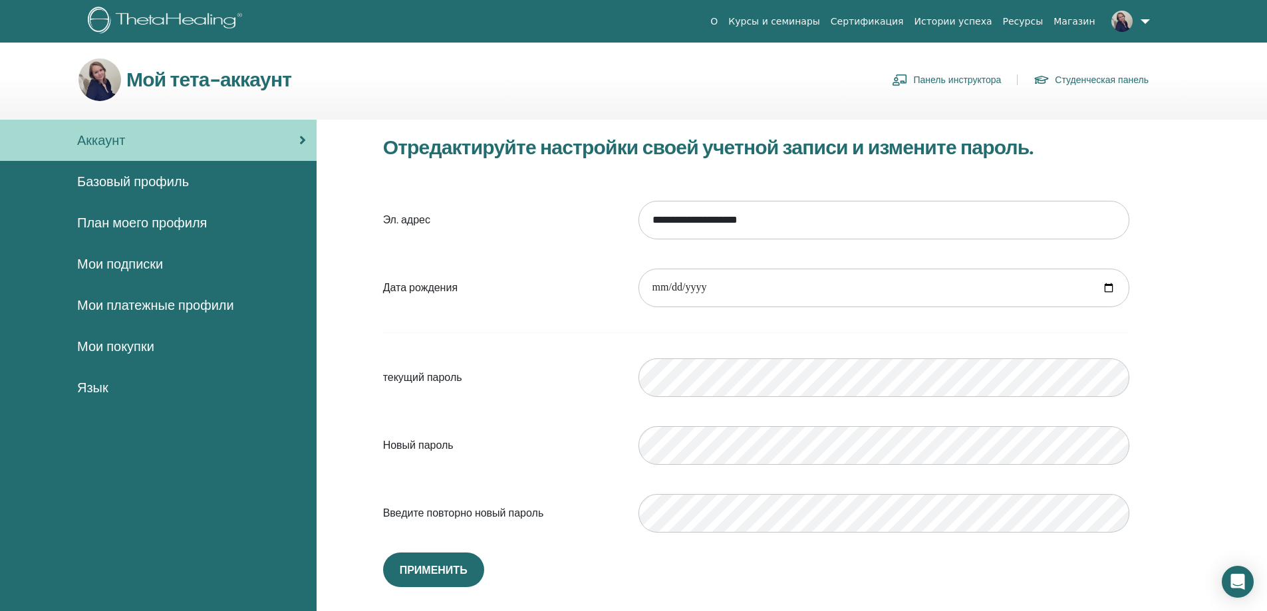
click at [112, 174] on font "Базовый профиль" at bounding box center [133, 181] width 112 height 17
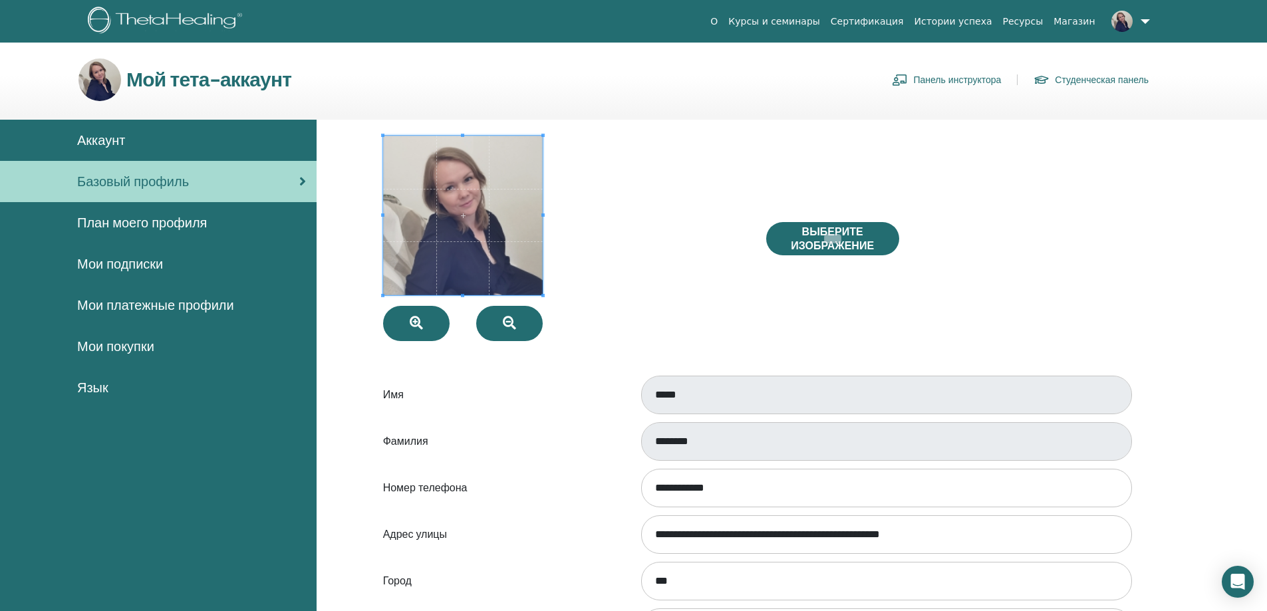
click at [1110, 78] on link "Студенческая панель" at bounding box center [1090, 79] width 115 height 21
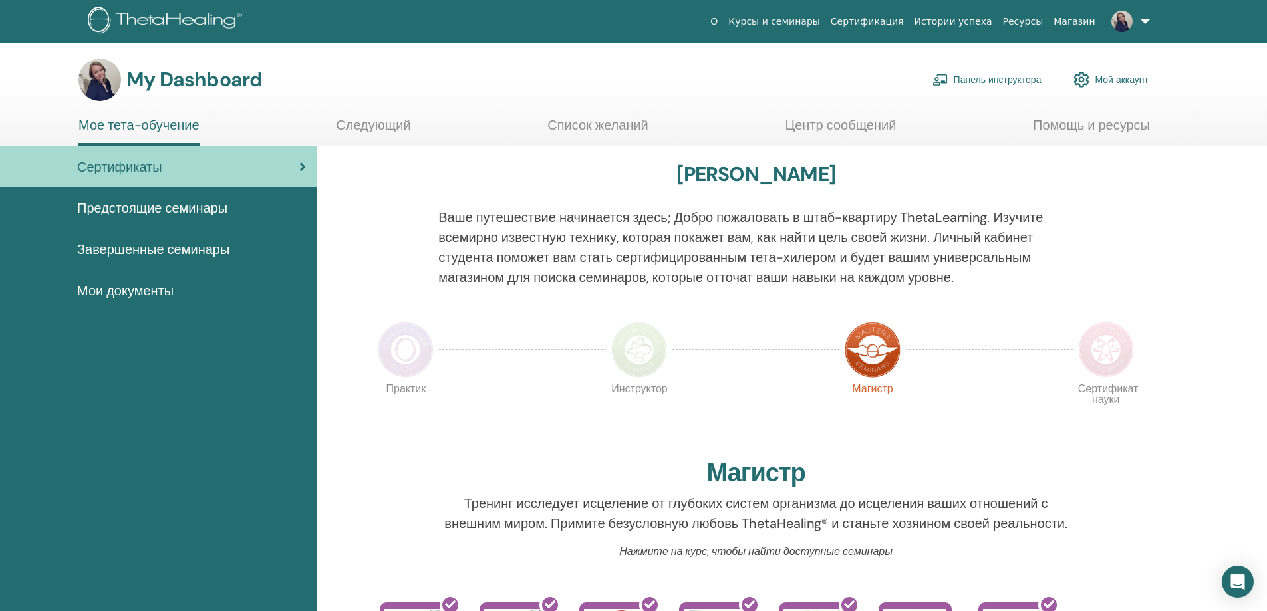
click at [180, 211] on span "Предстоящие семинары" at bounding box center [152, 208] width 150 height 20
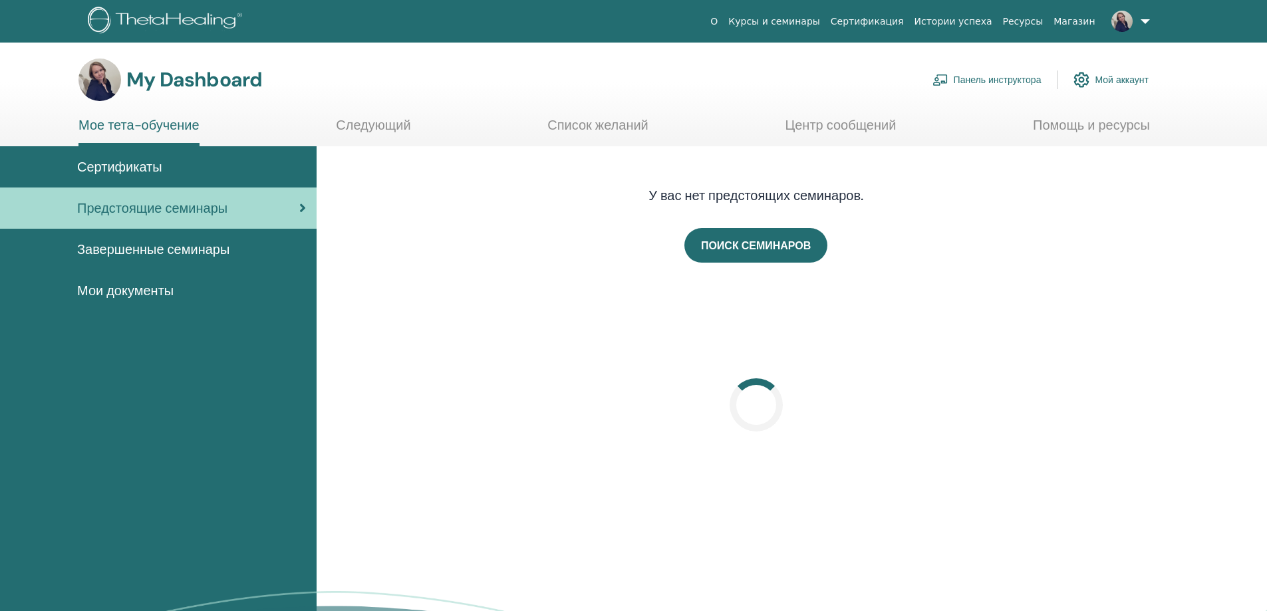
click at [158, 166] on span "Сертификаты" at bounding box center [119, 167] width 85 height 20
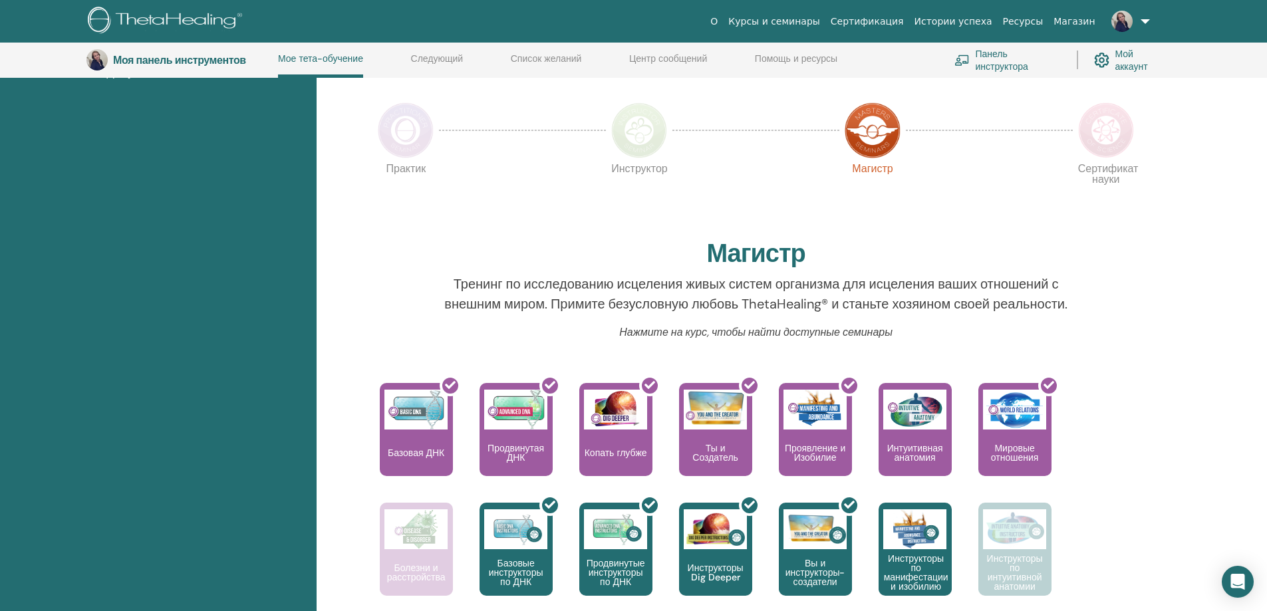
scroll to position [301, 0]
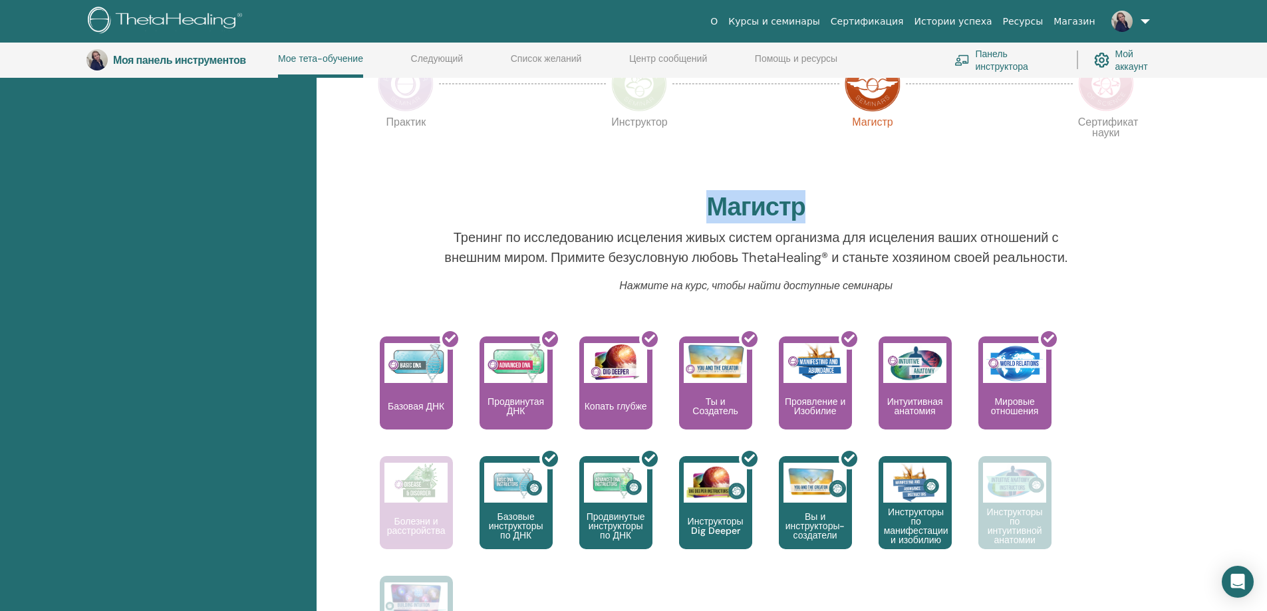
drag, startPoint x: 711, startPoint y: 206, endPoint x: 836, endPoint y: 210, distance: 125.1
click at [836, 210] on div "Магистр" at bounding box center [756, 210] width 766 height 36
click at [839, 243] on font "Тренинг по исследованию исцеления живых систем организма для исцеления ваших от…" at bounding box center [755, 247] width 623 height 37
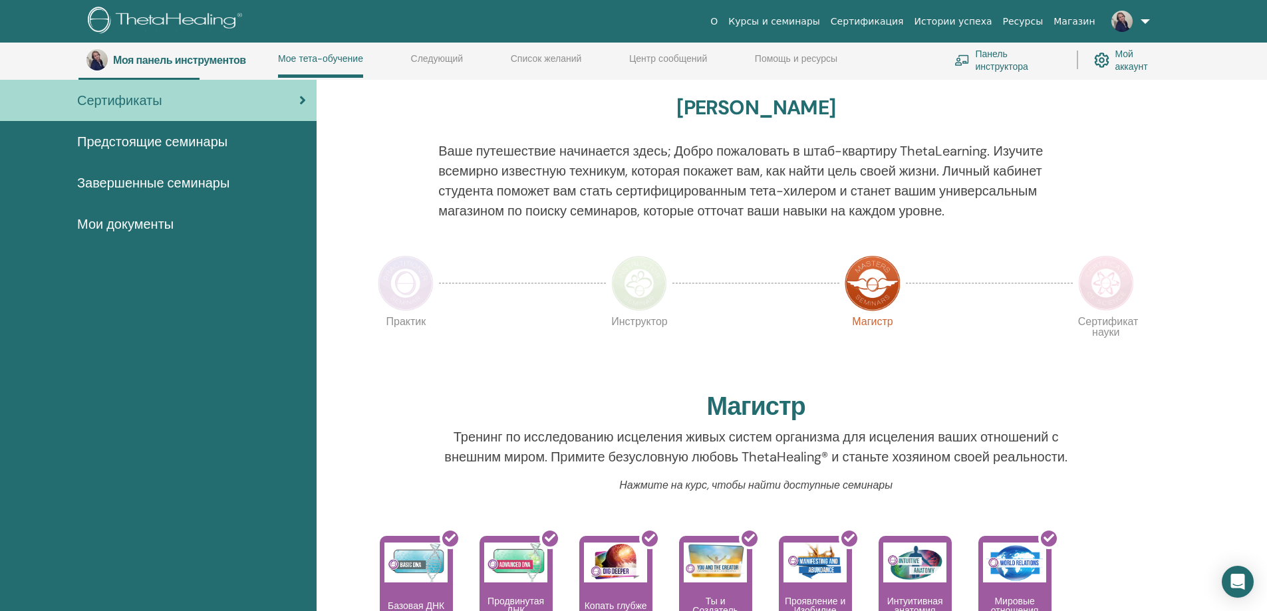
click at [1102, 291] on img at bounding box center [1106, 283] width 56 height 56
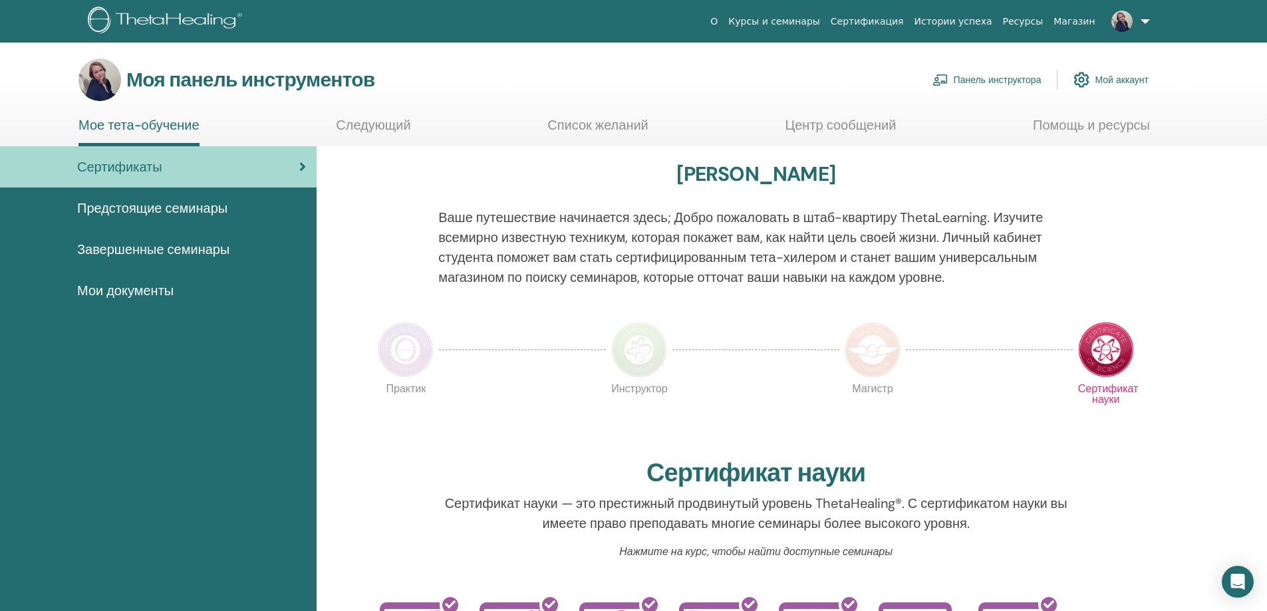
click at [638, 357] on img at bounding box center [639, 350] width 56 height 56
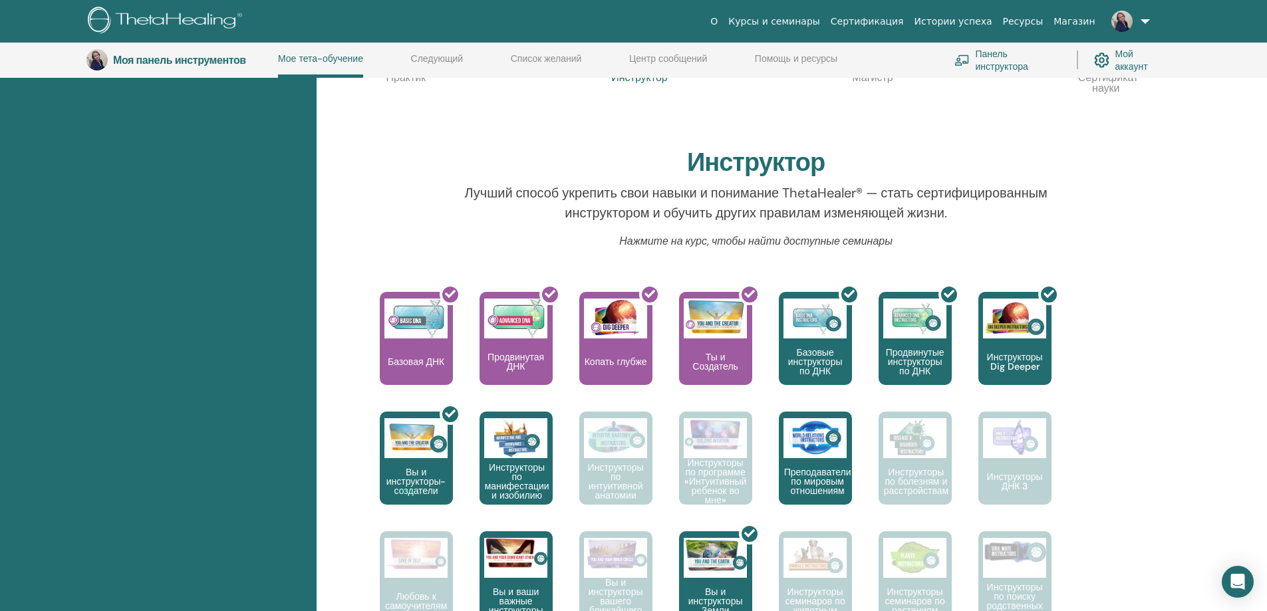
scroll to position [102, 0]
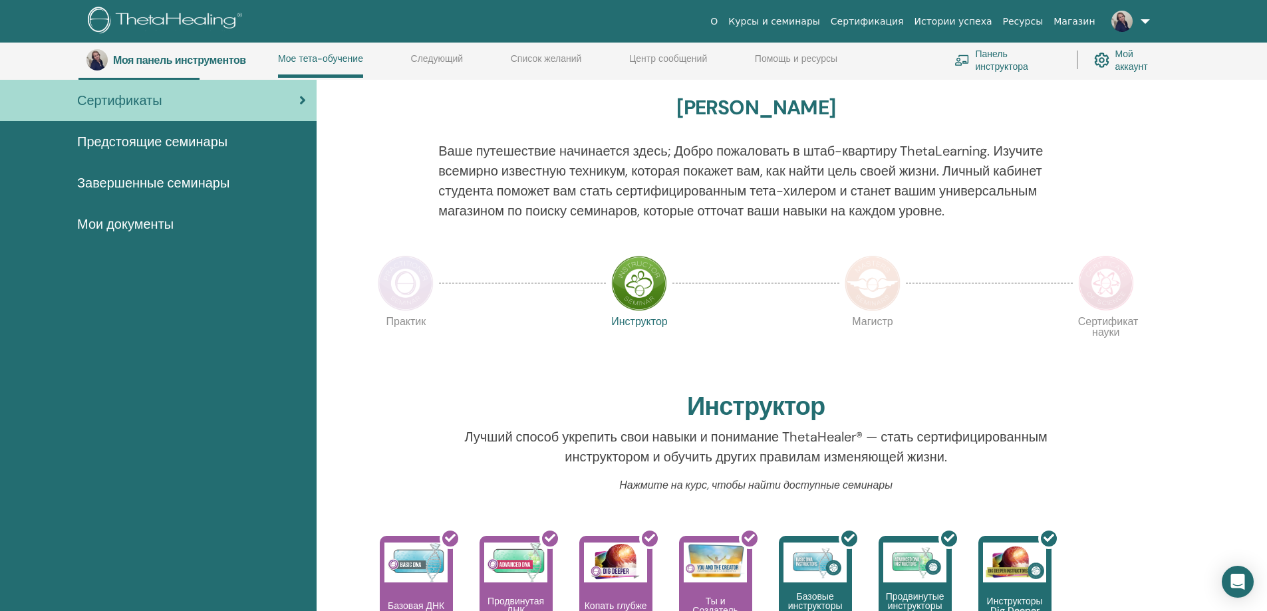
click at [864, 291] on img at bounding box center [872, 283] width 56 height 56
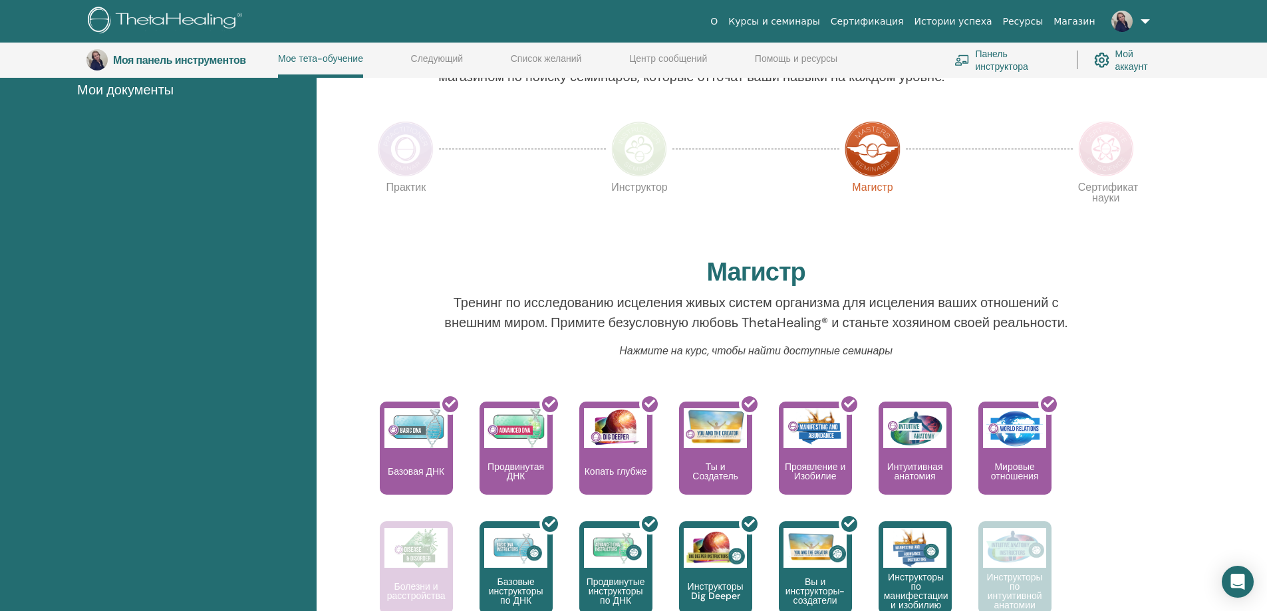
scroll to position [235, 0]
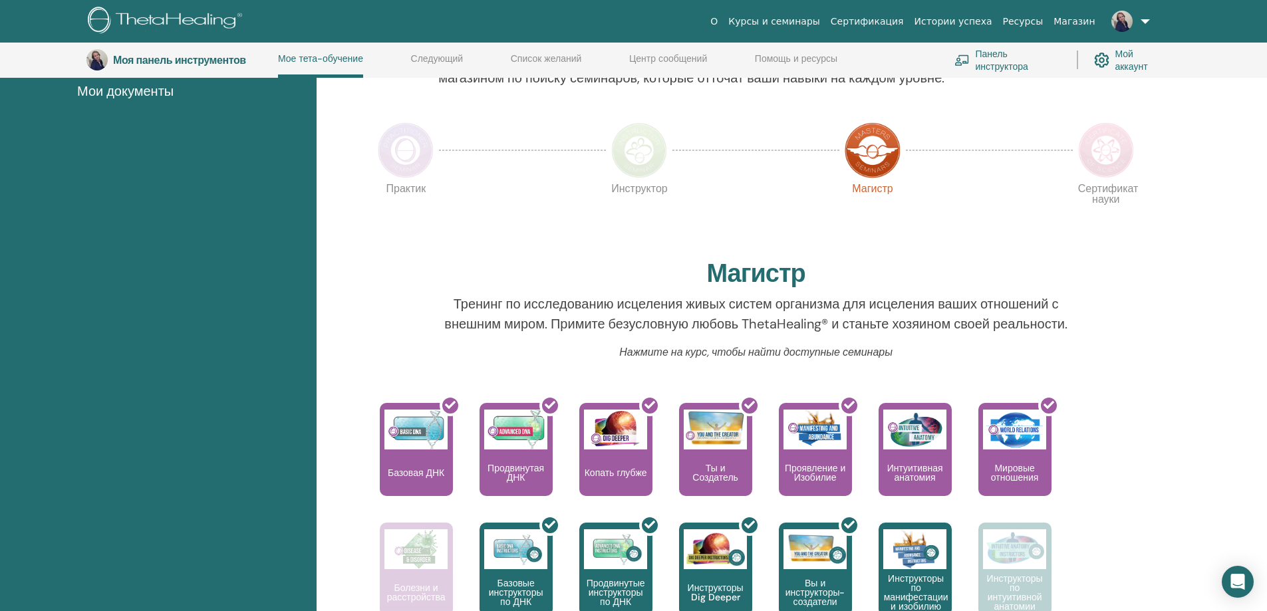
click at [440, 57] on font "Следующий" at bounding box center [437, 59] width 53 height 12
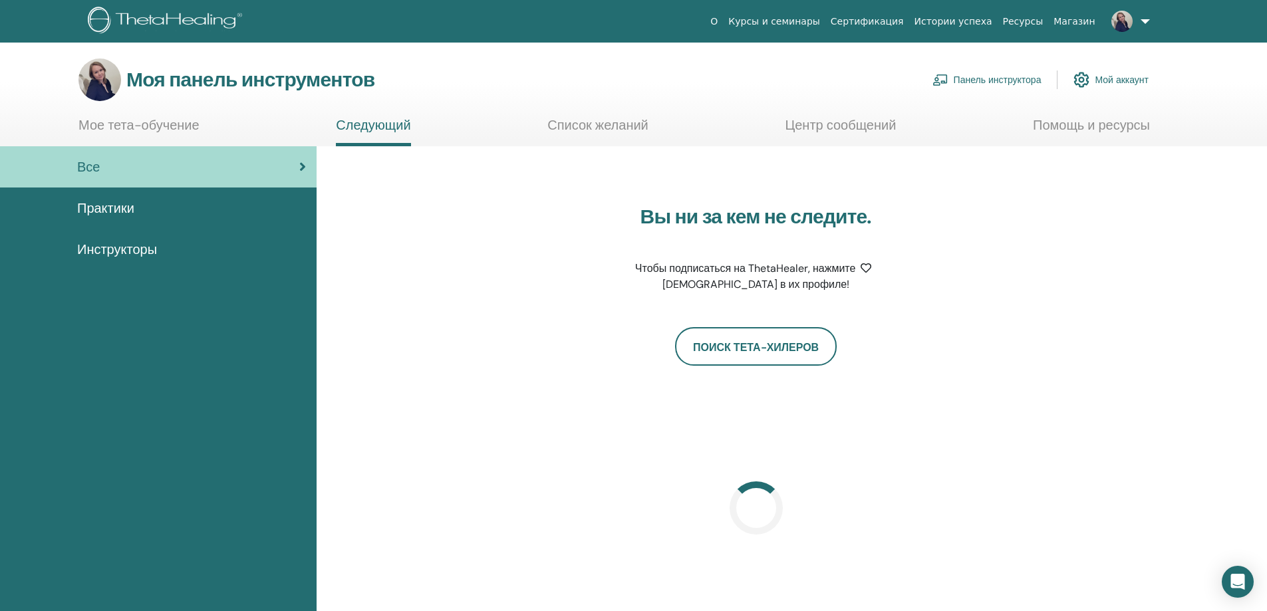
click at [163, 122] on font "Мое тета-обучение" at bounding box center [138, 124] width 121 height 17
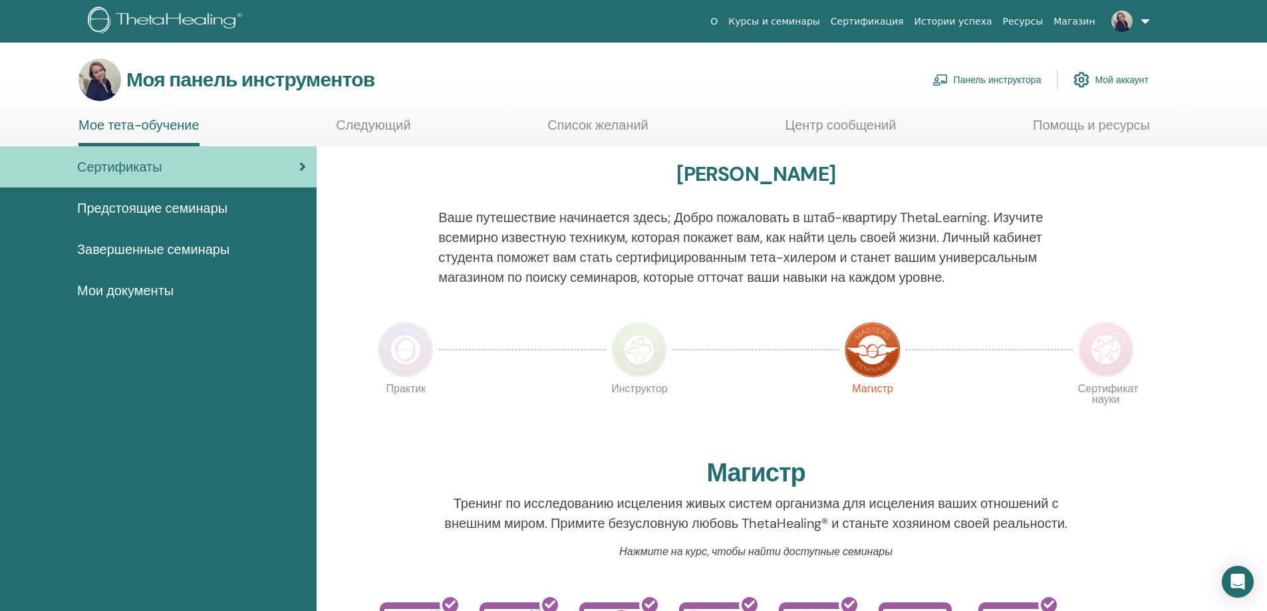
click at [853, 125] on font "Центр сообщений" at bounding box center [840, 124] width 111 height 17
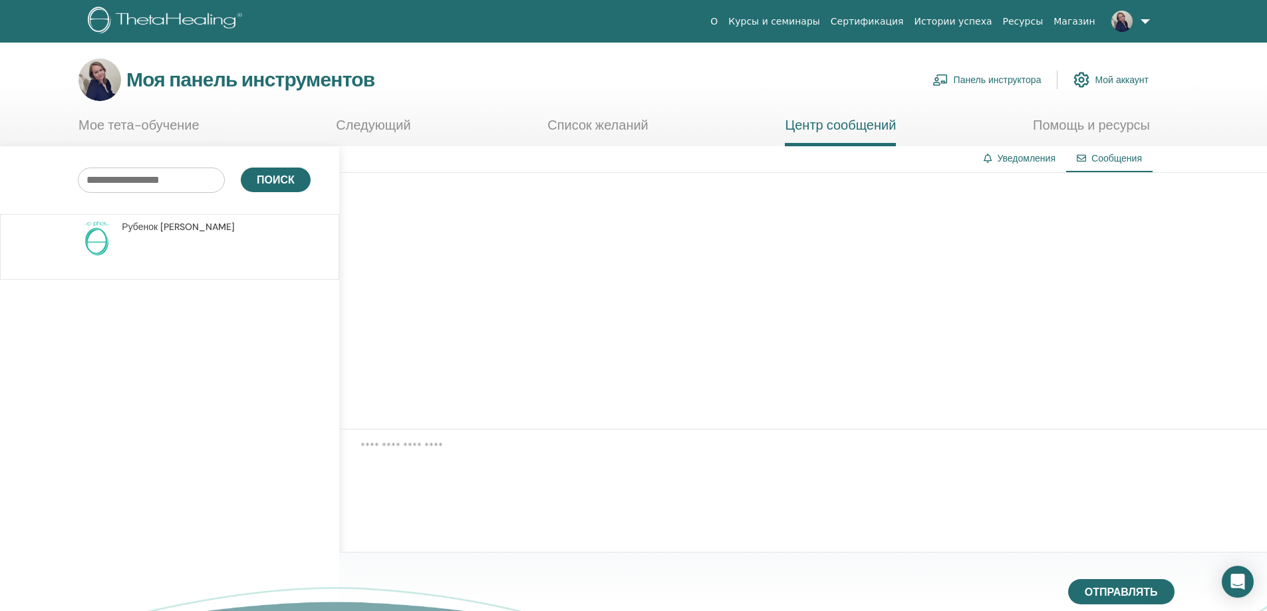
click at [1090, 126] on font "Помощь и ресурсы" at bounding box center [1091, 124] width 117 height 17
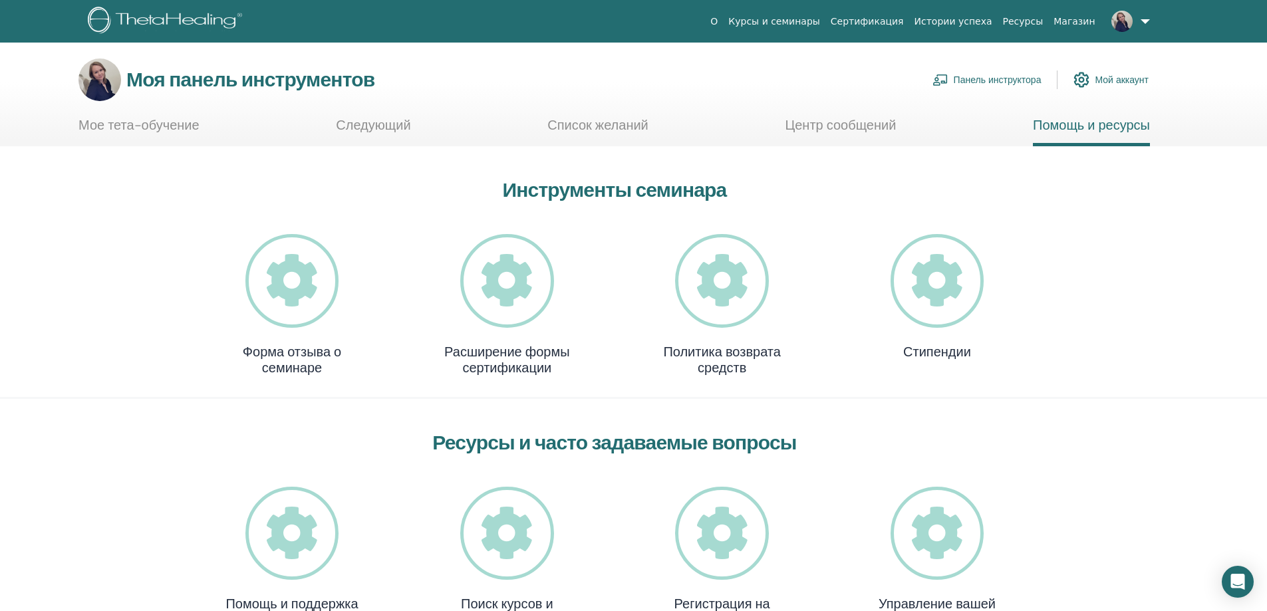
click at [507, 298] on icon at bounding box center [507, 281] width 94 height 94
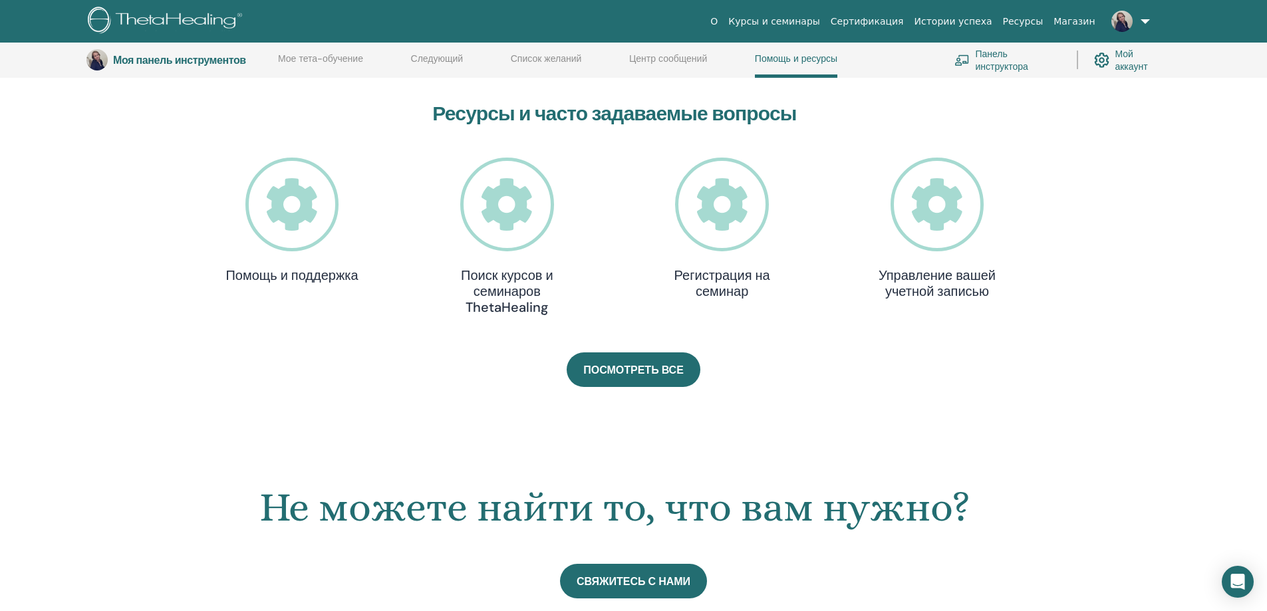
scroll to position [368, 0]
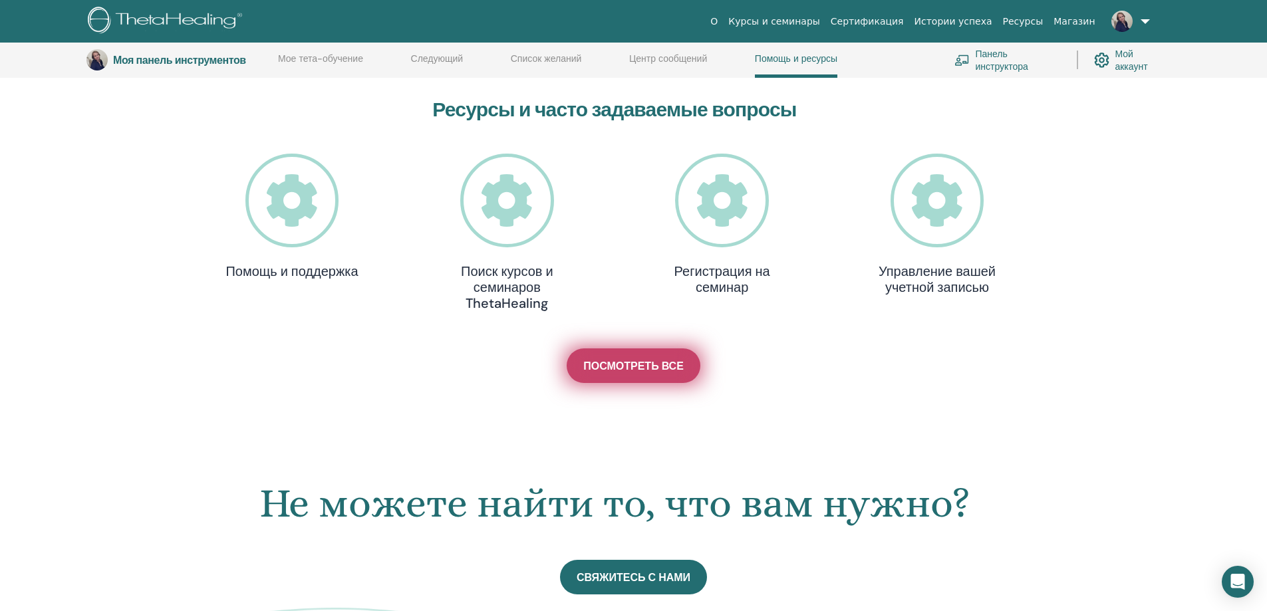
click at [588, 354] on link "Посмотреть все" at bounding box center [633, 365] width 134 height 35
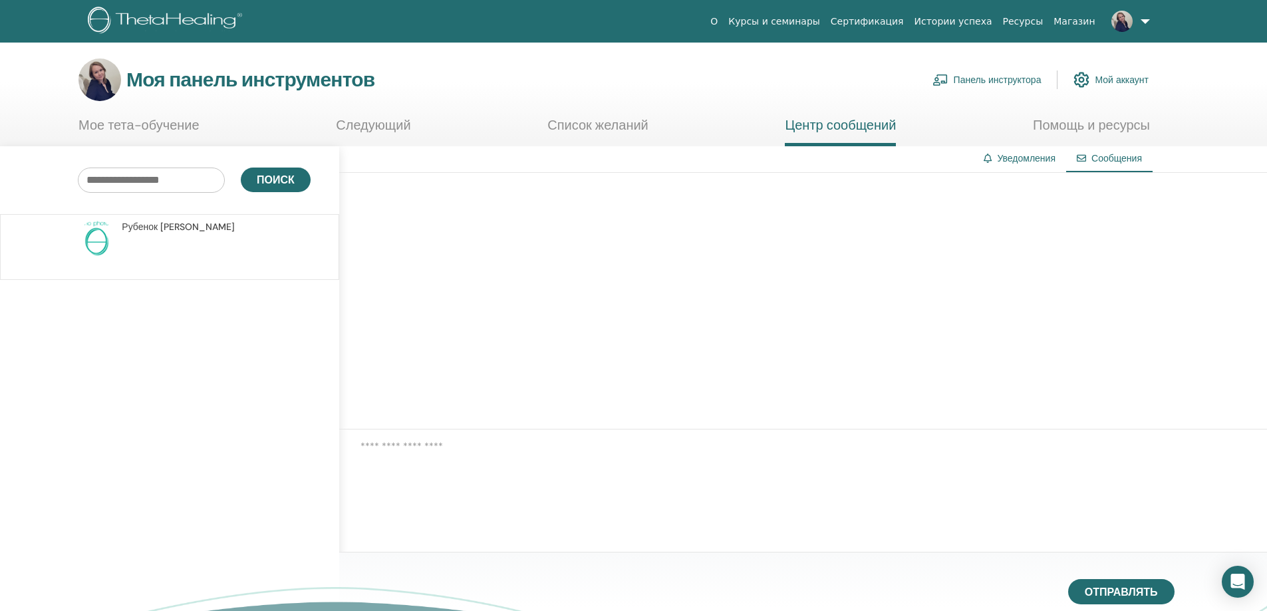
click at [982, 74] on font "Панель инструктора" at bounding box center [997, 80] width 88 height 12
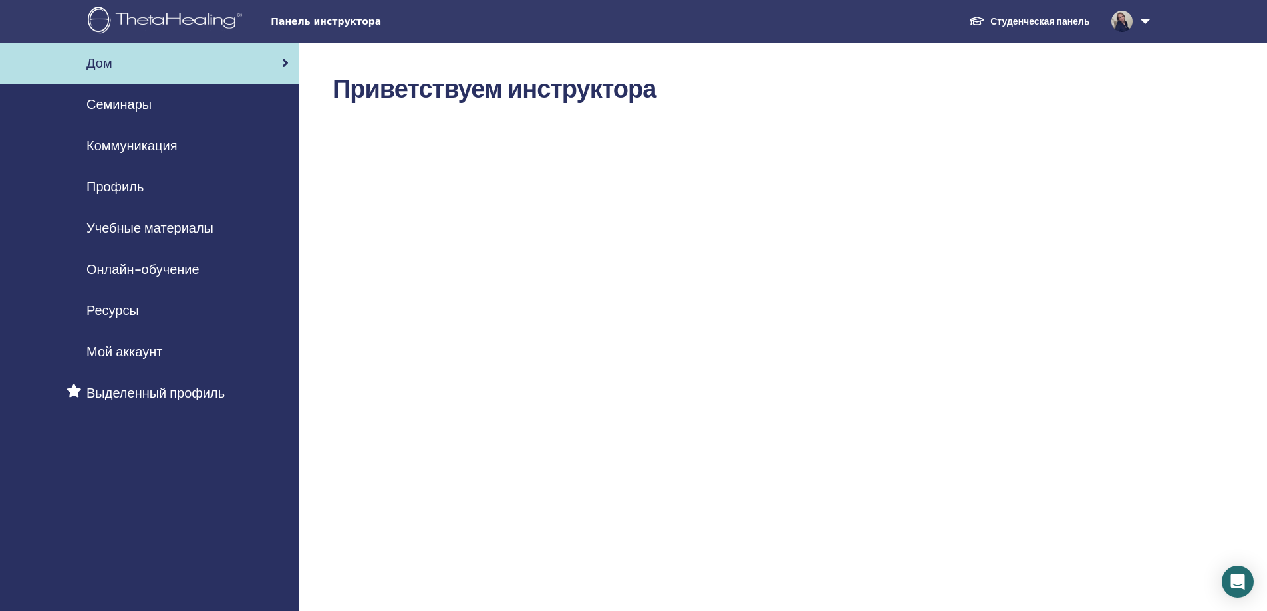
click at [128, 189] on font "Профиль" at bounding box center [114, 186] width 57 height 17
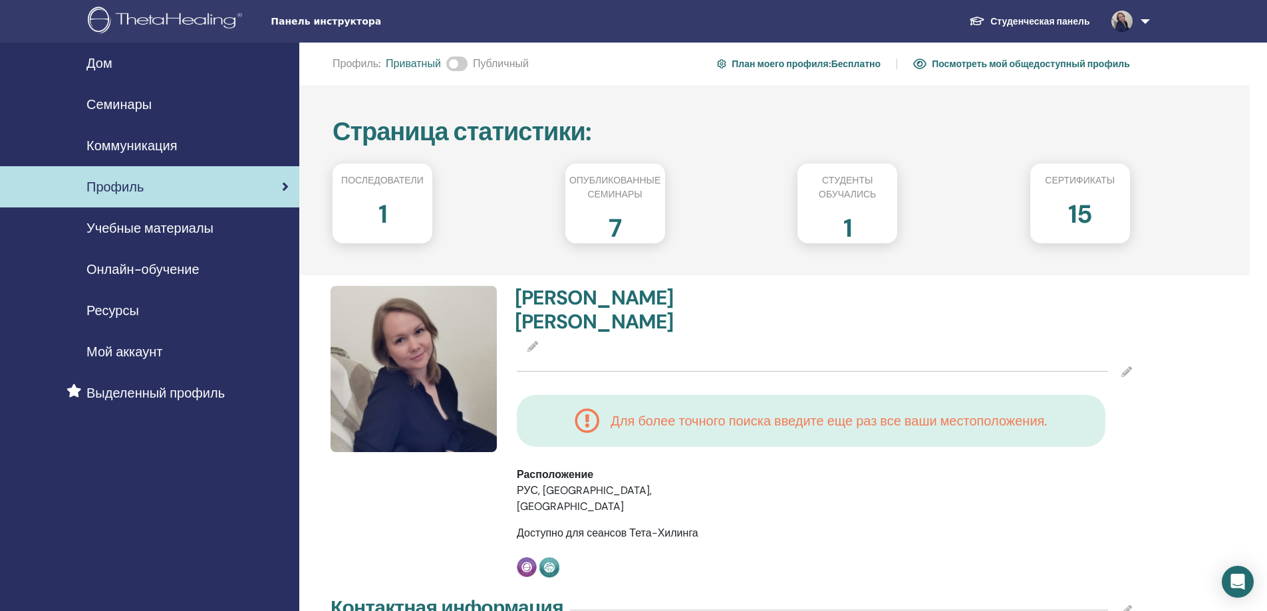
click at [1046, 21] on font "Студенческая панель" at bounding box center [1039, 21] width 99 height 12
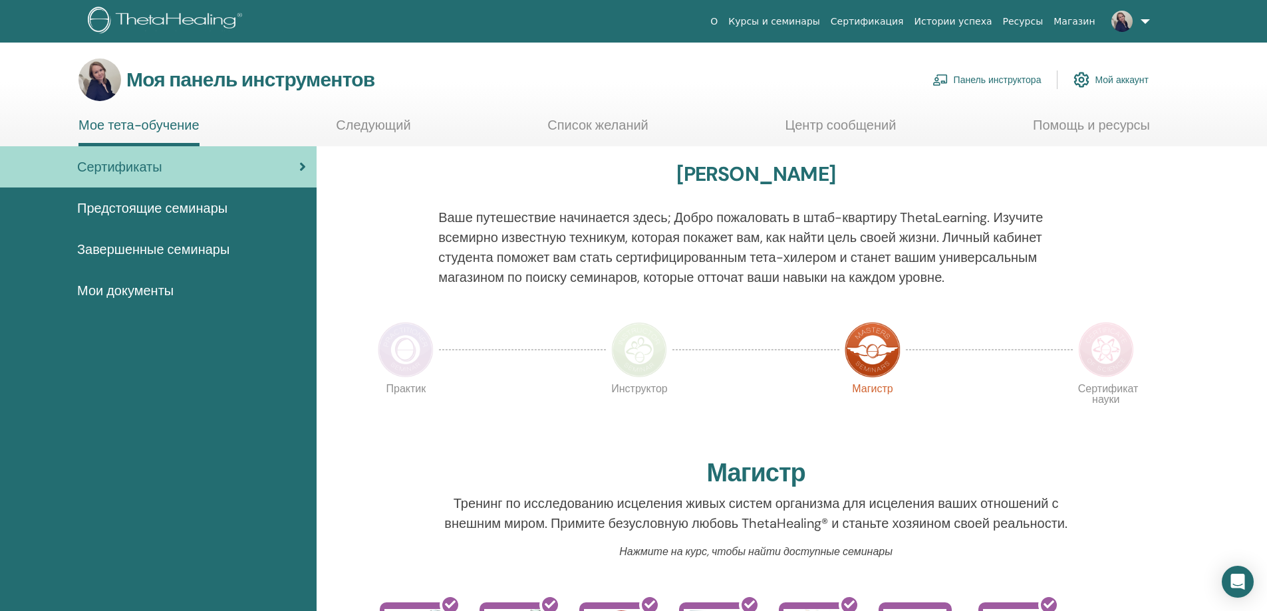
click at [1115, 76] on font "Мой аккаунт" at bounding box center [1121, 80] width 54 height 12
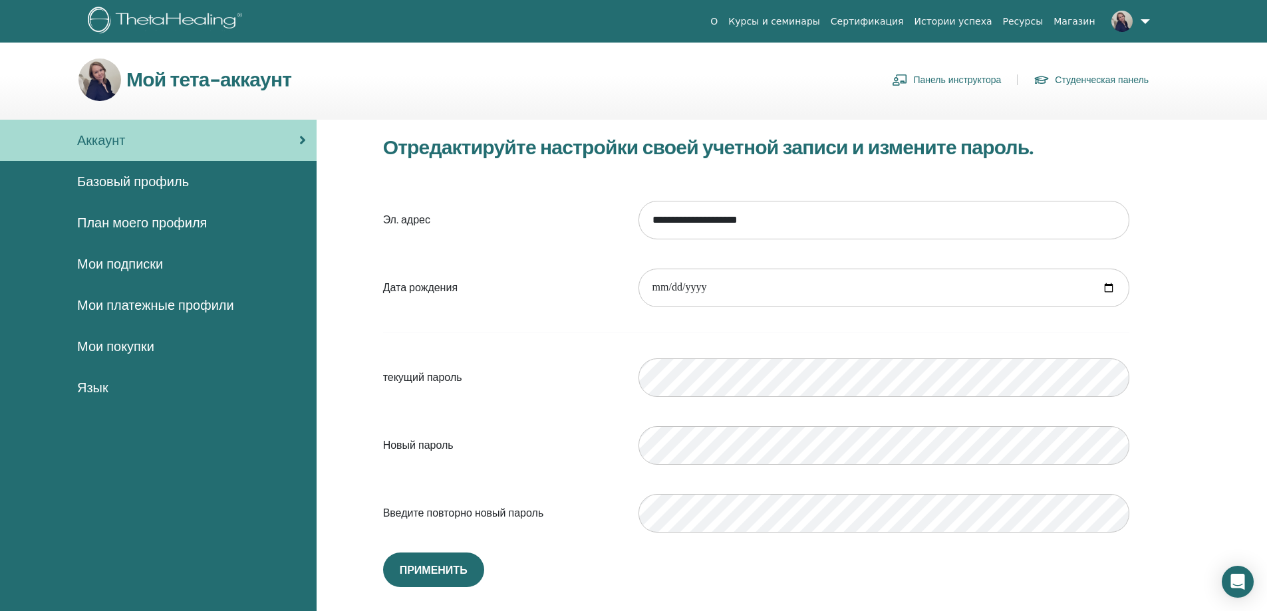
click at [1073, 80] on font "Студенческая панель" at bounding box center [1101, 80] width 94 height 12
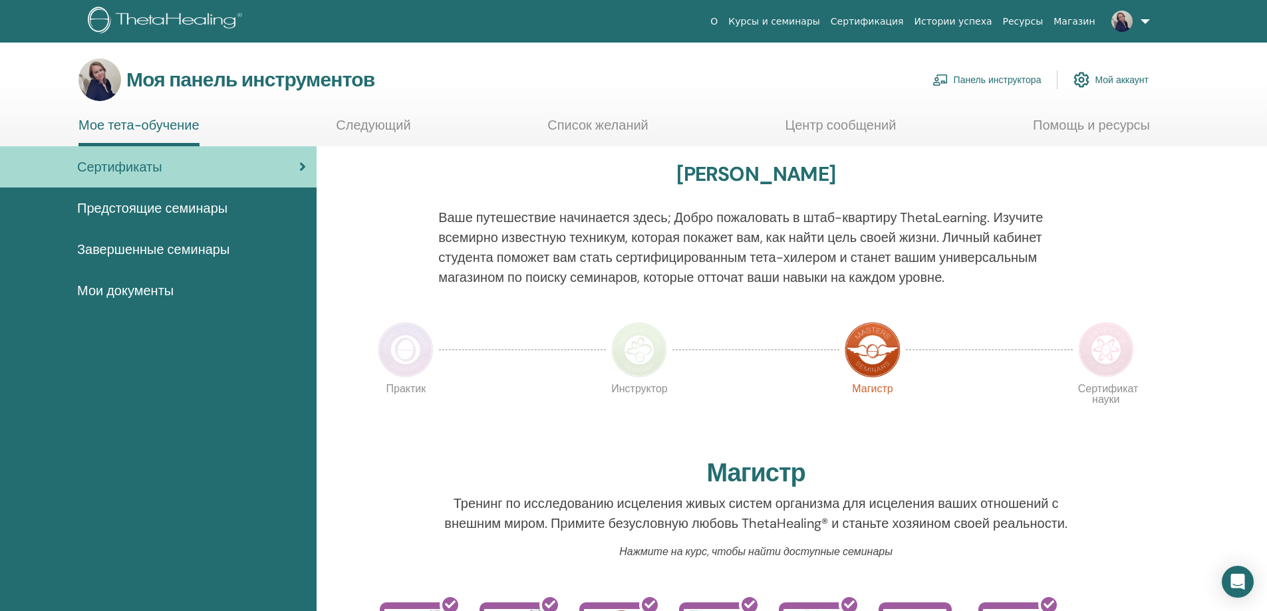
click at [977, 82] on font "Панель инструктора" at bounding box center [997, 80] width 88 height 12
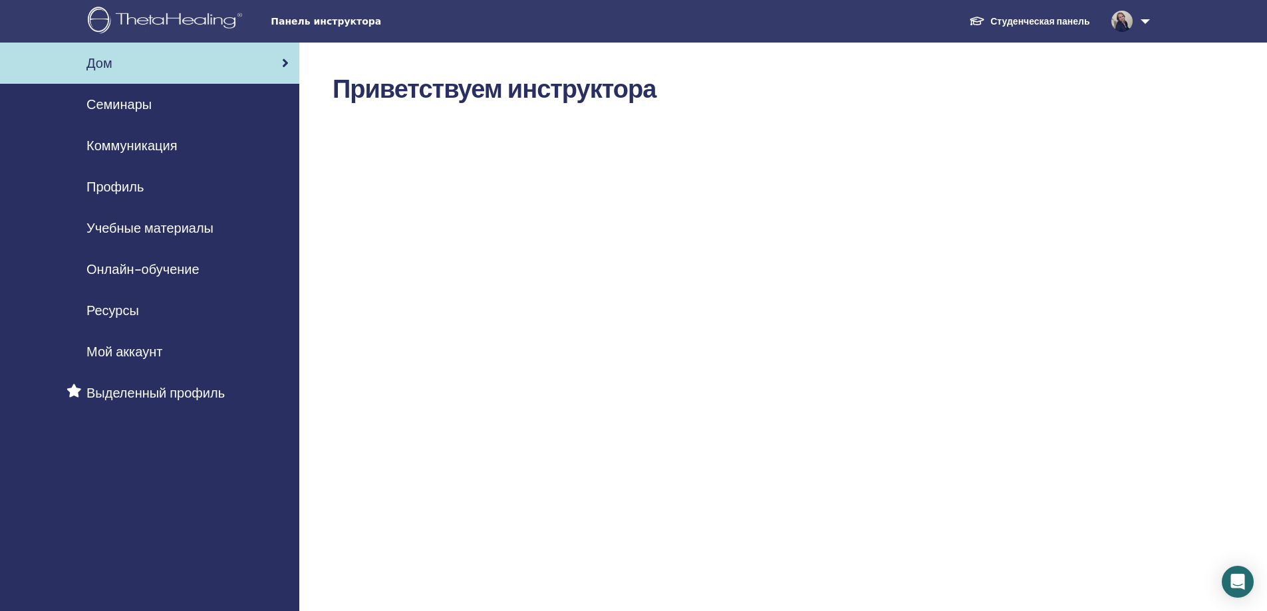
click at [1055, 21] on font "Студенческая панель" at bounding box center [1039, 21] width 99 height 12
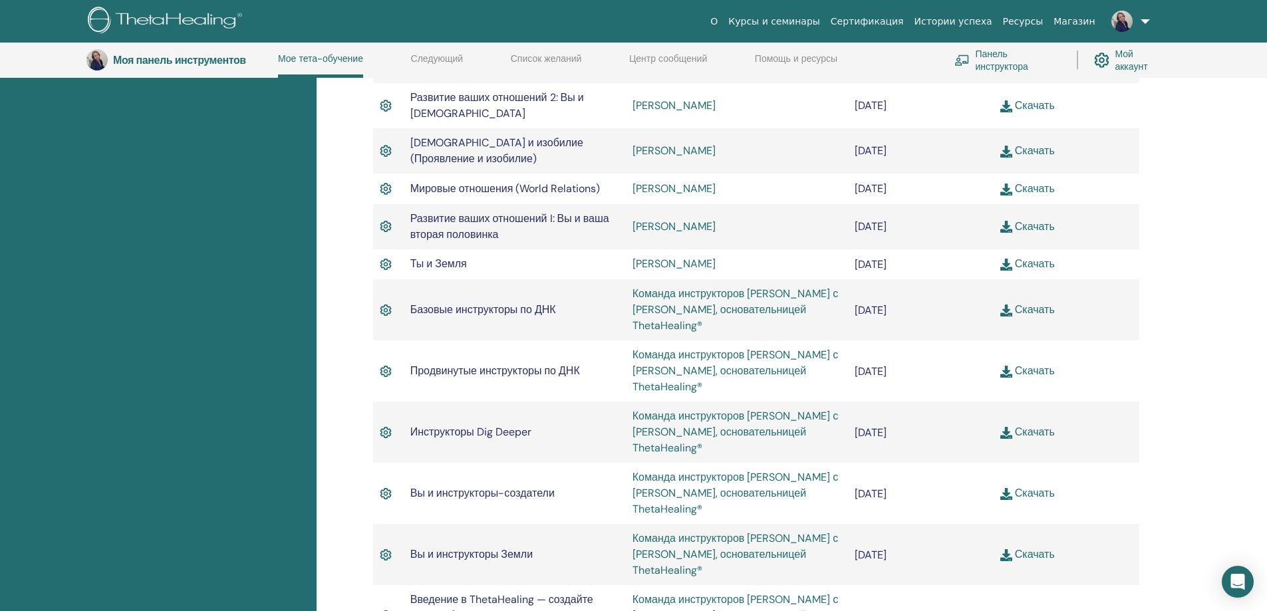
scroll to position [634, 0]
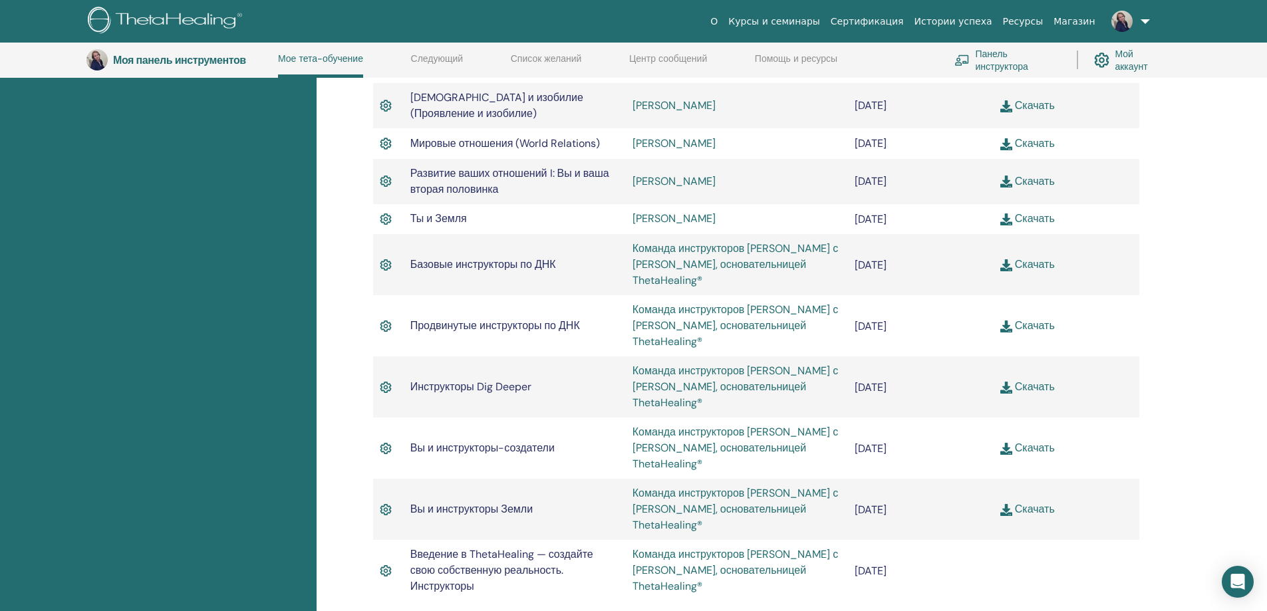
drag, startPoint x: 935, startPoint y: 408, endPoint x: 858, endPoint y: 408, distance: 76.5
click at [858, 479] on td "Август/04, 2022" at bounding box center [921, 509] width 146 height 61
drag, startPoint x: 857, startPoint y: 408, endPoint x: 941, endPoint y: 409, distance: 84.4
click at [941, 479] on td "Август/04, 2022" at bounding box center [921, 509] width 146 height 61
click at [1022, 502] on font "Скачать" at bounding box center [1035, 509] width 40 height 14
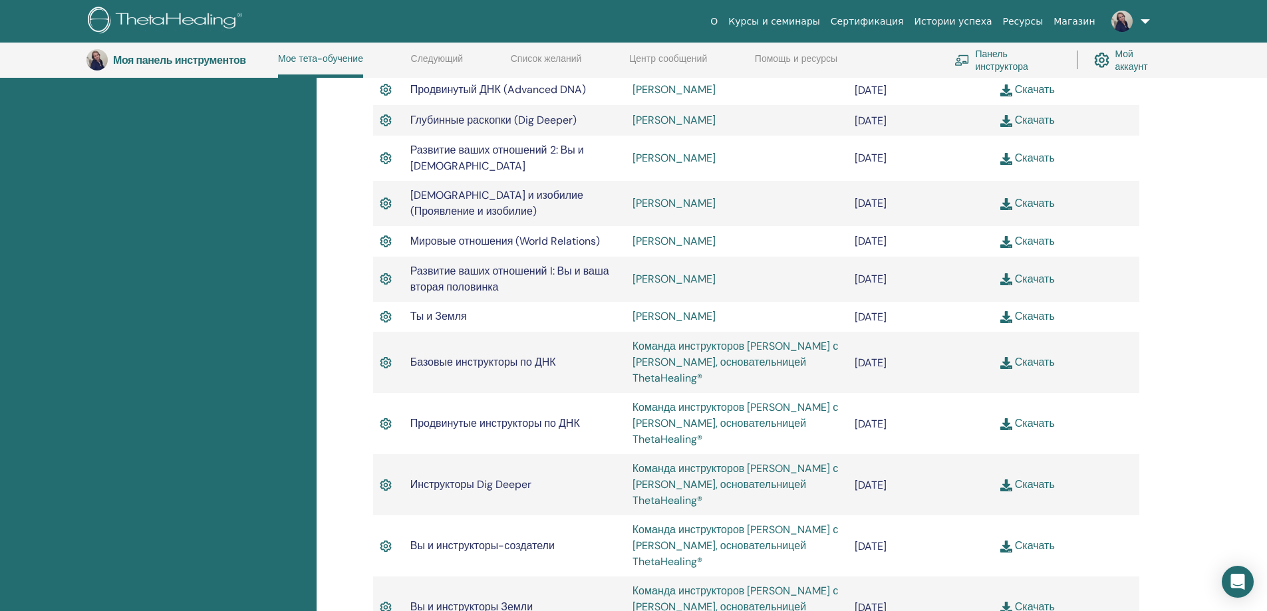
scroll to position [567, 0]
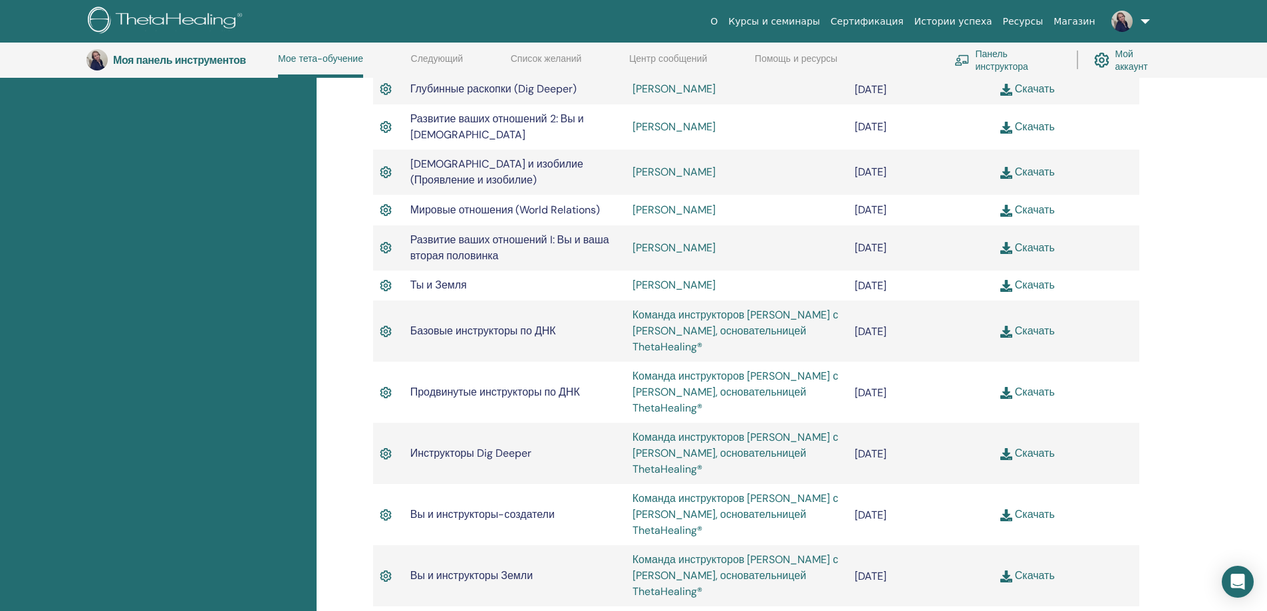
drag, startPoint x: 427, startPoint y: 508, endPoint x: 503, endPoint y: 541, distance: 82.5
drag, startPoint x: 476, startPoint y: 534, endPoint x: 489, endPoint y: 535, distance: 13.4
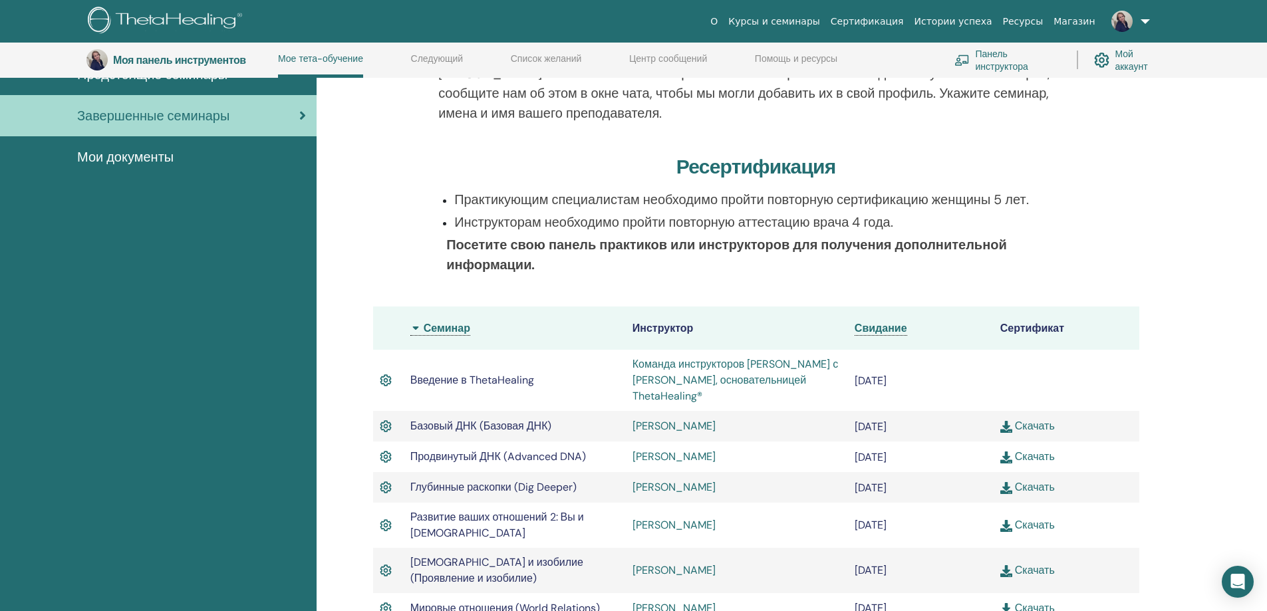
scroll to position [168, 0]
drag, startPoint x: 467, startPoint y: 217, endPoint x: 886, endPoint y: 221, distance: 418.9
click at [884, 220] on font "Инструкторам необходимо пройти повторную аттестацию врача 4 года." at bounding box center [673, 222] width 439 height 17
drag, startPoint x: 897, startPoint y: 225, endPoint x: 518, endPoint y: 220, distance: 379.0
click at [518, 220] on p "Инструкторам необходимо пройти повторную аттестацию врача 4 года." at bounding box center [763, 223] width 619 height 20
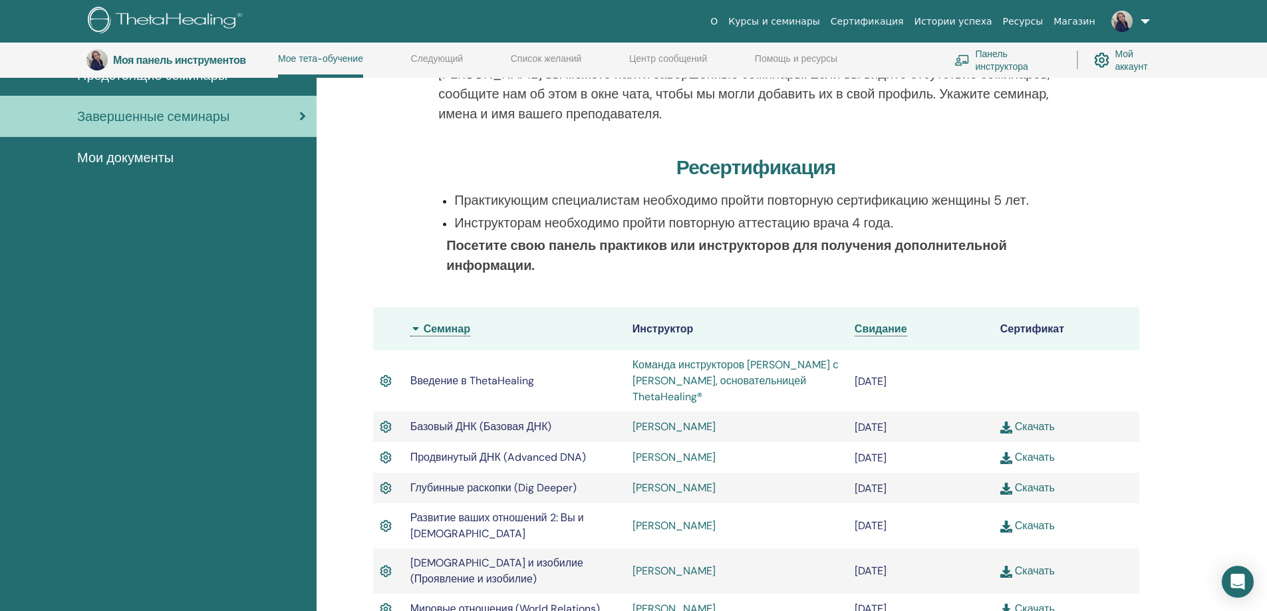
drag, startPoint x: 469, startPoint y: 221, endPoint x: 719, endPoint y: 230, distance: 249.5
click at [713, 221] on font "Инструкторам необходимо пройти повторную аттестацию врача 4 года." at bounding box center [673, 222] width 439 height 17
drag, startPoint x: 1024, startPoint y: 198, endPoint x: 743, endPoint y: 195, distance: 281.2
click at [746, 195] on font "Практикующим специалистам необходимо пройти повторную сертификацию женщины 5 ле…" at bounding box center [741, 199] width 574 height 17
drag, startPoint x: 389, startPoint y: 373, endPoint x: 403, endPoint y: 374, distance: 14.0
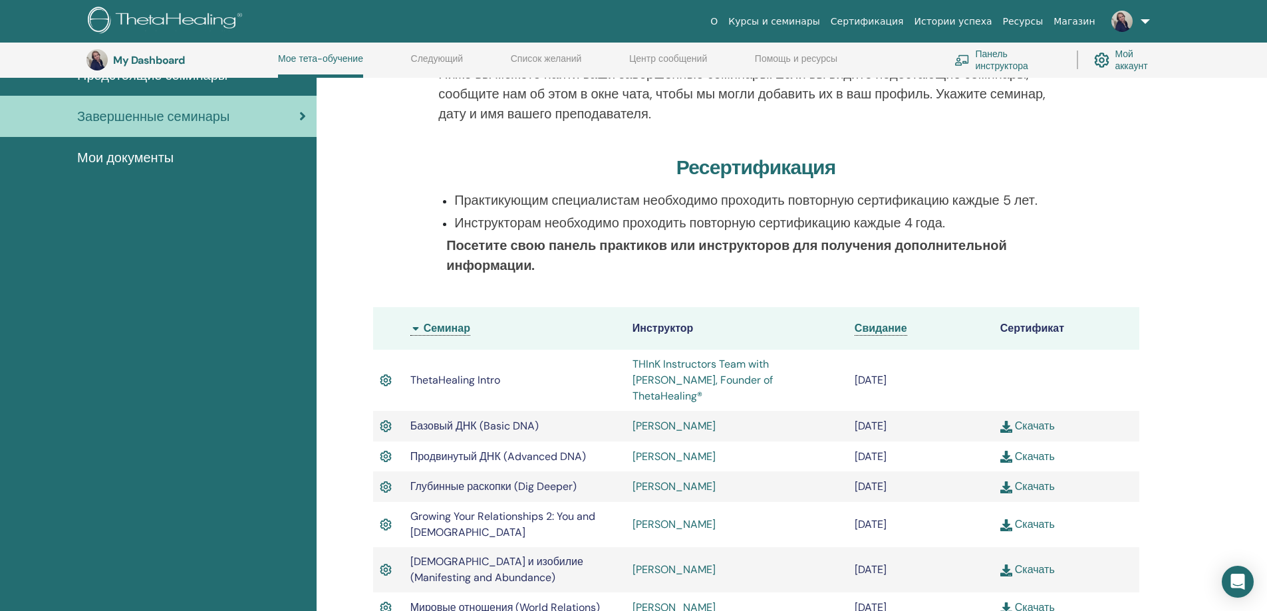
click at [389, 373] on img at bounding box center [386, 380] width 12 height 17
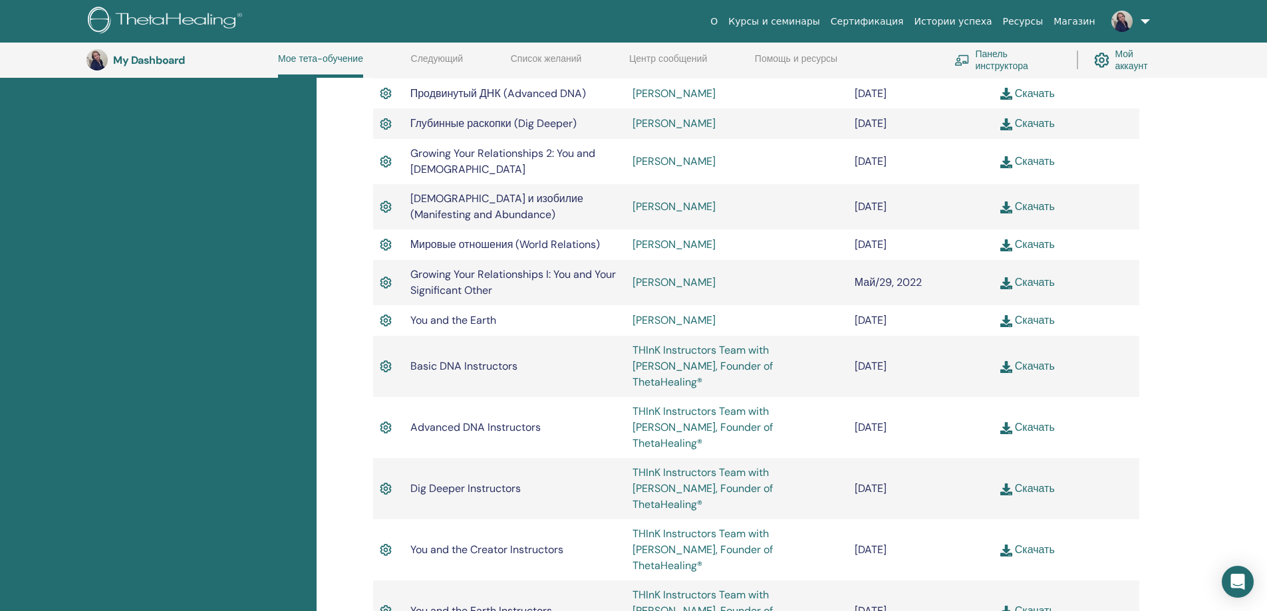
scroll to position [634, 0]
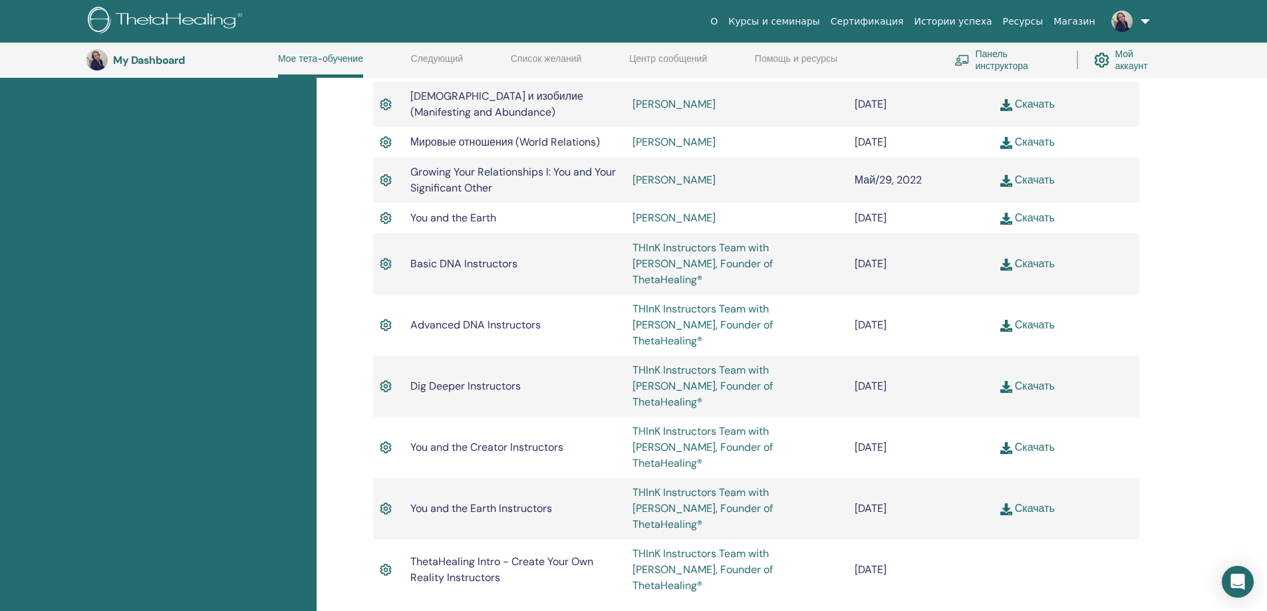
drag, startPoint x: 933, startPoint y: 201, endPoint x: 853, endPoint y: 200, distance: 80.5
click at [853, 203] on td "Август/02, 2022" at bounding box center [921, 218] width 146 height 31
drag, startPoint x: 873, startPoint y: 202, endPoint x: 900, endPoint y: 205, distance: 27.5
click at [874, 203] on td "Август/02, 2022" at bounding box center [921, 218] width 146 height 31
click at [934, 208] on td "Август/02, 2022" at bounding box center [921, 218] width 146 height 31
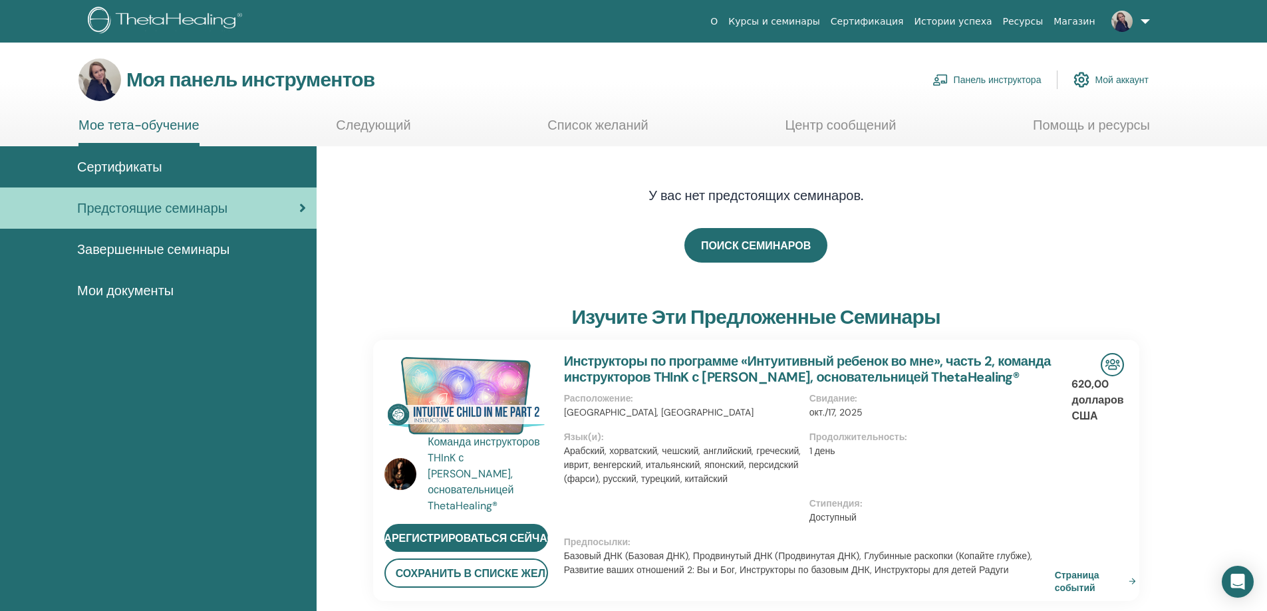
click at [142, 164] on font "Сертификаты" at bounding box center [119, 166] width 85 height 17
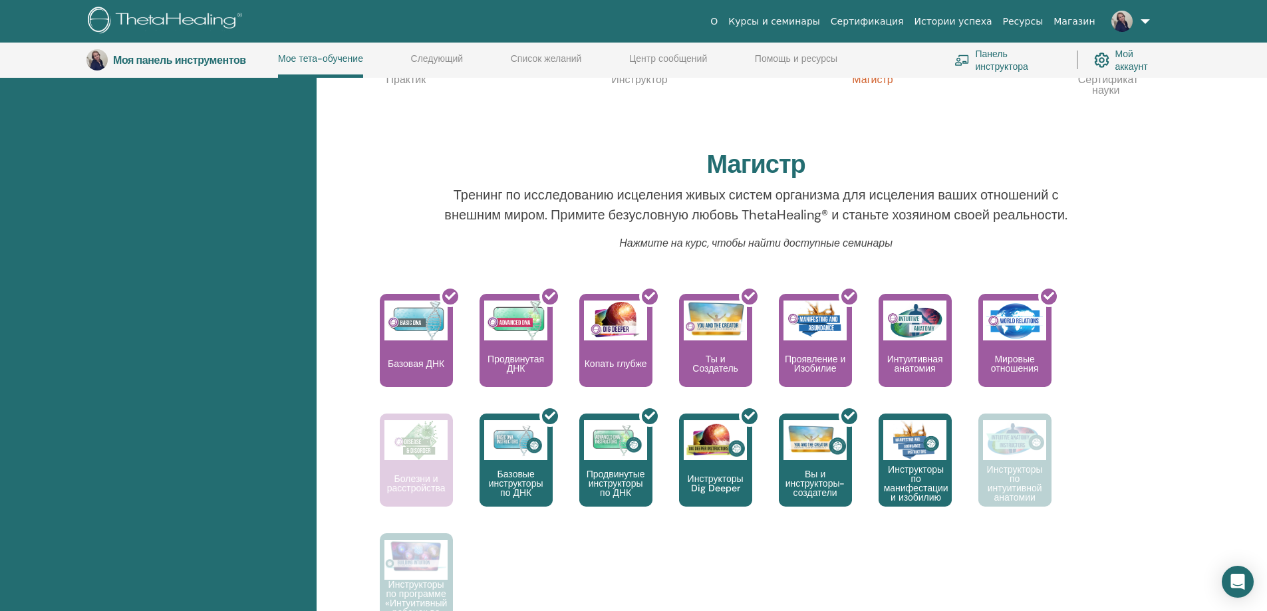
scroll to position [368, 0]
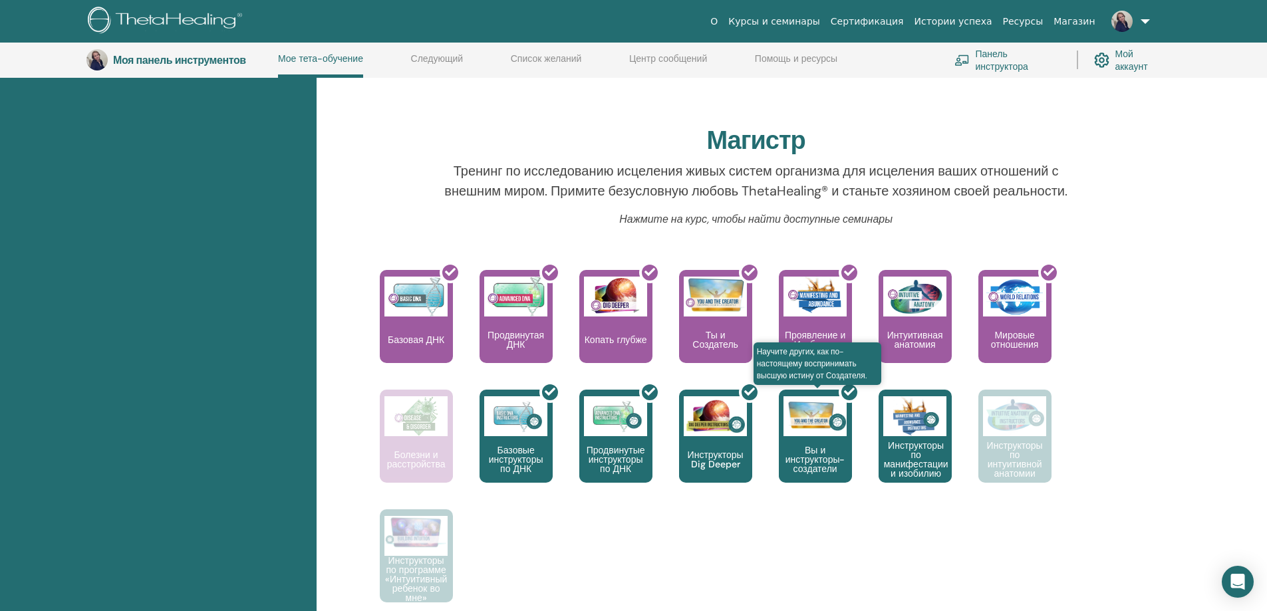
click at [818, 459] on div at bounding box center [823, 442] width 73 height 120
